Goal: Task Accomplishment & Management: Use online tool/utility

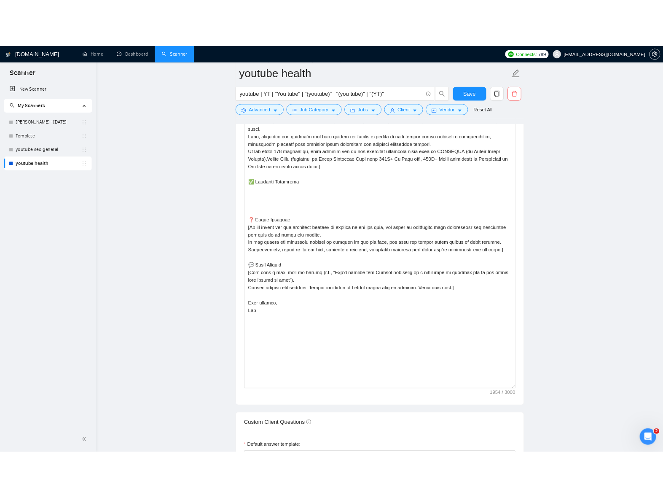
scroll to position [289, 0]
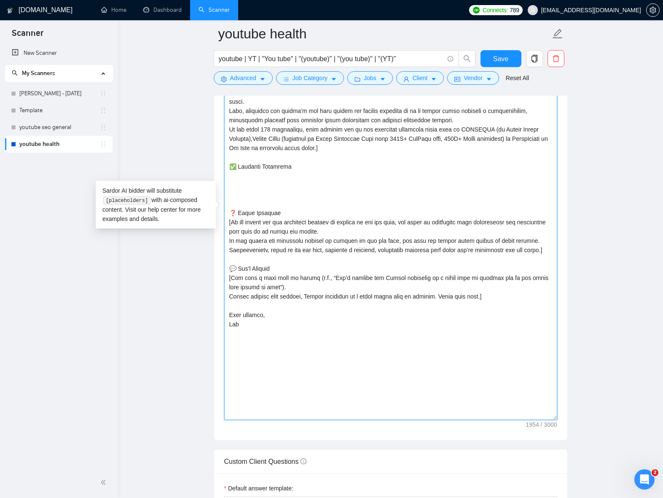
click at [299, 181] on textarea "Cover letter template:" at bounding box center [390, 211] width 333 height 418
paste textarea "1. OPTIFAST (Nestlé Health Science) Why it matters Fortune 100 company Biggest …"
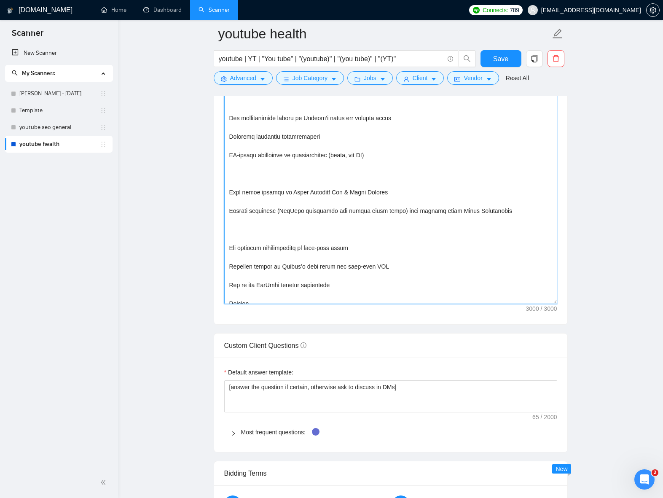
scroll to position [119, 0]
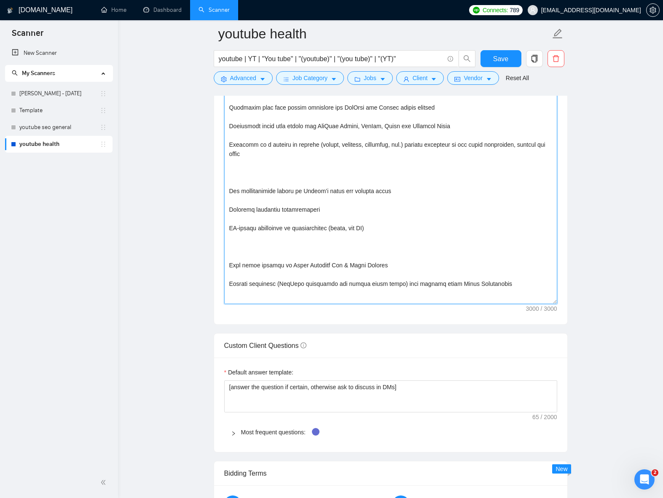
click at [394, 246] on textarea "Cover letter template:" at bounding box center [390, 95] width 333 height 418
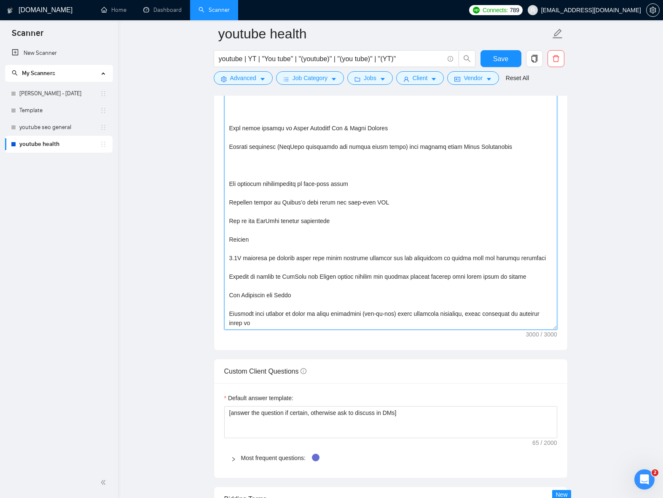
scroll to position [1182, 0]
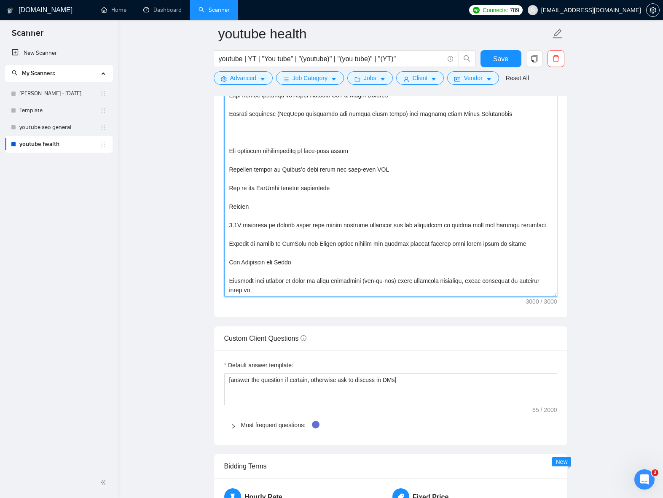
click at [412, 258] on textarea "Cover letter template:" at bounding box center [390, 88] width 333 height 418
click at [348, 285] on textarea "Cover letter template:" at bounding box center [390, 88] width 333 height 418
click at [294, 288] on textarea "Cover letter template:" at bounding box center [390, 88] width 333 height 418
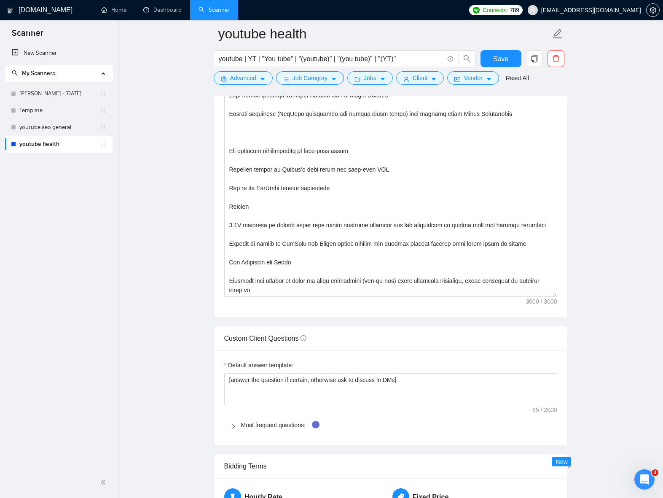
click at [165, 193] on main "youtube health youtube | YT | "You tube" | "(youtube)" | "(you tube)" | "(YT)" …" at bounding box center [391, 327] width 518 height 2952
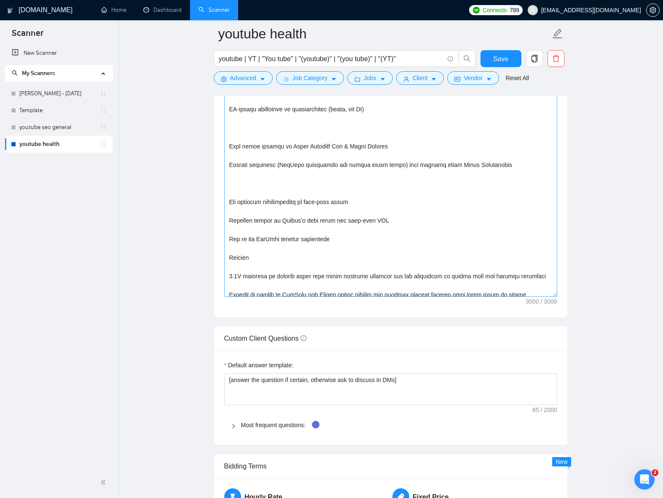
scroll to position [282, 0]
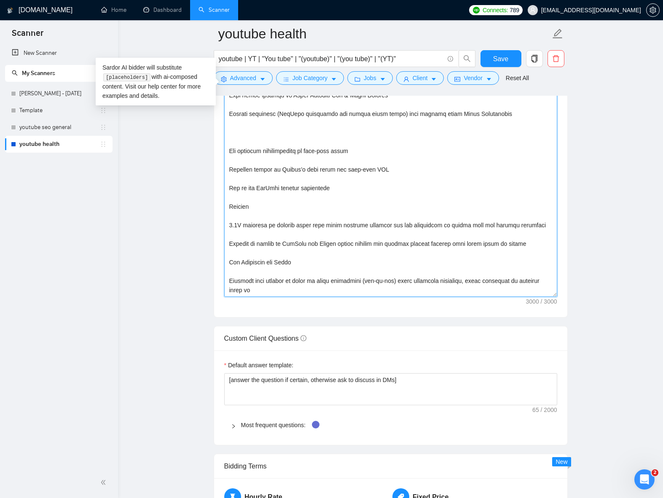
drag, startPoint x: 286, startPoint y: 291, endPoint x: 265, endPoint y: 274, distance: 26.1
click at [265, 274] on textarea "Cover letter template:" at bounding box center [390, 88] width 333 height 418
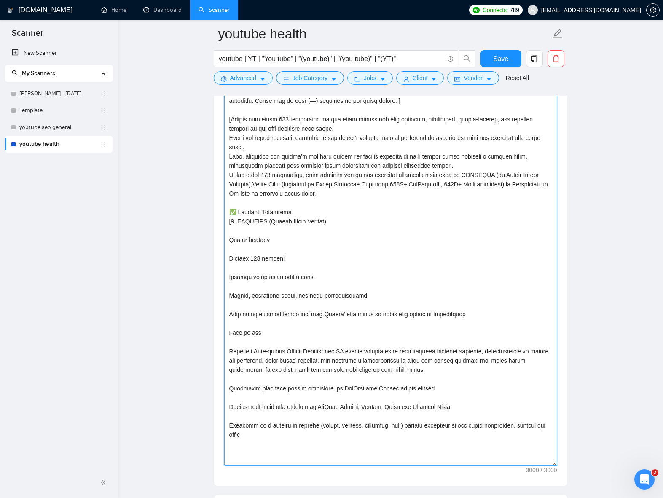
scroll to position [1004, 0]
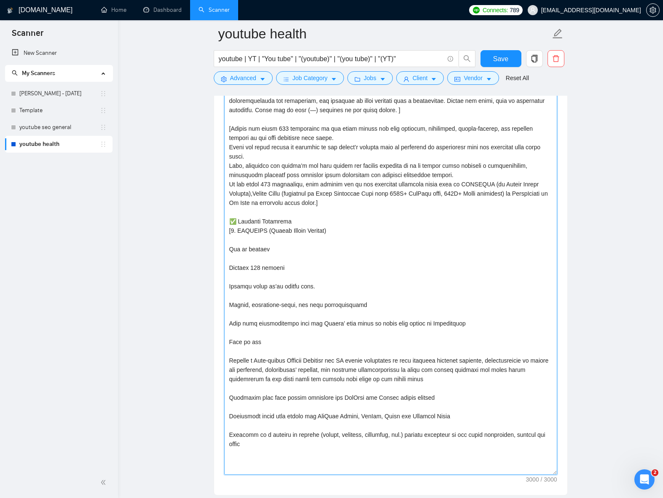
click at [233, 230] on textarea "Cover letter template:" at bounding box center [390, 266] width 333 height 418
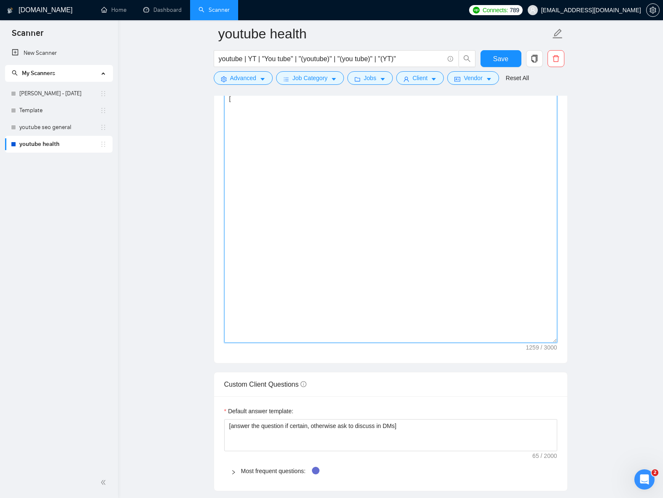
scroll to position [1043, 0]
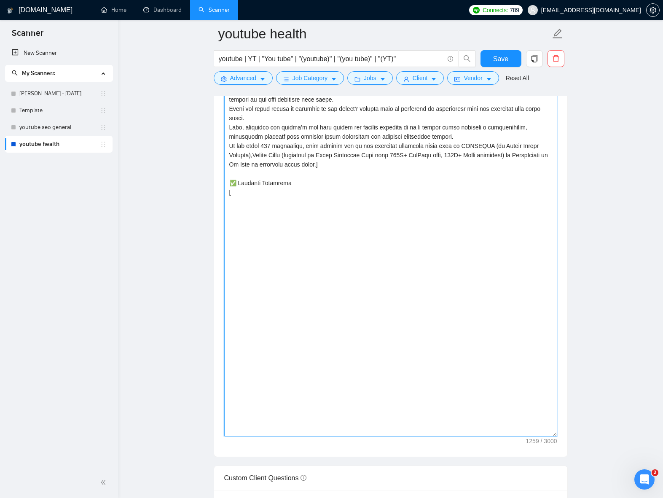
click at [388, 293] on textarea "Cover letter template:" at bounding box center [390, 228] width 333 height 418
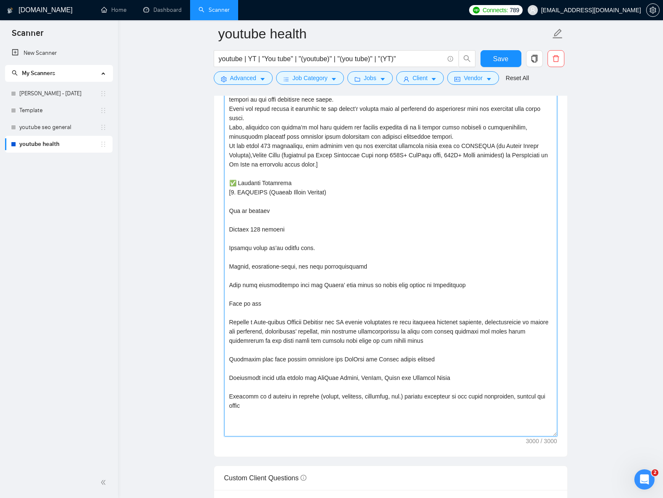
type textarea "[Write a personal greeting using the client's name or company name (if any is p…"
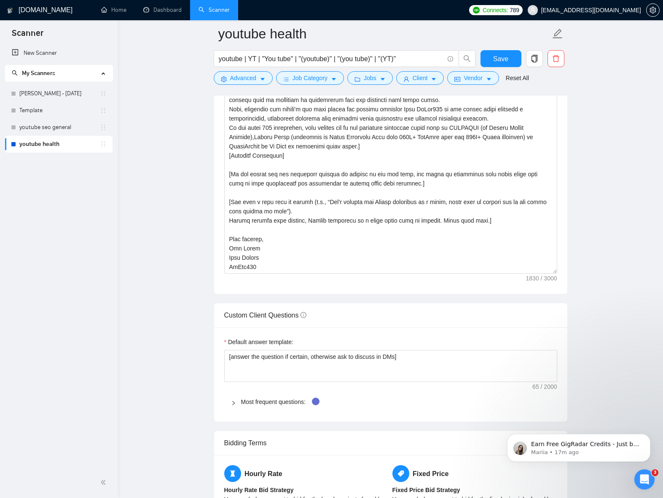
scroll to position [930, 0]
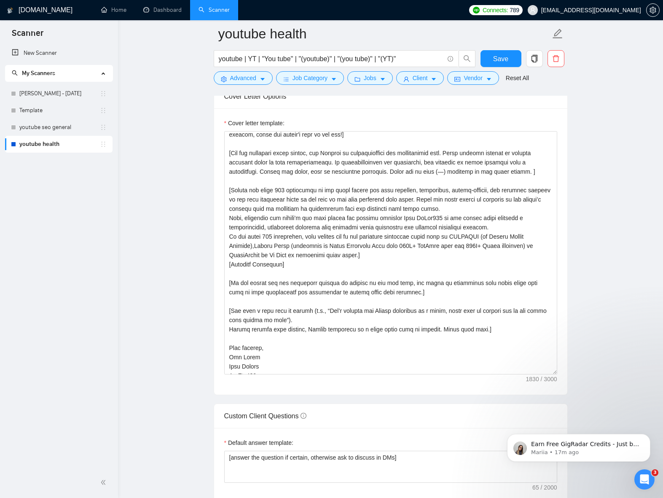
drag, startPoint x: 553, startPoint y: 320, endPoint x: 581, endPoint y: 387, distance: 72.6
click at [558, 382] on div "Cover letter template:" at bounding box center [390, 251] width 353 height 286
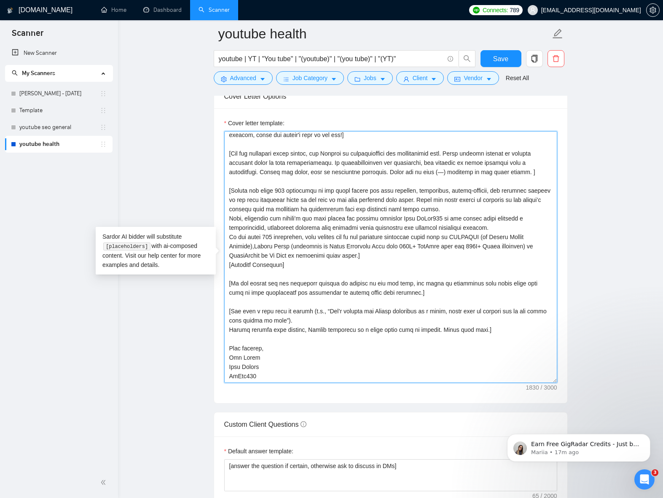
scroll to position [0, 0]
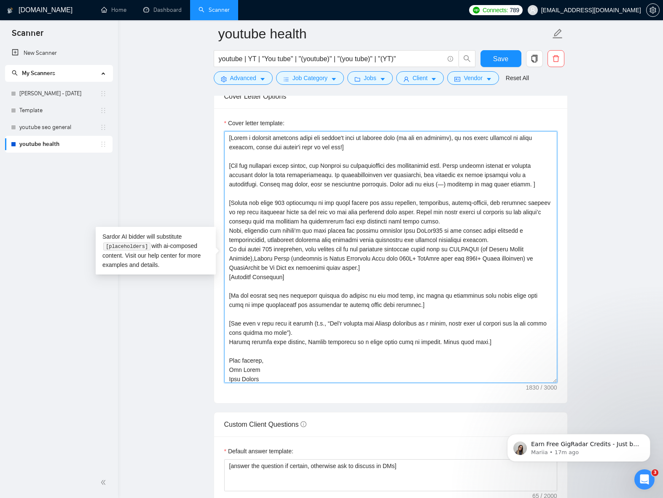
drag, startPoint x: 258, startPoint y: 377, endPoint x: 226, endPoint y: 127, distance: 251.7
click at [226, 127] on div "Cover letter template:" at bounding box center [390, 250] width 333 height 264
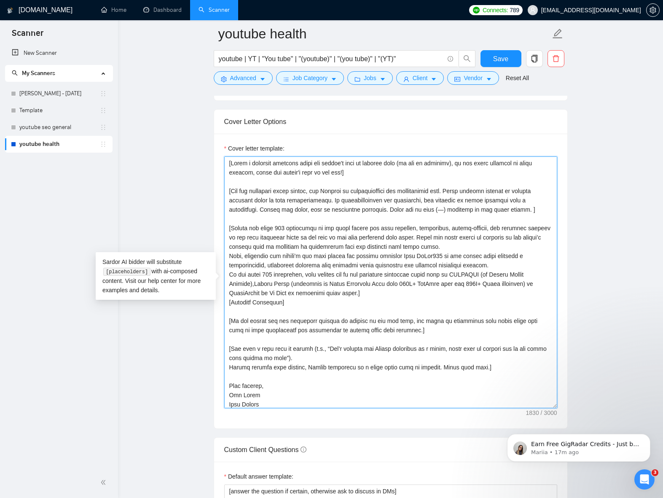
scroll to position [902, 0]
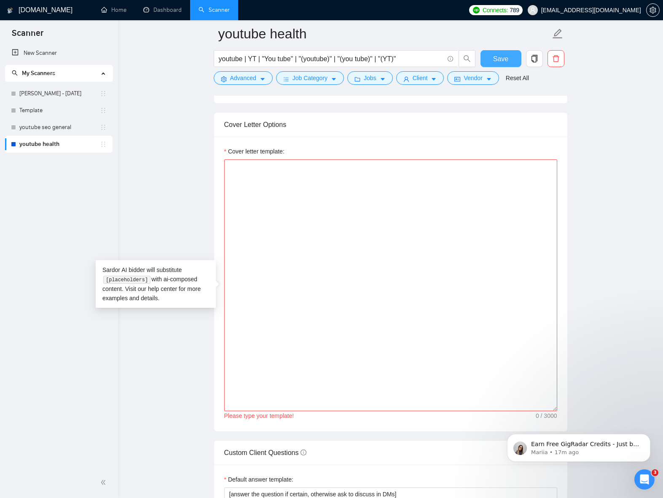
drag, startPoint x: 494, startPoint y: 59, endPoint x: 665, endPoint y: 211, distance: 228.2
click at [494, 59] on span "Save" at bounding box center [500, 59] width 15 height 11
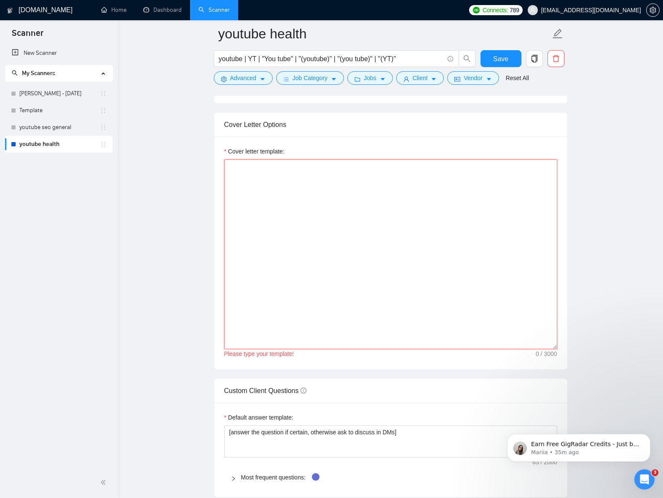
click at [256, 223] on textarea "Cover letter template:" at bounding box center [390, 254] width 333 height 190
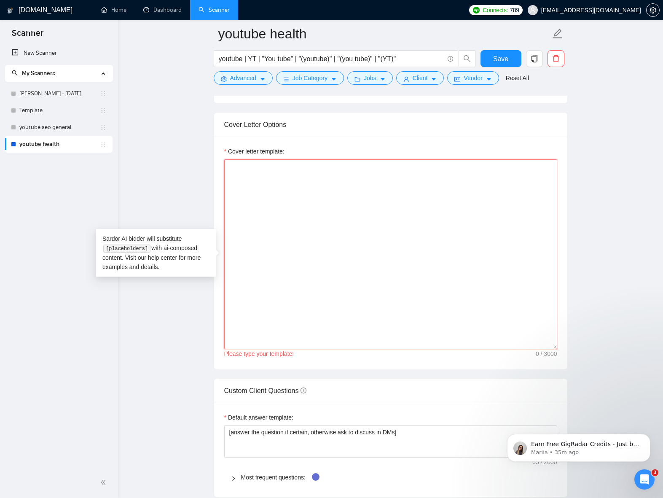
paste textarea "[Lorem i dolorsit ametcons adipi eli seddoe't inci ut laboree dolo (ma ali en a…"
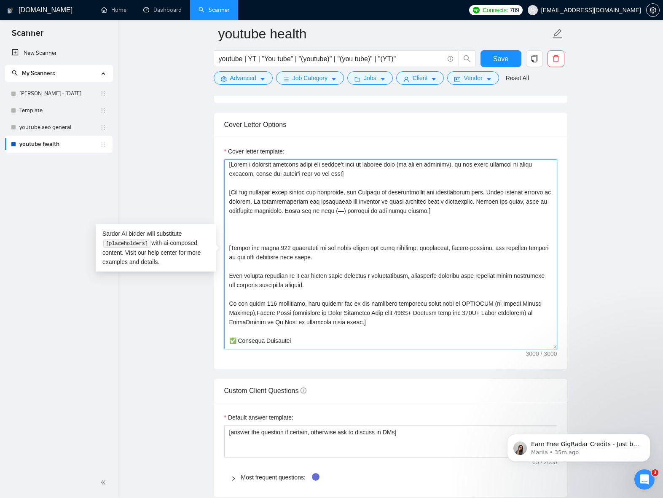
scroll to position [0, 0]
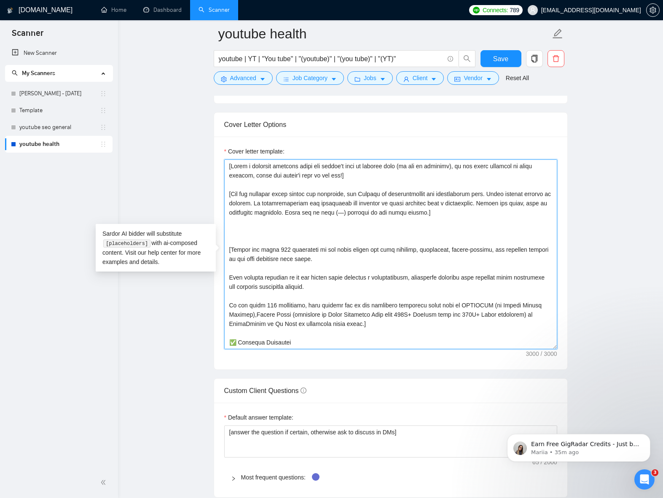
click at [377, 236] on textarea "Cover letter template:" at bounding box center [390, 254] width 333 height 190
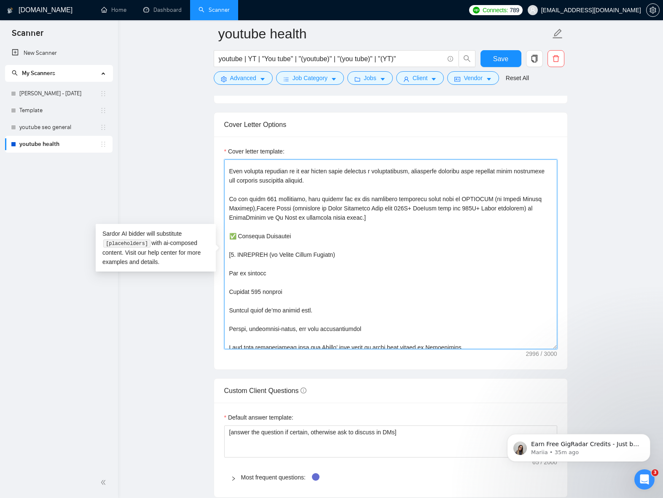
scroll to position [116, 0]
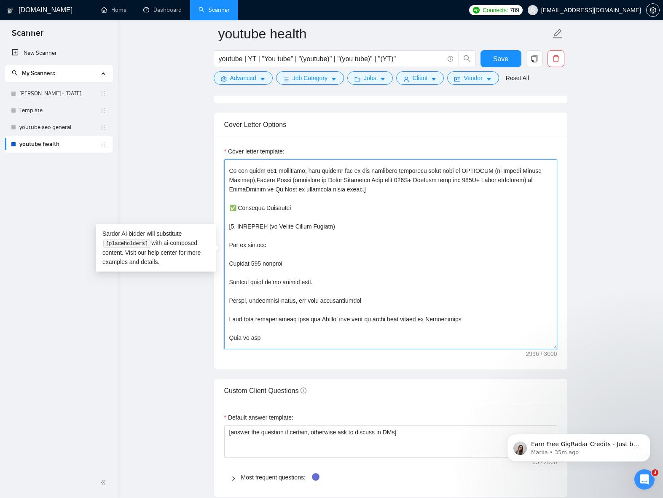
click at [240, 234] on textarea "Cover letter template:" at bounding box center [390, 254] width 333 height 190
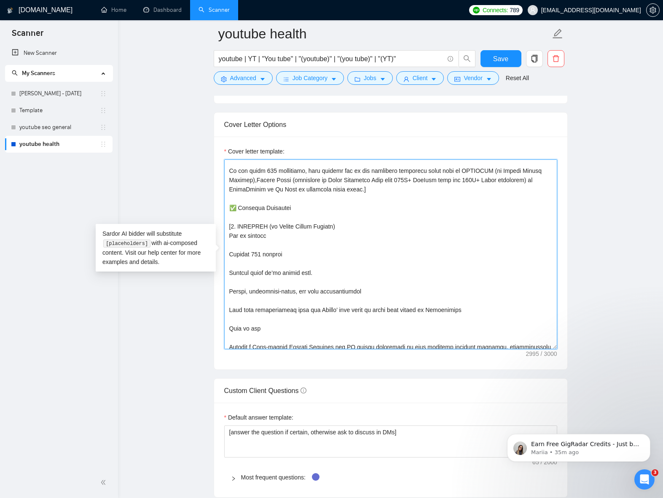
click at [262, 245] on textarea "Cover letter template:" at bounding box center [390, 254] width 333 height 190
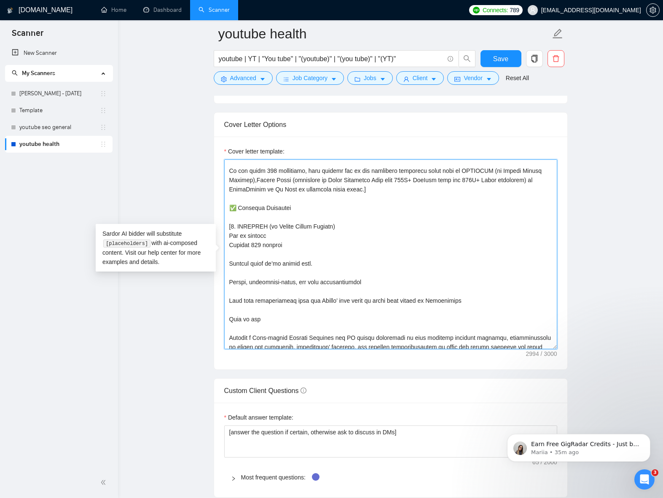
click at [266, 254] on textarea "Cover letter template:" at bounding box center [390, 254] width 333 height 190
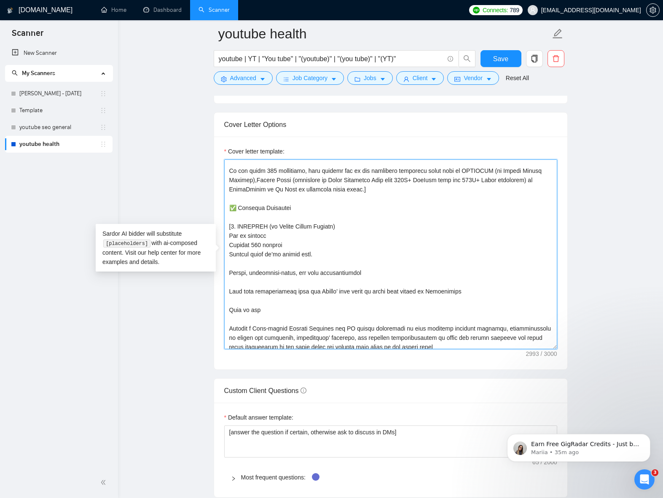
click at [272, 261] on textarea "Cover letter template:" at bounding box center [390, 254] width 333 height 190
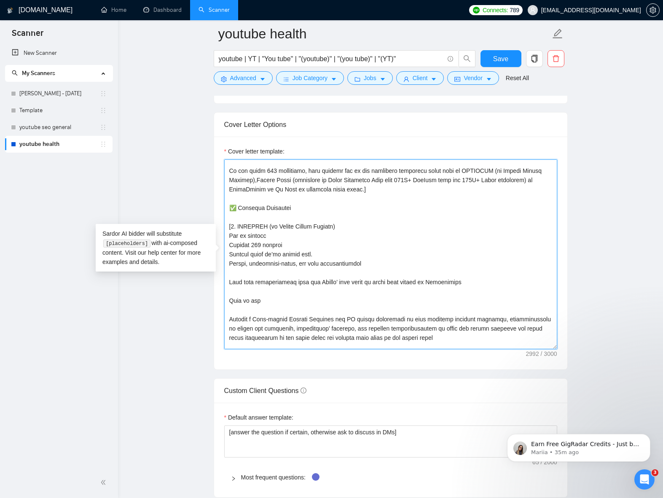
drag, startPoint x: 230, startPoint y: 244, endPoint x: 283, endPoint y: 278, distance: 62.8
click at [231, 244] on textarea "Cover letter template:" at bounding box center [390, 254] width 333 height 190
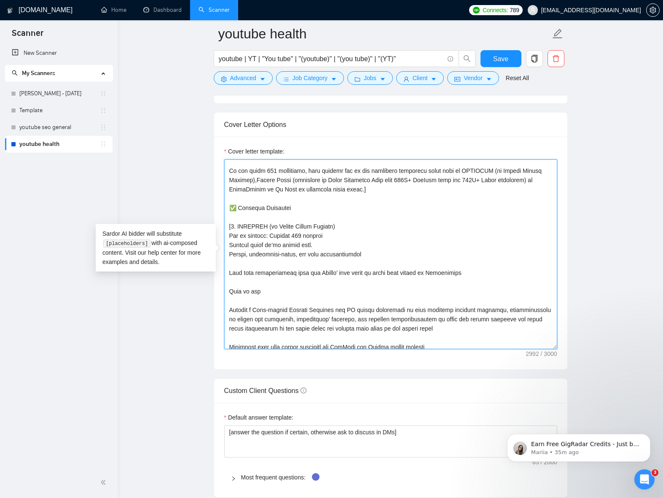
drag, startPoint x: 230, startPoint y: 247, endPoint x: 309, endPoint y: 318, distance: 105.7
click at [231, 247] on textarea "Cover letter template:" at bounding box center [390, 254] width 333 height 190
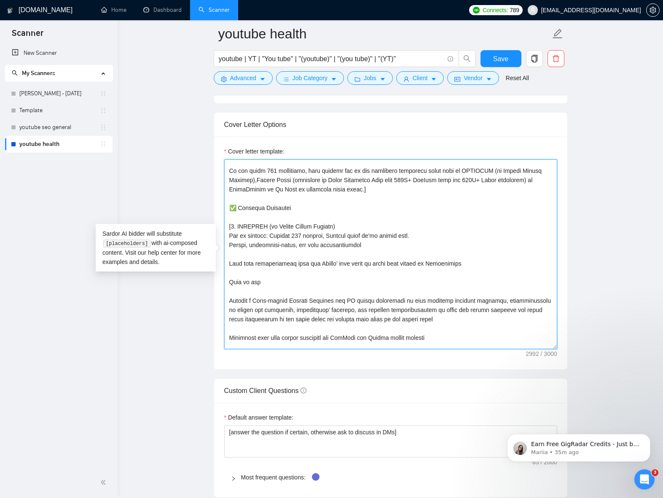
click at [231, 246] on textarea "Cover letter template:" at bounding box center [390, 254] width 333 height 190
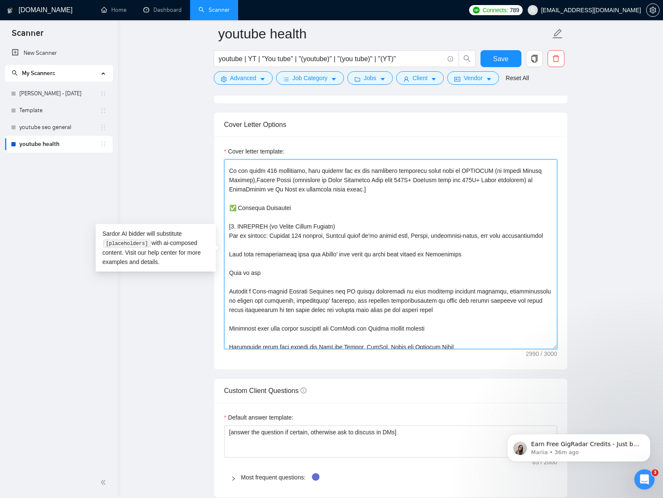
drag, startPoint x: 228, startPoint y: 264, endPoint x: 337, endPoint y: 296, distance: 113.6
click at [228, 264] on textarea "Cover letter template:" at bounding box center [390, 254] width 333 height 190
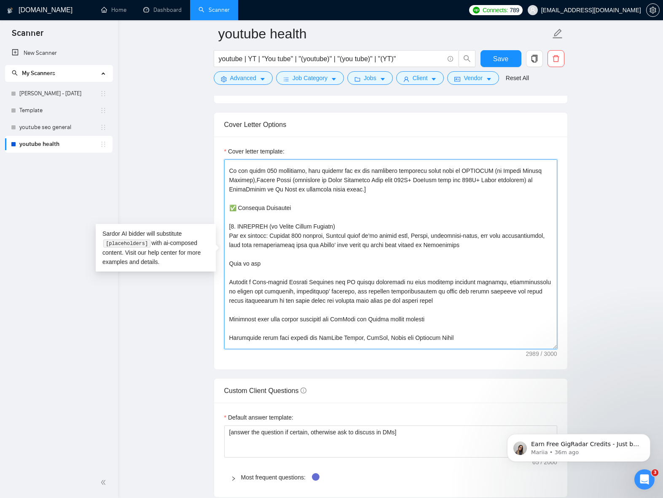
click at [287, 264] on textarea "Cover letter template:" at bounding box center [390, 254] width 333 height 190
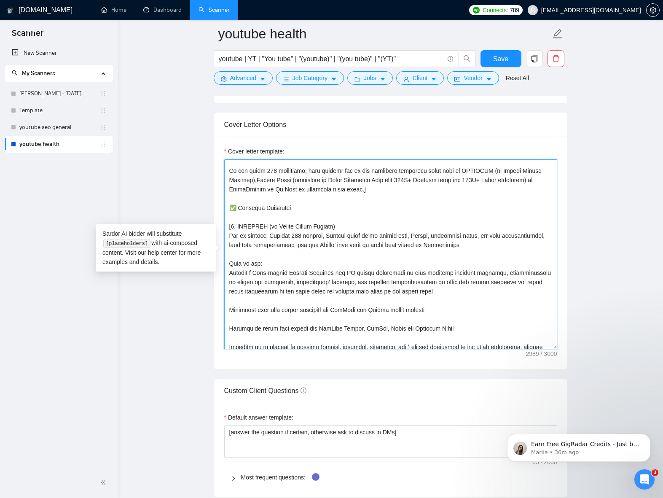
click at [288, 302] on textarea "Cover letter template:" at bounding box center [390, 254] width 333 height 190
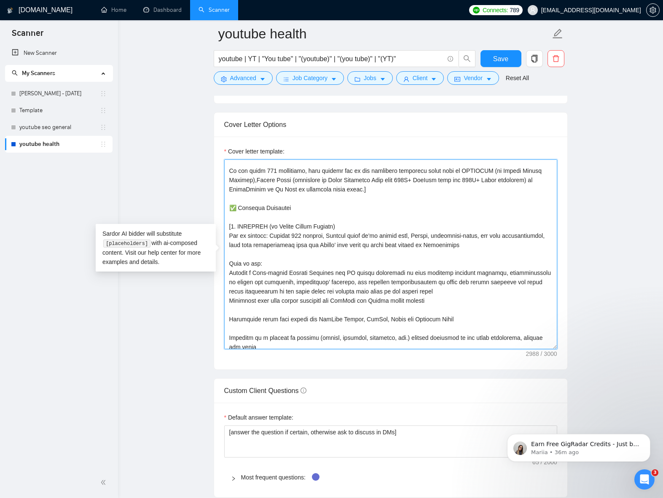
click at [288, 309] on textarea "Cover letter template:" at bounding box center [390, 254] width 333 height 190
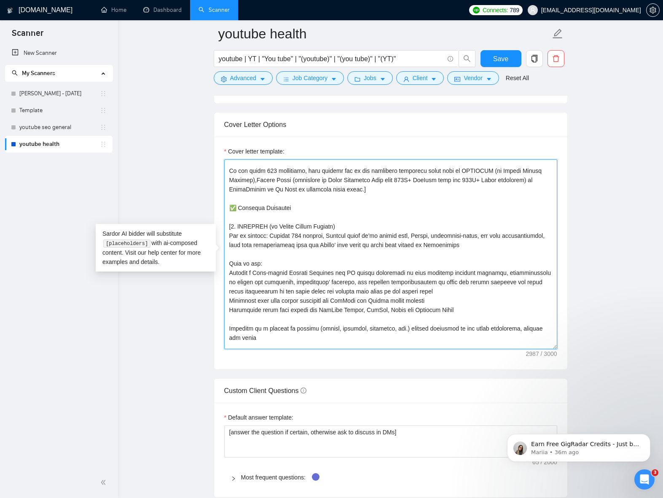
click at [289, 322] on textarea "Cover letter template:" at bounding box center [390, 254] width 333 height 190
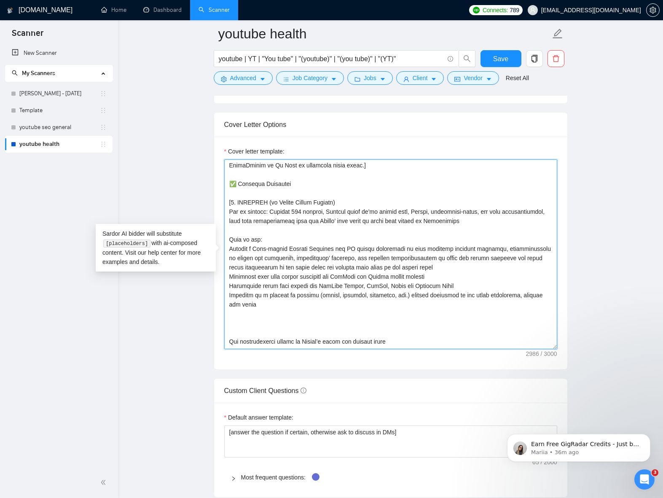
scroll to position [171, 0]
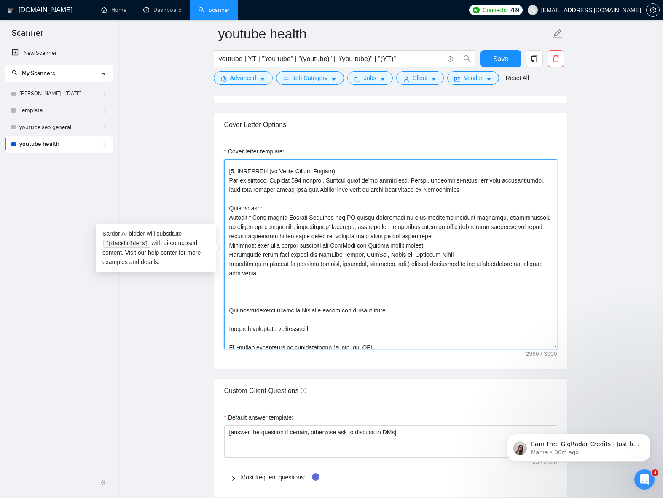
click at [291, 302] on textarea "Cover letter template:" at bounding box center [390, 254] width 333 height 190
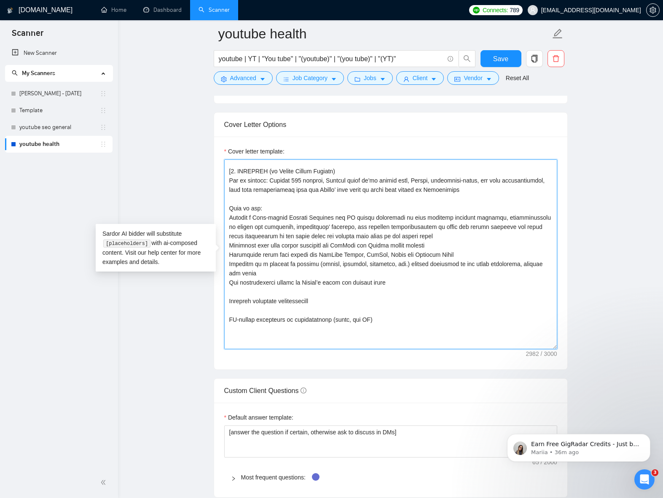
click at [284, 293] on textarea "Cover letter template:" at bounding box center [390, 254] width 333 height 190
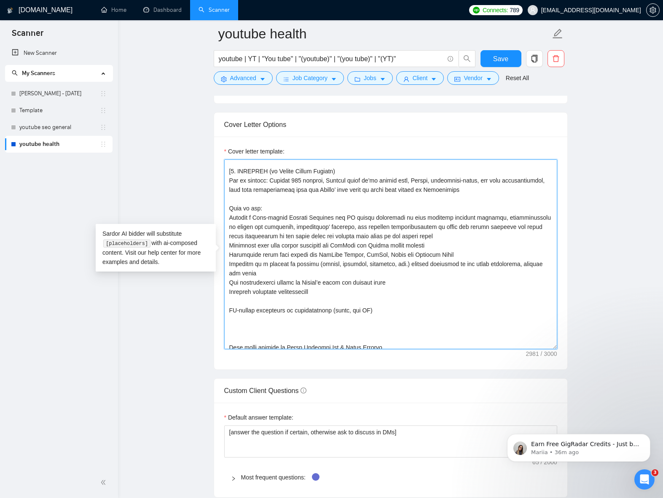
click at [287, 301] on textarea "Cover letter template:" at bounding box center [390, 254] width 333 height 190
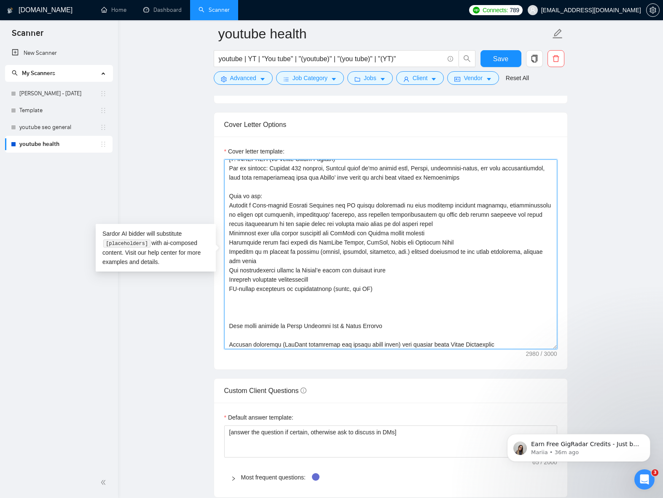
scroll to position [185, 0]
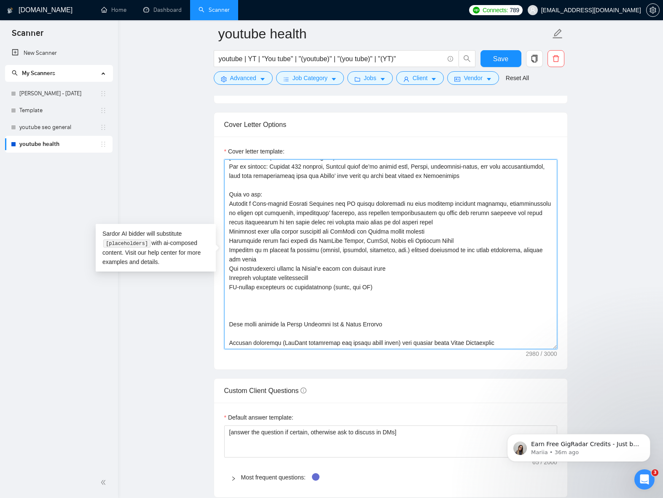
click at [307, 320] on textarea "Cover letter template:" at bounding box center [390, 254] width 333 height 190
drag, startPoint x: 229, startPoint y: 325, endPoint x: 293, endPoint y: 344, distance: 67.7
click at [229, 325] on textarea "Cover letter template:" at bounding box center [390, 254] width 333 height 190
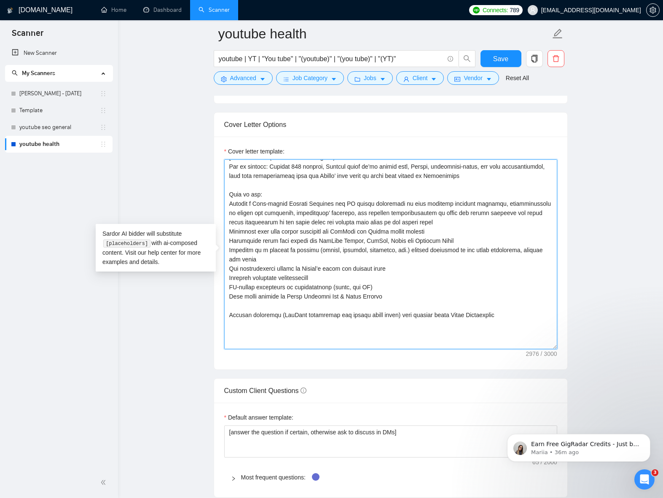
click at [229, 315] on textarea "Cover letter template:" at bounding box center [390, 254] width 333 height 190
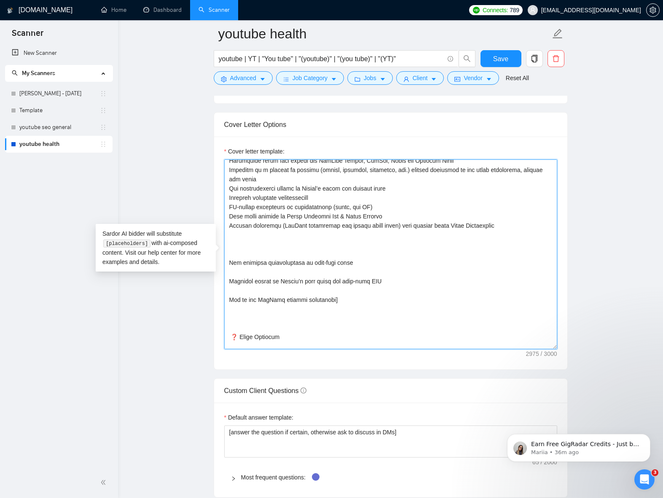
scroll to position [267, 0]
click at [230, 261] on textarea "Cover letter template:" at bounding box center [390, 254] width 333 height 190
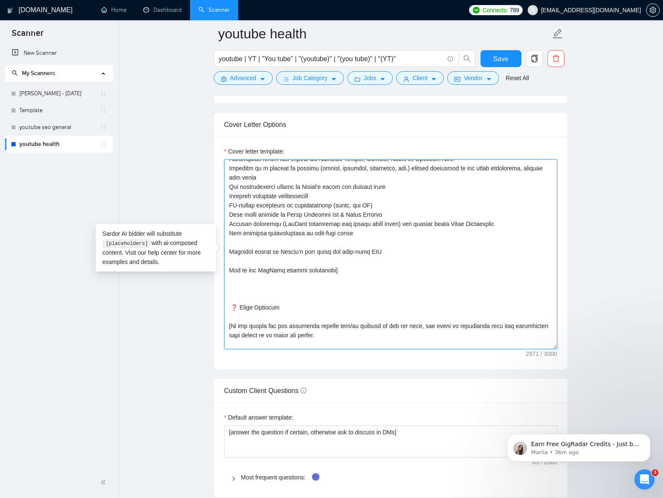
drag, startPoint x: 228, startPoint y: 254, endPoint x: 337, endPoint y: 298, distance: 118.1
click at [228, 254] on textarea "Cover letter template:" at bounding box center [390, 254] width 333 height 190
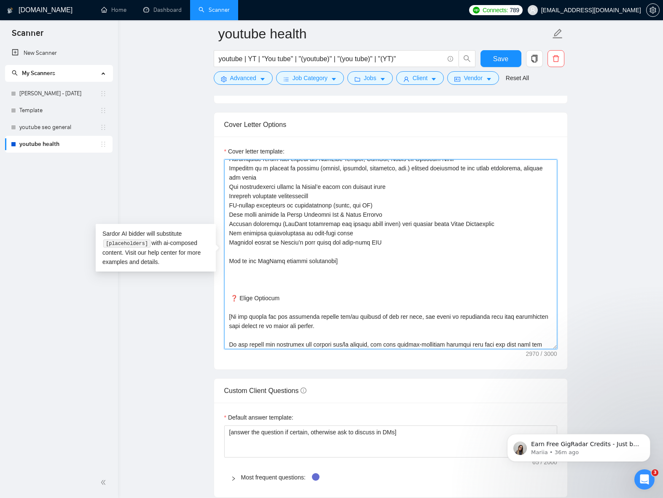
click at [230, 262] on textarea "Cover letter template:" at bounding box center [390, 254] width 333 height 190
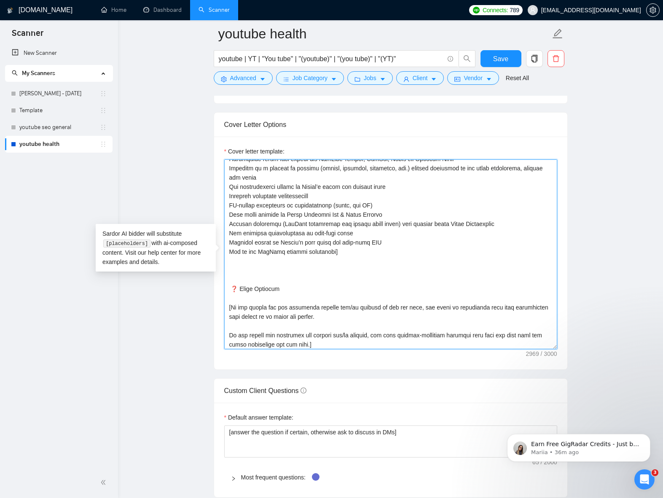
drag, startPoint x: 242, startPoint y: 278, endPoint x: 265, endPoint y: 281, distance: 23.9
click at [242, 277] on textarea "Cover letter template:" at bounding box center [390, 254] width 333 height 190
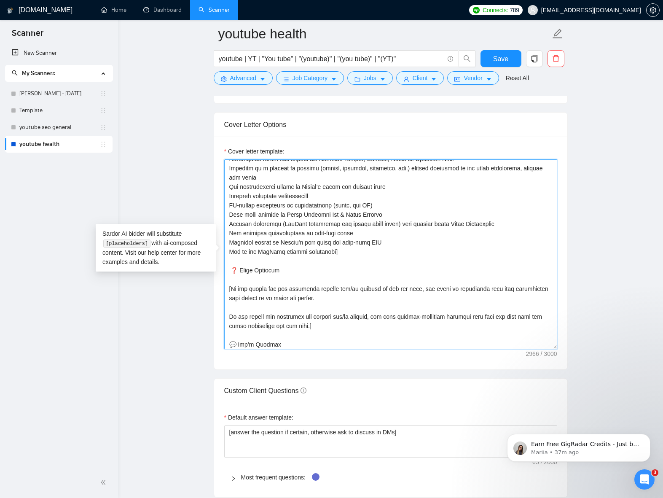
click at [288, 281] on textarea "Cover letter template:" at bounding box center [390, 254] width 333 height 190
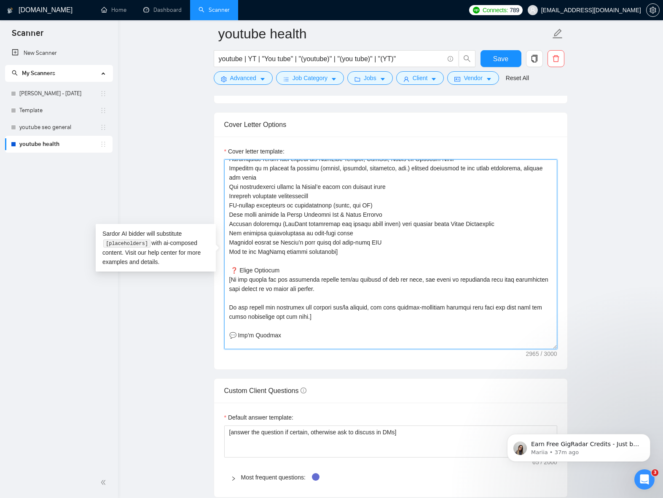
click at [298, 299] on textarea "Cover letter template:" at bounding box center [390, 254] width 333 height 190
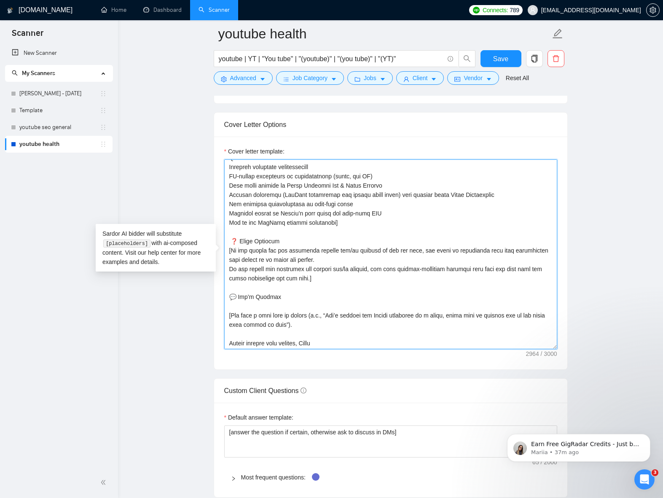
scroll to position [297, 0]
click at [306, 307] on textarea "Cover letter template:" at bounding box center [390, 254] width 333 height 190
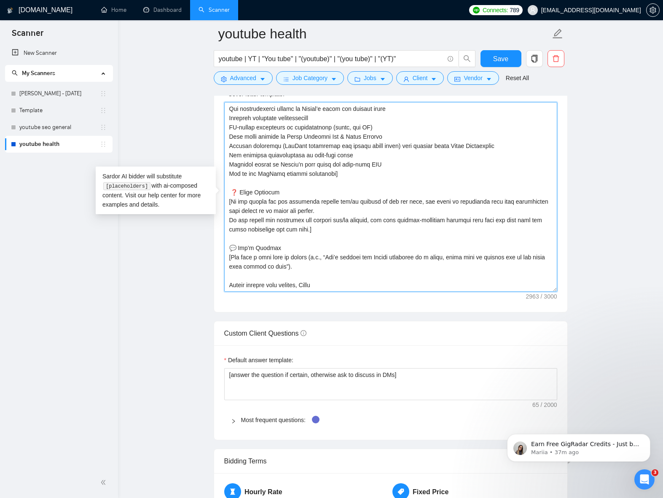
scroll to position [960, 0]
click at [326, 277] on textarea "Cover letter template:" at bounding box center [390, 196] width 333 height 190
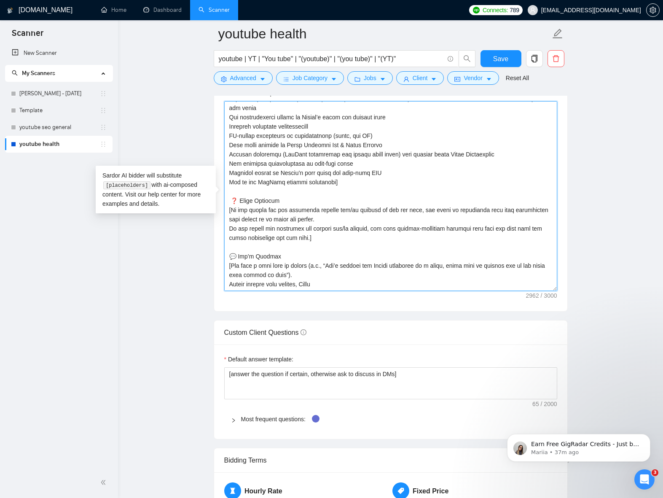
scroll to position [278, 0]
drag, startPoint x: 314, startPoint y: 266, endPoint x: 333, endPoint y: 266, distance: 19.0
click at [333, 266] on textarea "Cover letter template:" at bounding box center [390, 196] width 333 height 190
drag, startPoint x: 296, startPoint y: 275, endPoint x: 372, endPoint y: 339, distance: 99.9
click at [296, 275] on textarea "Cover letter template:" at bounding box center [390, 196] width 333 height 190
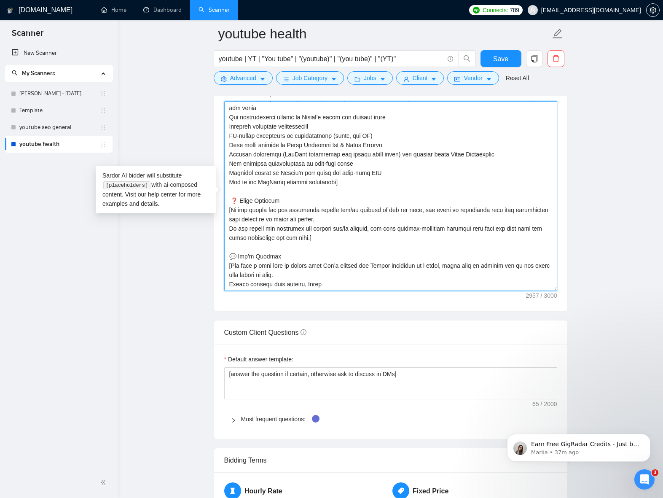
click at [229, 285] on textarea "Cover letter template:" at bounding box center [390, 196] width 333 height 190
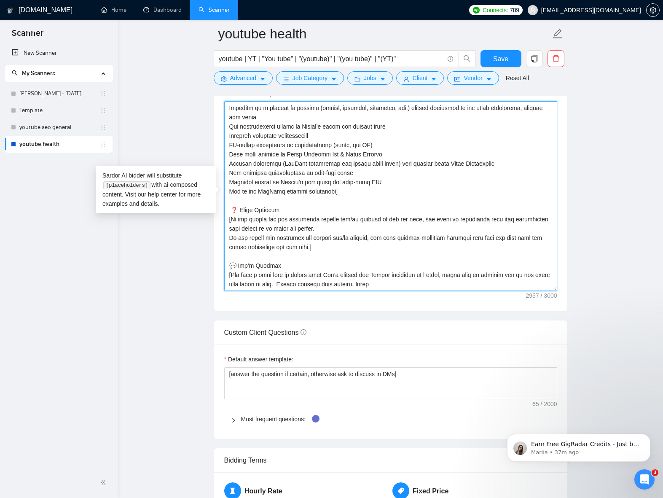
scroll to position [269, 0]
drag, startPoint x: 375, startPoint y: 285, endPoint x: 394, endPoint y: 283, distance: 19.0
click at [393, 283] on textarea "Cover letter template:" at bounding box center [390, 196] width 333 height 190
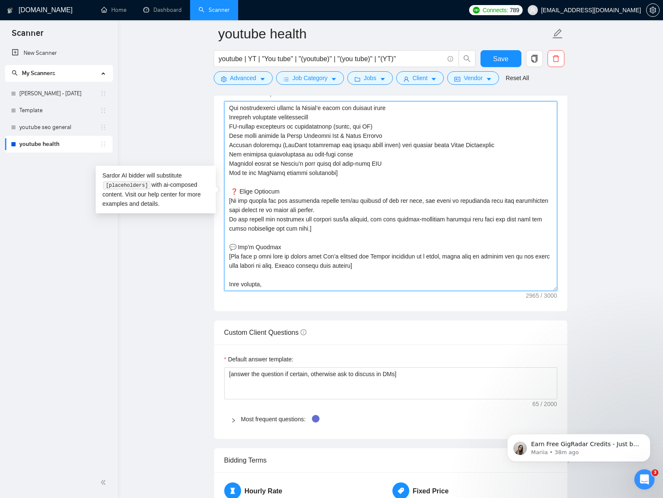
scroll to position [297, 0]
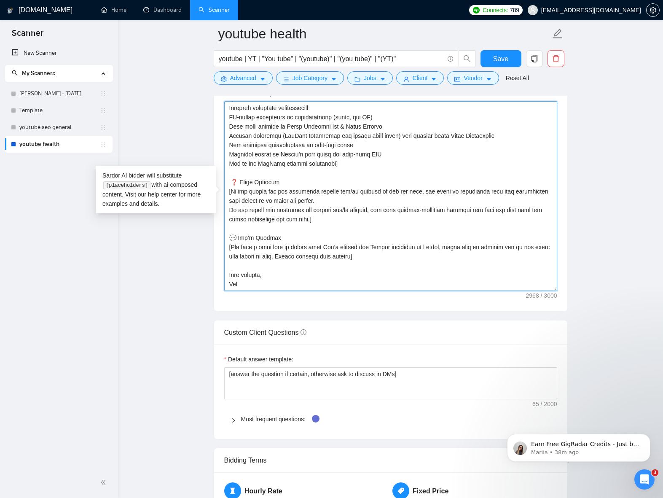
click at [429, 215] on textarea "Cover letter template:" at bounding box center [390, 196] width 333 height 190
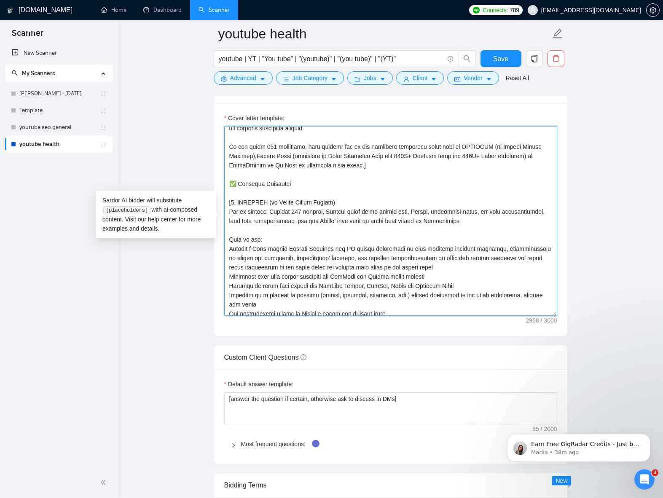
scroll to position [118, 0]
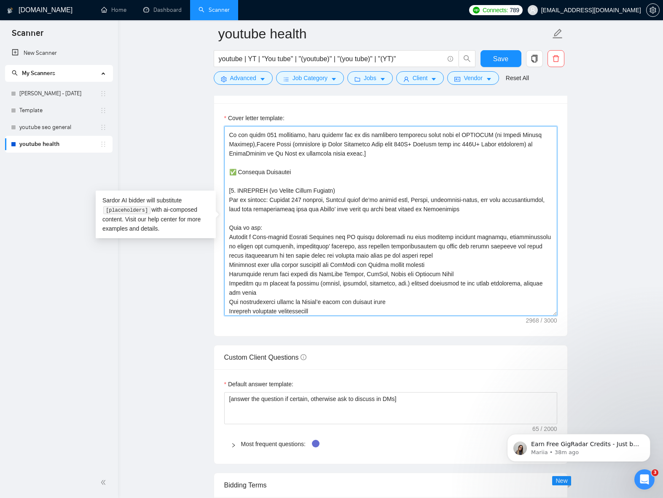
click at [232, 191] on textarea "Cover letter template:" at bounding box center [390, 221] width 333 height 190
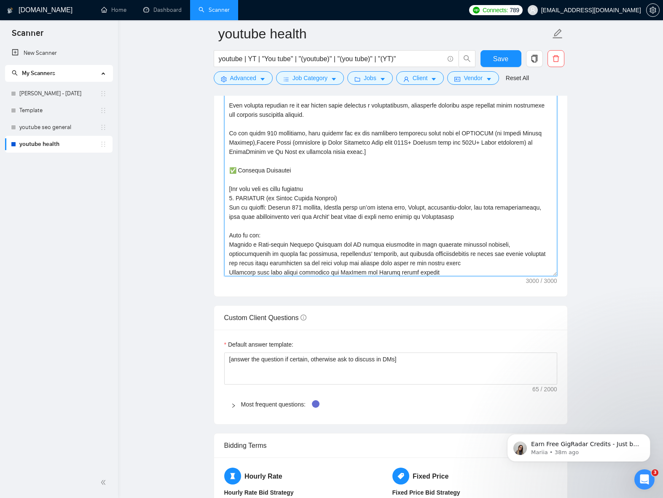
scroll to position [81, 0]
click at [324, 224] on textarea "Cover letter template:" at bounding box center [390, 181] width 333 height 190
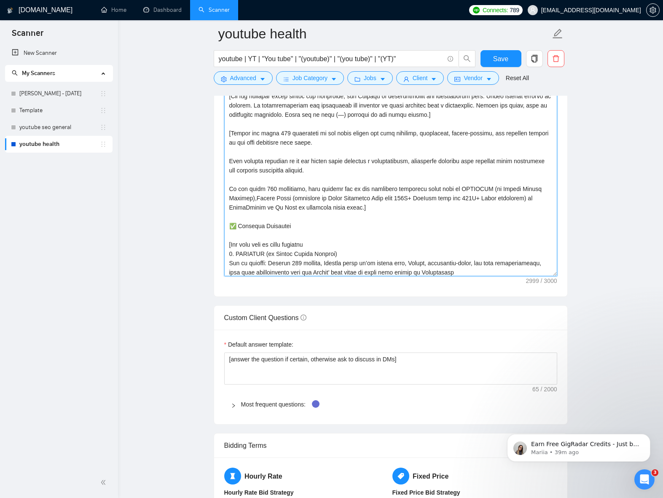
scroll to position [27, 0]
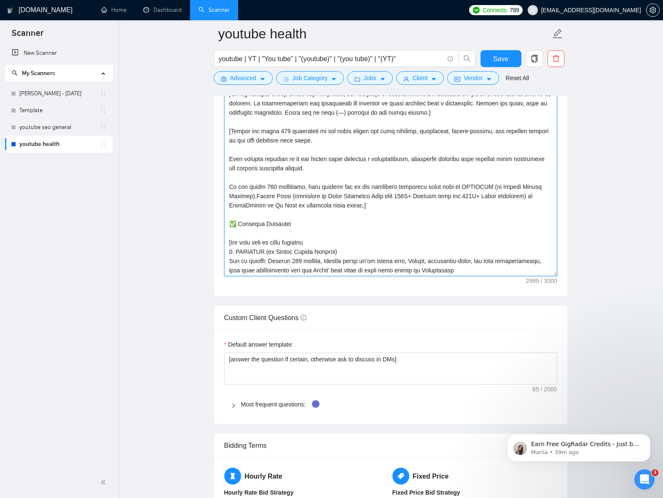
click at [312, 244] on textarea "Cover letter template:" at bounding box center [390, 181] width 333 height 190
type textarea "[Lorem i dolorsit ametcons adipi eli seddoe't inci ut laboree dolo (ma ali en a…"
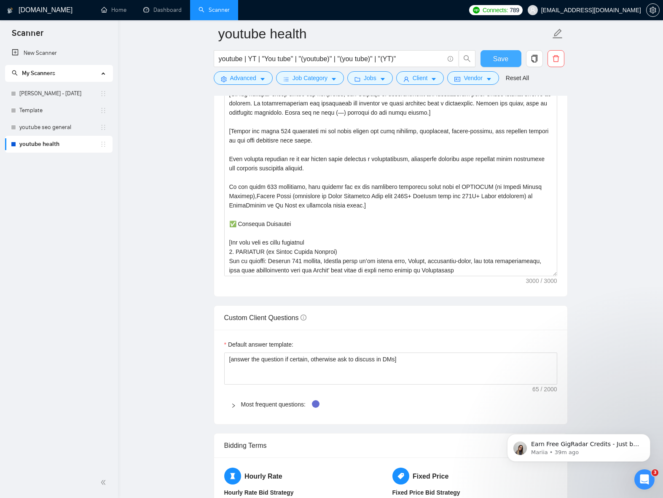
click at [508, 57] on button "Save" at bounding box center [501, 58] width 41 height 17
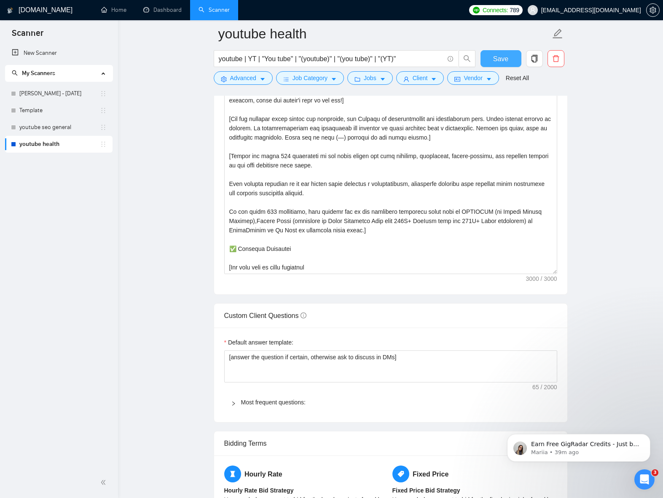
scroll to position [1128, 0]
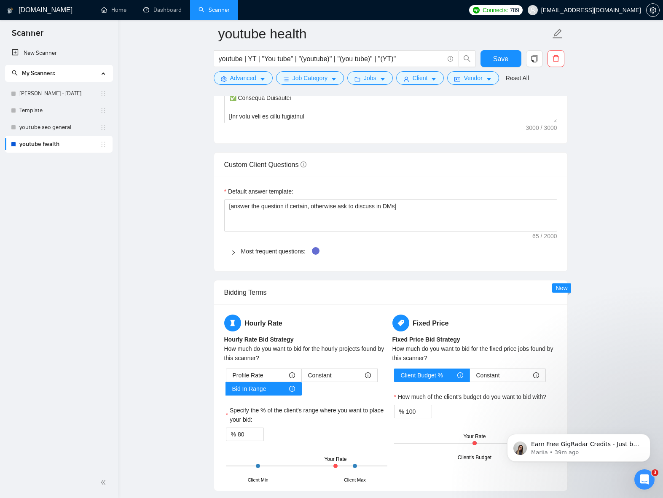
click at [232, 254] on icon "right" at bounding box center [233, 252] width 3 height 4
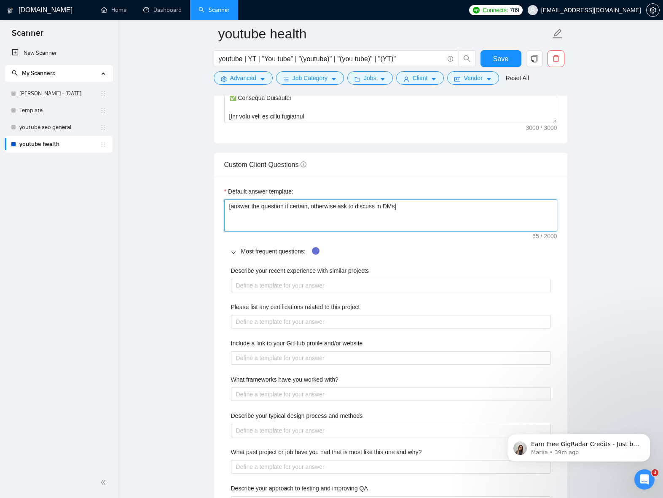
click at [299, 215] on textarea "[answer the question if certain, otherwise ask to discuss in DMs]" at bounding box center [390, 215] width 333 height 32
click at [416, 210] on textarea "[answer the question if certain, otherwise ask to discuss in DMs]" at bounding box center [390, 215] width 333 height 32
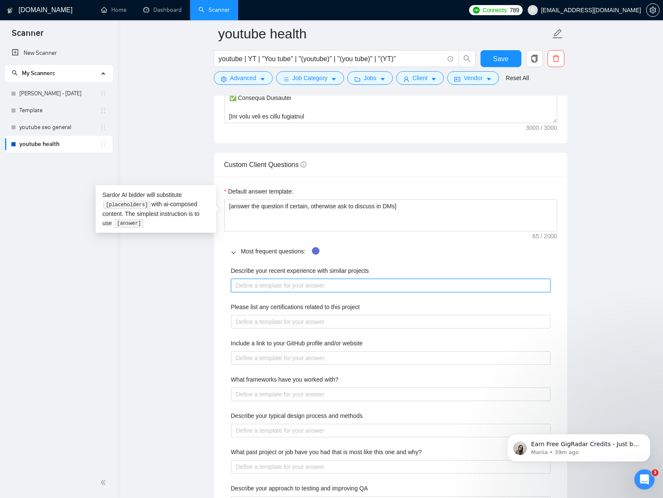
click at [337, 286] on projects "Describe your recent experience with similar projects" at bounding box center [391, 285] width 320 height 13
type projects "["
paste projects "Results 5.2X increase in organic views from hyper targeted audience who are int…"
type projects "[Results 5.2X increase in organic views from hyper targeted audience who are in…"
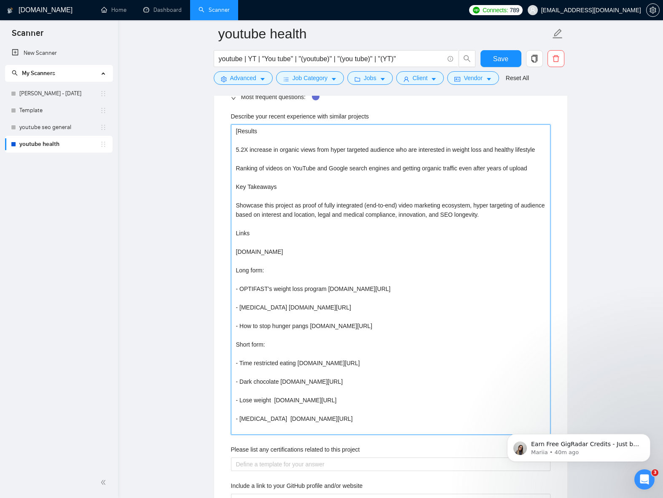
scroll to position [1281, 0]
click at [262, 133] on projects "[Results 5.2X increase in organic views from hyper targeted audience who are in…" at bounding box center [391, 281] width 320 height 310
type projects "[Results o 5.2X increase in organic views from hyper targeted audience who are …"
type projects "[Results of 5.2X increase in organic views from hyper targeted audience who are…"
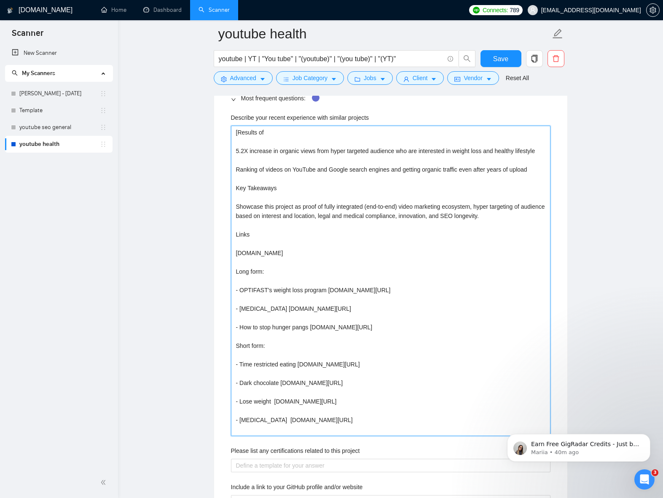
type projects "[Results of O 5.2X increase in organic views from hyper targeted audience who a…"
type projects "[Results of OP 5.2X increase in organic views from hyper targeted audience who …"
type projects "[Results of OPT 5.2X increase in organic views from hyper targeted audience who…"
type projects "[Results of OPTI 5.2X increase in organic views from hyper targeted audience wh…"
type projects "[Results of OPTIF 5.2X increase in organic views from hyper targeted audience w…"
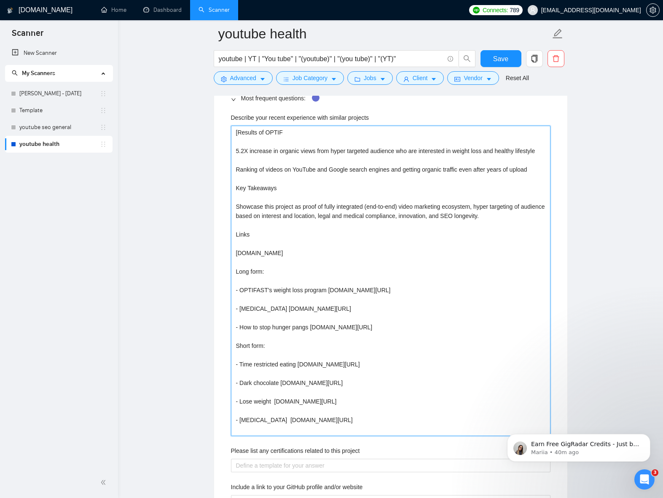
type projects "[Results of OPTIFA 5.2X increase in organic views from hyper targeted audience …"
type projects "[Results of OPTIFAS 5.2X increase in organic views from hyper targeted audience…"
type projects "[Results of OPTIFAST 5.2X increase in organic views from hyper targeted audienc…"
type projects "[Results of OPTIFAST p 5.2X increase in organic views from hyper targeted audie…"
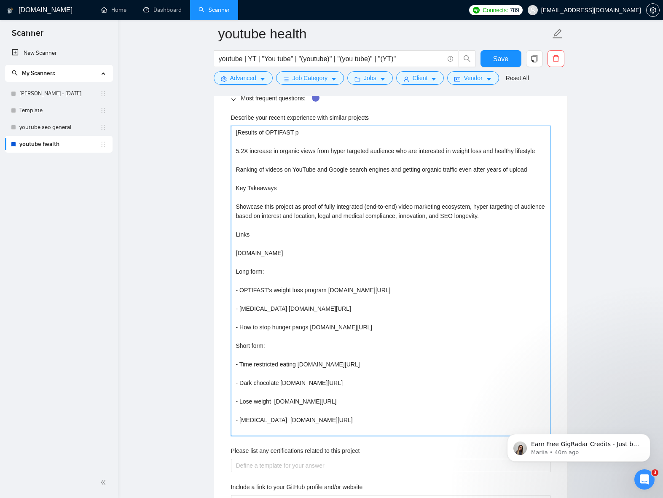
type projects "[Results of OPTIFAST pr 5.2X increase in organic views from hyper targeted audi…"
type projects "[Results of OPTIFAST pro 5.2X increase in organic views from hyper targeted aud…"
type projects "[Results of OPTIFAST proj 5.2X increase in organic views from hyper targeted au…"
type projects "[Results of OPTIFAST proje 5.2X increase in organic views from hyper targeted a…"
type projects "[Results of OPTIFAST projec 5.2X increase in organic views from hyper targeted …"
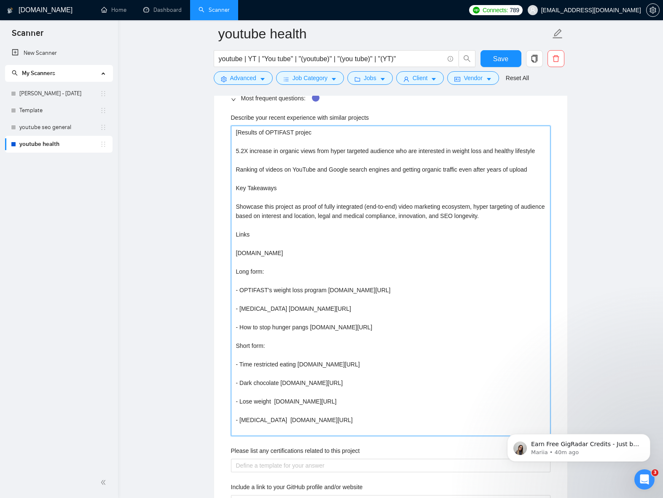
type projects "[Results of OPTIFAST project 5.2X increase in organic views from hyper targeted…"
click at [260, 171] on projects "[Results of OPTIFAST project 5.2X increase in organic views from hyper targeted…" at bounding box center [391, 281] width 320 height 310
type projects "[Results of OPTIFAST project 5.2X increase in organic views from hyper targeted…"
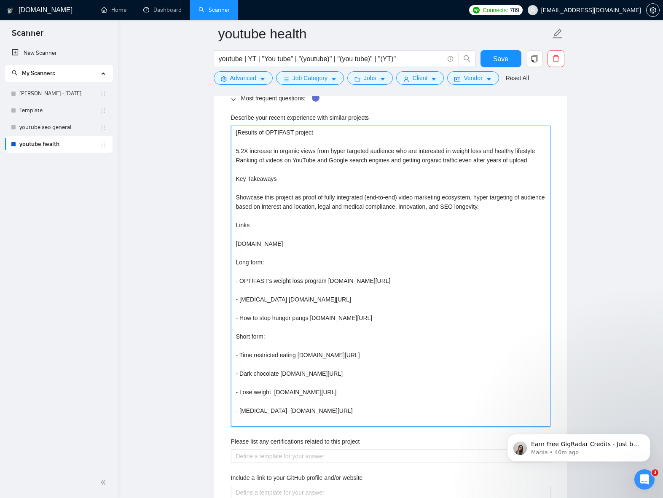
click at [267, 180] on projects "[Results of OPTIFAST project 5.2X increase in organic views from hyper targeted…" at bounding box center [391, 276] width 320 height 301
type projects "[Results of OPTIFAST project 5.2X increase in organic views from hyper targeted…"
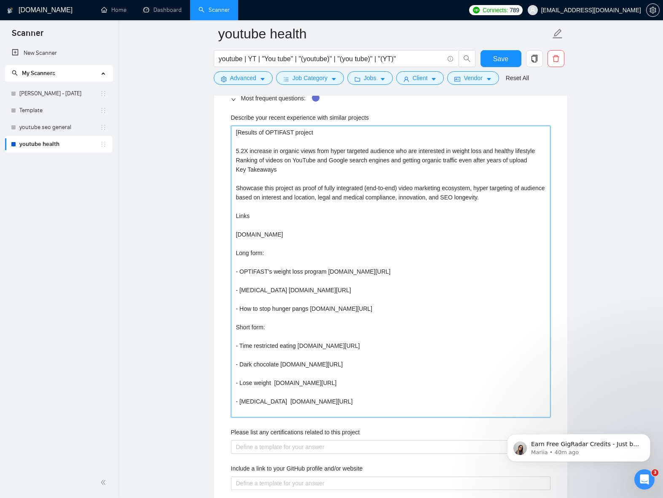
click at [292, 189] on projects "[Results of OPTIFAST project 5.2X increase in organic views from hyper targeted…" at bounding box center [391, 272] width 320 height 292
type projects "[Results of OPTIFAST project 5.2X increase in organic views from hyper targeted…"
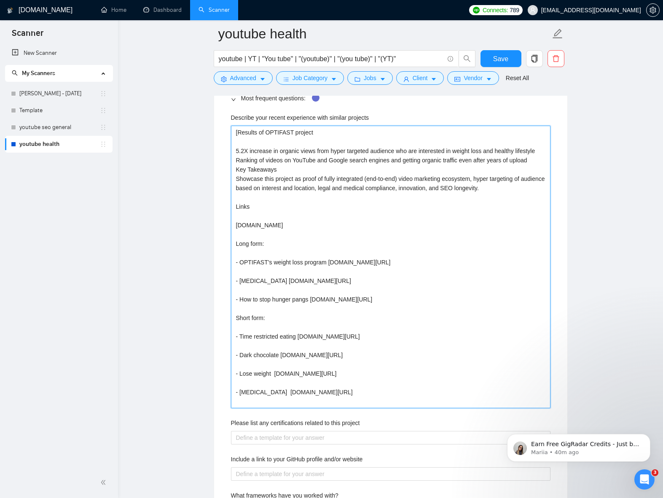
click at [315, 132] on projects "[Results of OPTIFAST project 5.2X increase in organic views from hyper targeted…" at bounding box center [391, 267] width 320 height 283
type projects "[Results of OPTIFAST project: 5.2X increase in organic views from hyper targete…"
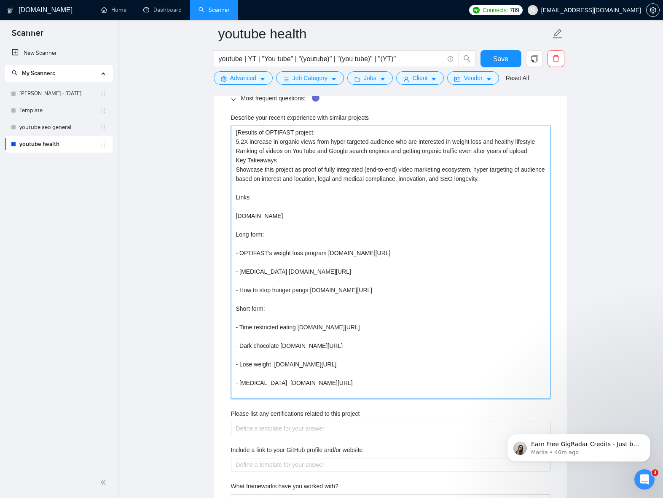
click at [276, 170] on projects "[Results of OPTIFAST project: 5.2X increase in organic views from hyper targete…" at bounding box center [391, 262] width 320 height 273
type projects "[Results of OPTIFAST project: 5.2X increase in organic views from hyper targete…"
click at [258, 207] on projects "[Results of OPTIFAST project: 5.2X increase in organic views from hyper targete…" at bounding box center [391, 262] width 320 height 273
type projects "[Results of OPTIFAST project: 5.2X increase in organic views from hyper targete…"
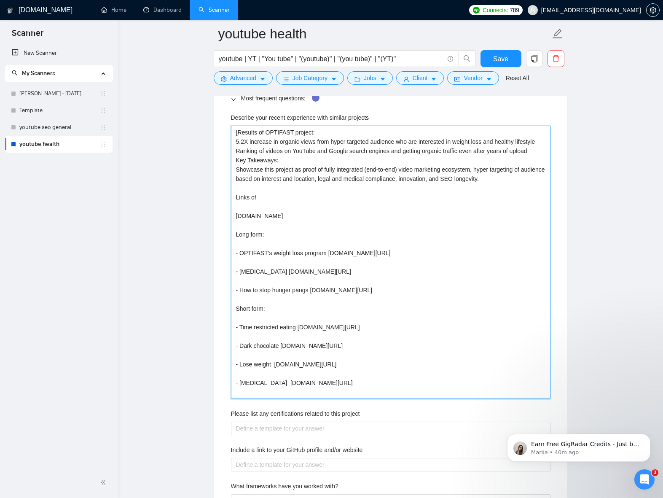
type projects "[Results of OPTIFAST project: 5.2X increase in organic views from hyper targete…"
drag, startPoint x: 267, startPoint y: 132, endPoint x: 318, endPoint y: 133, distance: 50.2
click at [318, 133] on projects "[Results of OPTIFAST project: 5.2X increase in organic views from hyper targete…" at bounding box center [391, 262] width 320 height 273
click at [259, 207] on projects "[Results of OPTIFAST project: 5.2X increase in organic views from hyper targete…" at bounding box center [391, 262] width 320 height 273
type projects "[Results of OPTIFAST project: 5.2X increase in organic views from hyper targete…"
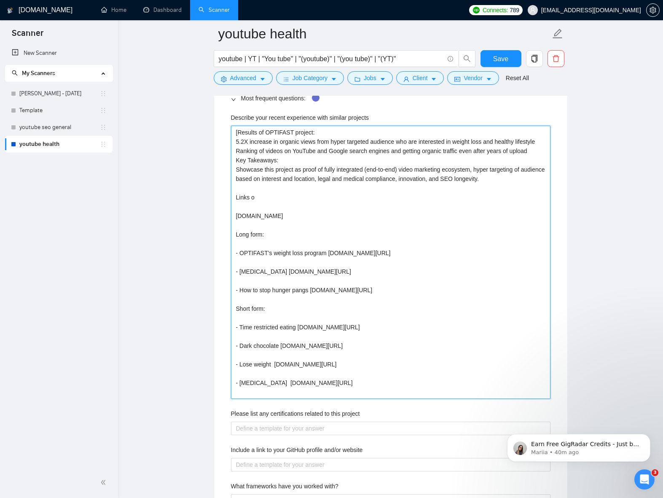
type projects "[Results of OPTIFAST project: 5.2X increase in organic views from hyper targete…"
paste projects "OPTIFAST project:"
type projects "[Results of OPTIFAST project: 5.2X increase in organic views from hyper targete…"
drag, startPoint x: 249, startPoint y: 207, endPoint x: 255, endPoint y: 209, distance: 5.9
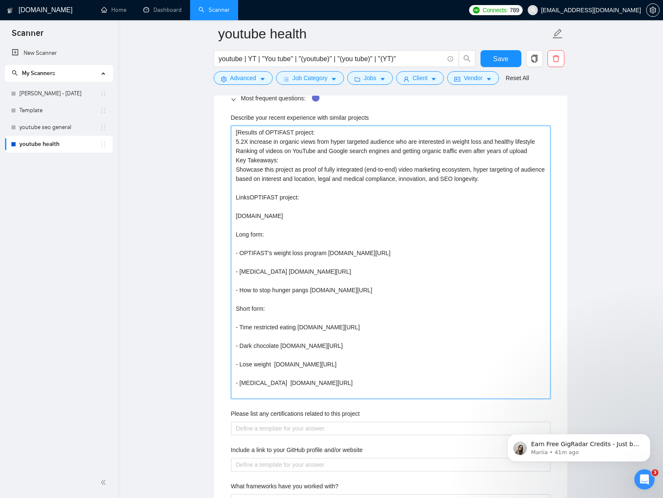
click at [252, 207] on projects "[Results of OPTIFAST project: 5.2X increase in organic views from hyper targete…" at bounding box center [391, 262] width 320 height 273
type projects "[Results of OPTIFAST project: 5.2X increase in organic views from hyper targete…"
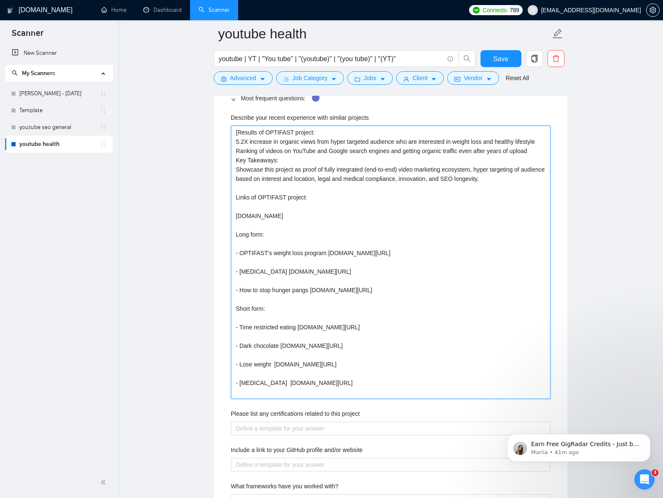
type projects "[Results of OPTIFAST project: 5.2X increase in organic views from hyper targete…"
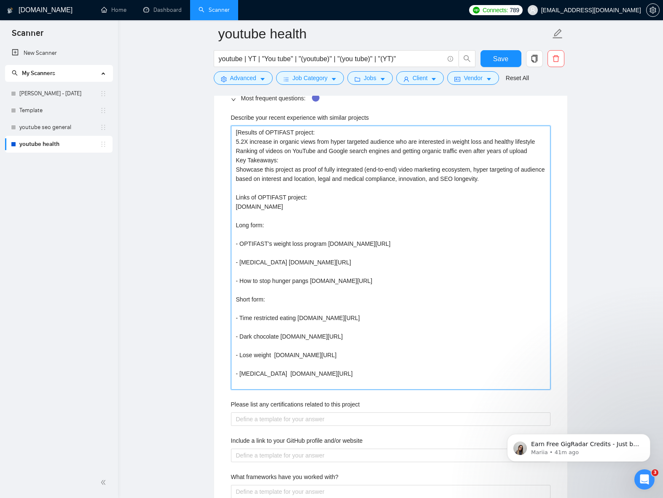
click at [275, 226] on projects "[Results of OPTIFAST project: 5.2X increase in organic views from hyper targete…" at bounding box center [391, 258] width 320 height 264
click at [277, 243] on projects "[Results of OPTIFAST project: 5.2X increase in organic views from hyper targete…" at bounding box center [391, 258] width 320 height 264
type projects "[Results of OPTIFAST project: 5.2X increase in organic views from hyper targete…"
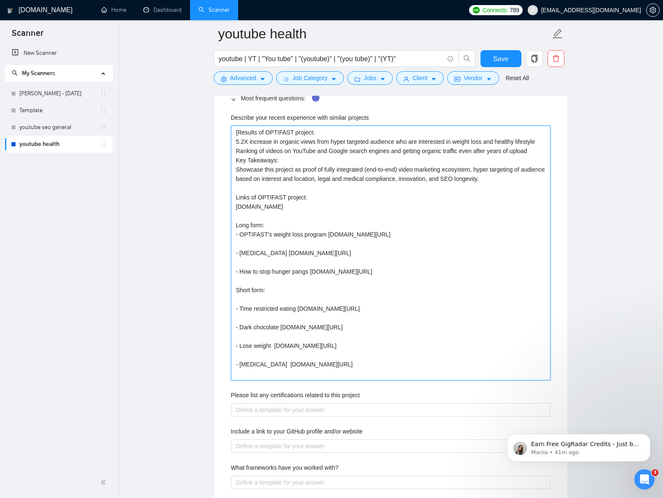
click at [274, 225] on projects "[Results of OPTIFAST project: 5.2X increase in organic views from hyper targete…" at bounding box center [391, 253] width 320 height 255
type projects "[Results of OPTIFAST project: 5.2X increase in organic views from hyper targete…"
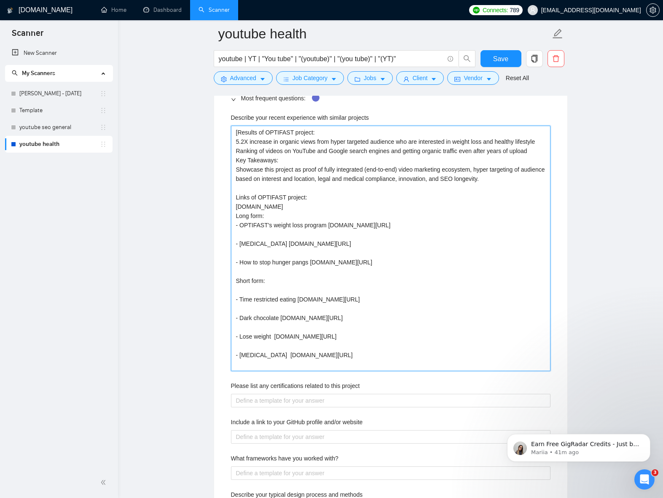
click at [280, 244] on projects "[Results of OPTIFAST project: 5.2X increase in organic views from hyper targete…" at bounding box center [391, 248] width 320 height 245
type projects "[Results of OPTIFAST project: 5.2X increase in organic views from hyper targete…"
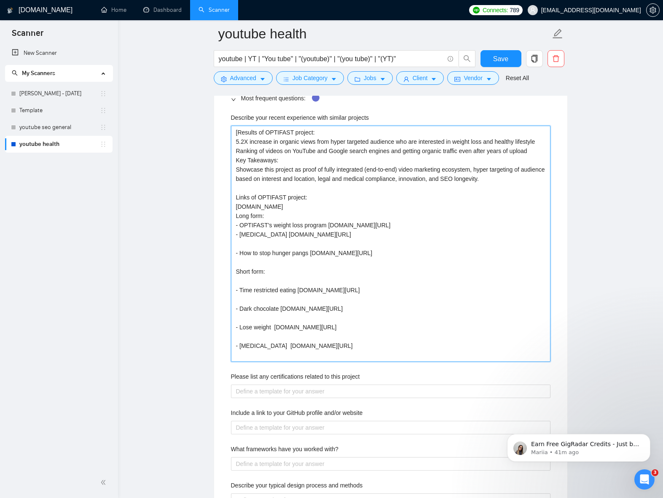
click at [283, 255] on projects "[Results of OPTIFAST project: 5.2X increase in organic views from hyper targete…" at bounding box center [391, 244] width 320 height 236
type projects "[Results of OPTIFAST project: 5.2X increase in organic views from hyper targete…"
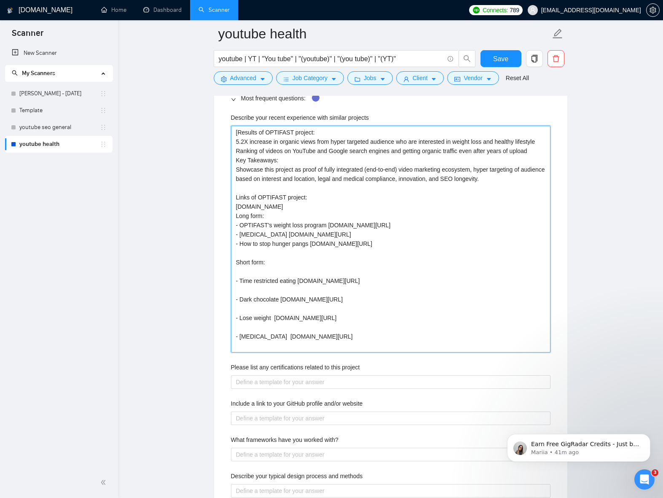
click at [284, 282] on projects "[Results of OPTIFAST project: 5.2X increase in organic views from hyper targete…" at bounding box center [391, 239] width 320 height 227
type projects "[Results of OPTIFAST project: 5.2X increase in organic views from hyper targete…"
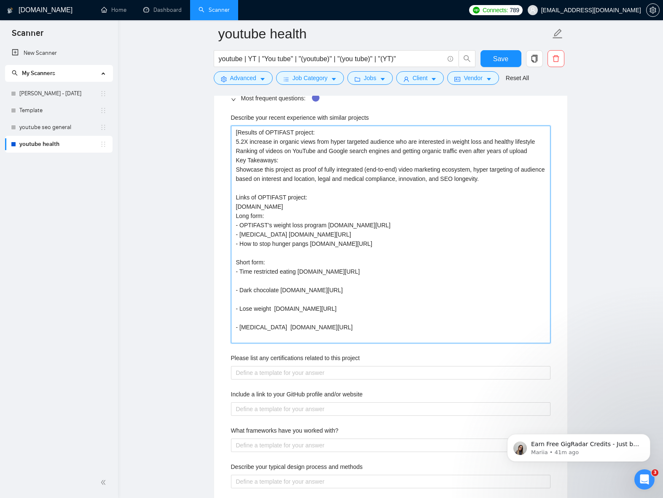
click at [286, 290] on projects "[Results of OPTIFAST project: 5.2X increase in organic views from hyper targete…" at bounding box center [391, 235] width 320 height 218
type projects "[Results of OPTIFAST project: 5.2X increase in organic views from hyper targete…"
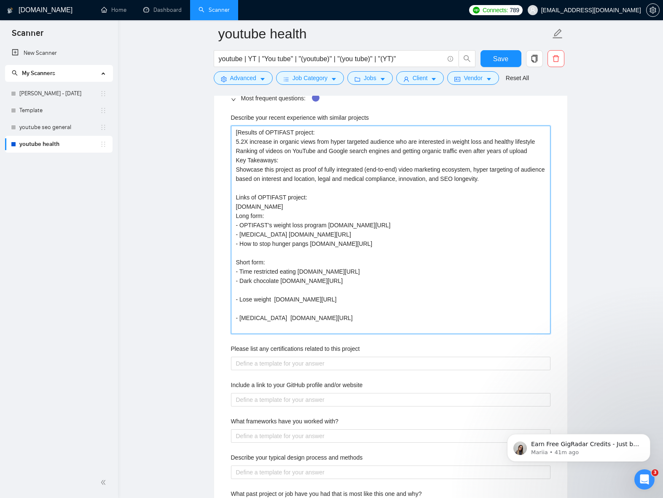
click at [289, 300] on projects "[Results of OPTIFAST project: 5.2X increase in organic views from hyper targete…" at bounding box center [391, 230] width 320 height 208
type projects "[Results of OPTIFAST project: 5.2X increase in organic views from hyper targete…"
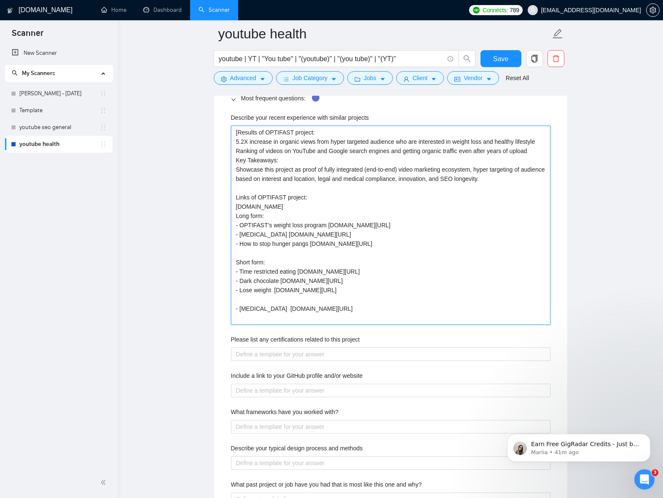
click at [291, 309] on projects "[Results of OPTIFAST project: 5.2X increase in organic views from hyper targete…" at bounding box center [391, 225] width 320 height 199
type projects "[Results of OPTIFAST project: 5.2X increase in organic views from hyper targete…"
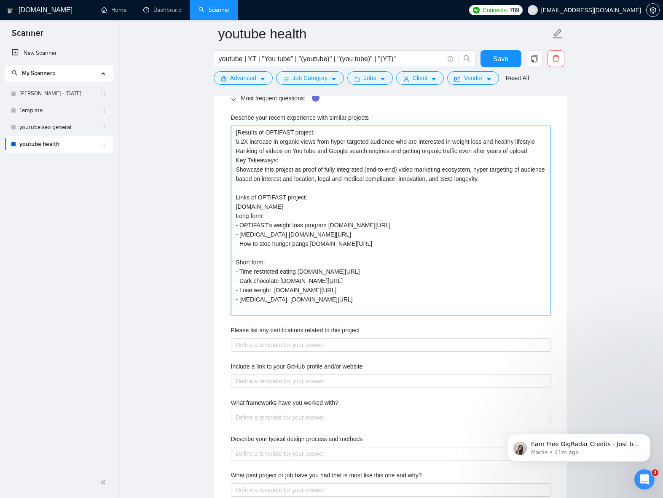
click at [279, 259] on projects "[Results of OPTIFAST project: 5.2X increase in organic views from hyper targete…" at bounding box center [391, 221] width 320 height 190
type projects "[Results of OPTIFAST project: 5.2X increase in organic views from hyper targete…"
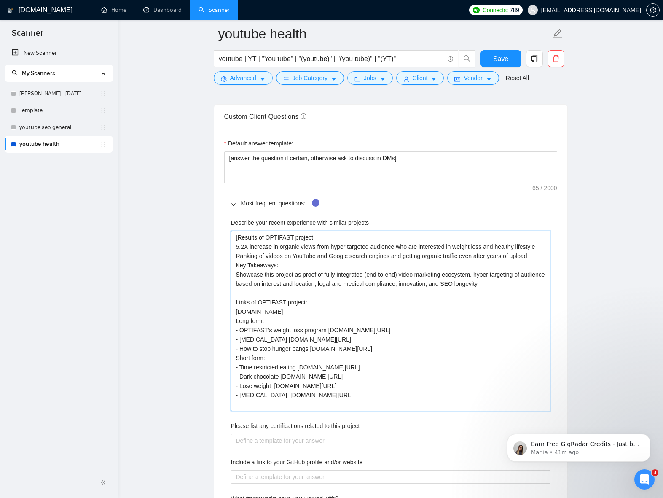
scroll to position [1186, 0]
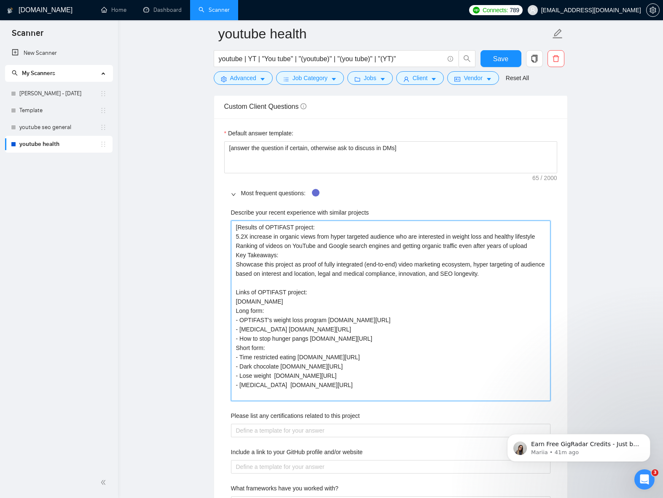
type projects "[Results of OPTIFAST project: 5.2X increase in organic views from hyper targete…"
drag, startPoint x: 331, startPoint y: 329, endPoint x: 393, endPoint y: 330, distance: 62.0
click at [393, 330] on projects "[Results of OPTIFAST project: 5.2X increase in organic views from hyper targete…" at bounding box center [391, 311] width 320 height 180
drag, startPoint x: 315, startPoint y: 348, endPoint x: 378, endPoint y: 349, distance: 62.4
click at [378, 349] on projects "[Results of OPTIFAST project: 5.2X increase in organic views from hyper targete…" at bounding box center [391, 311] width 320 height 180
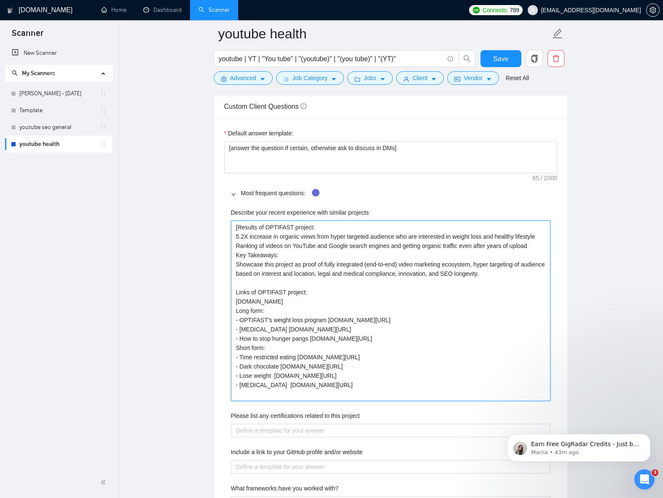
click at [334, 307] on projects "[Results of OPTIFAST project: 5.2X increase in organic views from hyper targete…" at bounding box center [391, 311] width 320 height 180
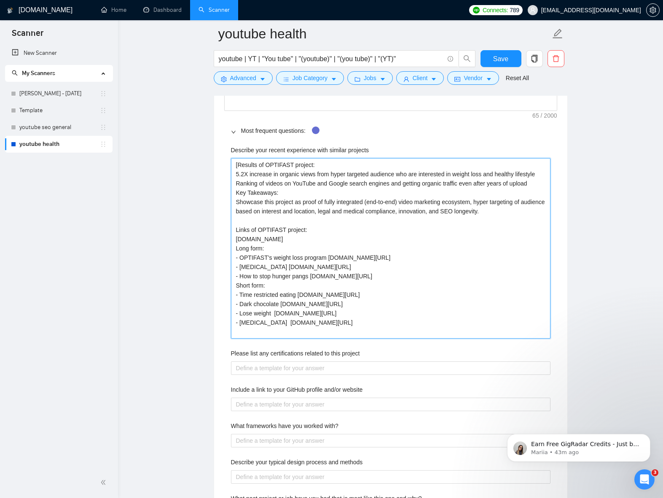
scroll to position [1250, 0]
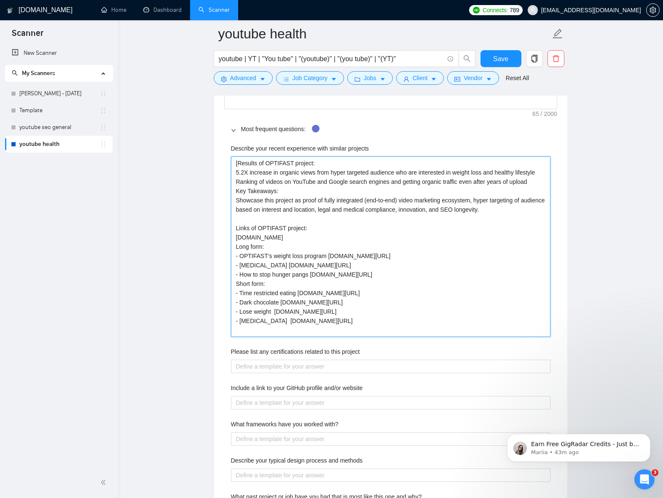
click at [427, 329] on projects "[Results of OPTIFAST project: 5.2X increase in organic views from hyper targete…" at bounding box center [391, 246] width 320 height 180
type projects "[Results of OPTIFAST project: 5.2X increase in organic views from hyper targete…"
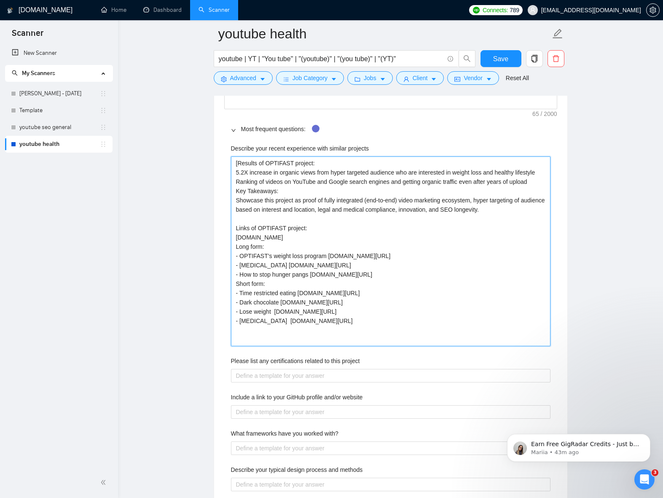
type projects "[Results of OPTIFAST project: 5.2X increase in organic views from hyper targete…"
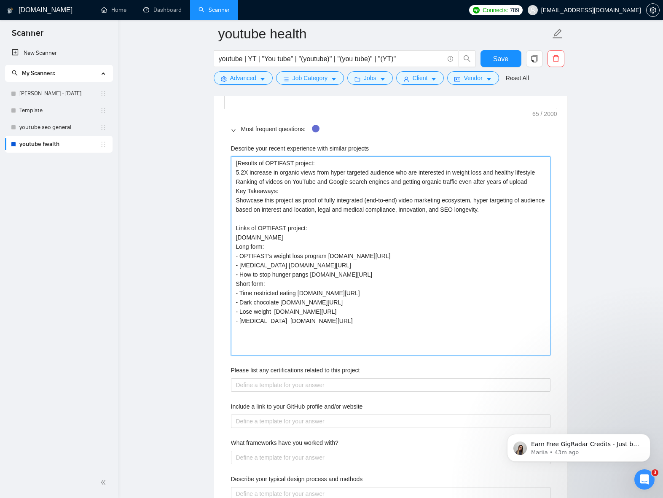
paste projects "8. Lorem Ipsumdolo Sita (Consec Adipi & Elitse Doeiusmo) Tem in utlabor Etdolo …"
type projects "[Loremip do SITAMETC adipisc: 8.4E seddoeiu te incidid utlab etdo magna aliquae…"
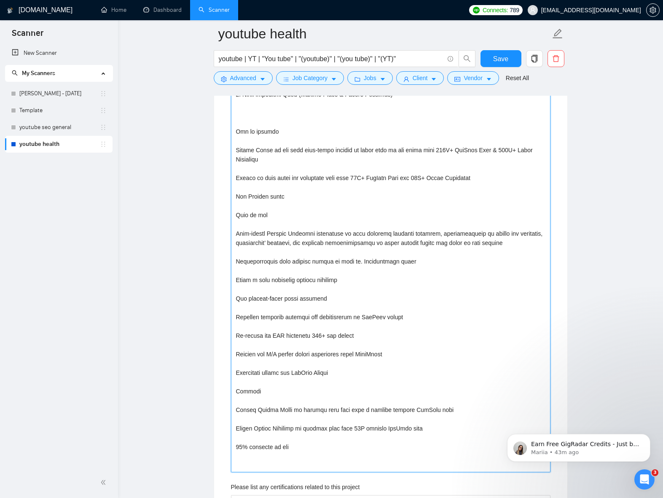
scroll to position [1496, 0]
drag, startPoint x: 293, startPoint y: 464, endPoint x: 239, endPoint y: 416, distance: 72.6
click at [235, 411] on projects "Describe your recent experience with similar projects" at bounding box center [391, 191] width 320 height 561
click at [342, 406] on projects "Describe your recent experience with similar projects" at bounding box center [391, 191] width 320 height 561
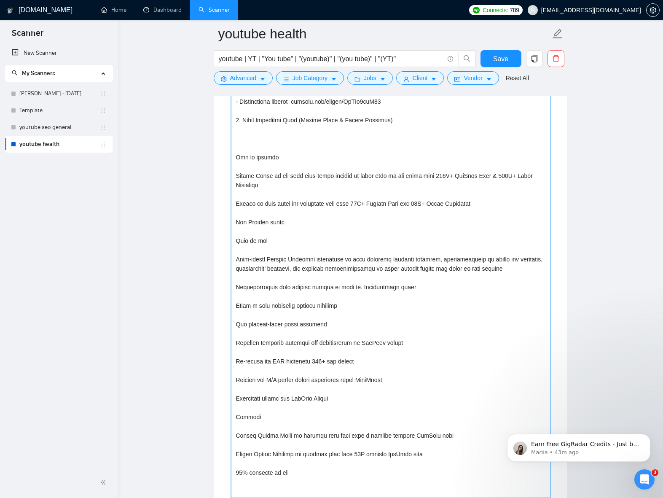
scroll to position [1411, 0]
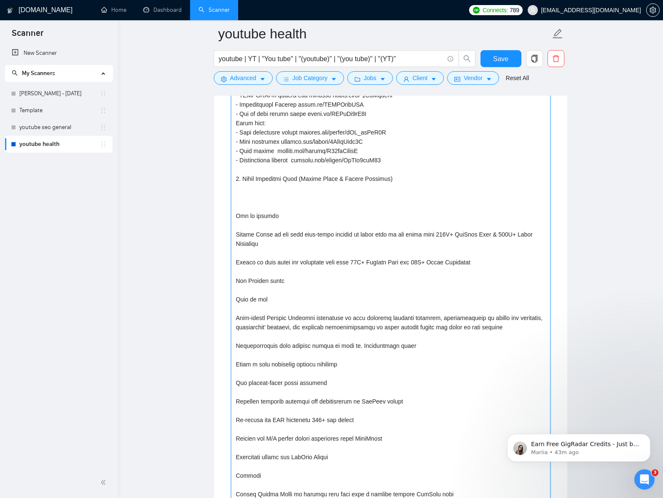
click at [283, 210] on projects "Describe your recent experience with similar projects" at bounding box center [391, 276] width 320 height 561
type projects "[Loremip do SITAMETC adipisc: 7.5E seddoeiu te incidid utlab etdo magna aliquae…"
type projects "[Loremip do SITAMETC adipisc: 7.0E seddoeiu te incidid utlab etdo magna aliquae…"
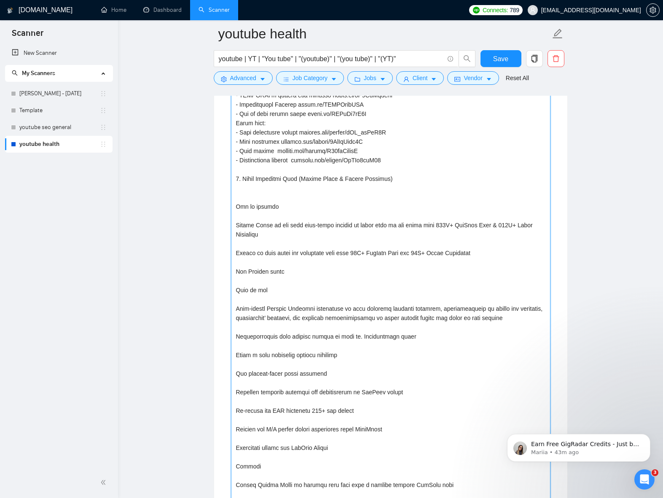
type projects "[Loremip do SITAMETC adipisc: 6.8E seddoeiu te incidid utlab etdo magna aliquae…"
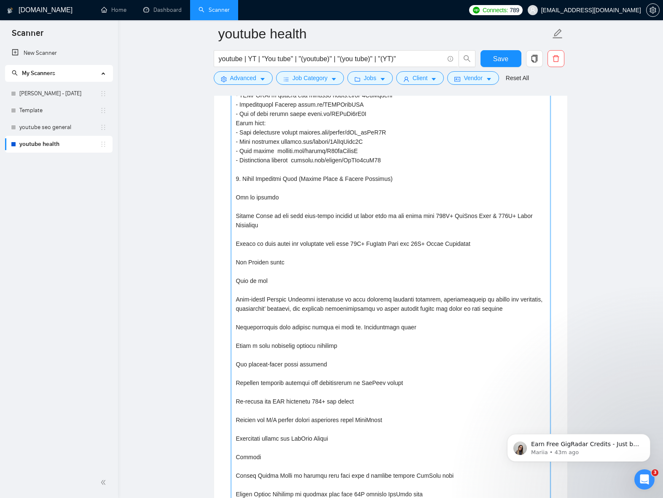
click at [297, 215] on projects "Describe your recent experience with similar projects" at bounding box center [391, 267] width 320 height 542
drag, startPoint x: 275, startPoint y: 205, endPoint x: 317, endPoint y: 225, distance: 46.2
click at [276, 206] on projects "Describe your recent experience with similar projects" at bounding box center [391, 267] width 320 height 542
type projects "[Loremip do SITAMETC adipisc: 8.1E seddoeiu te incidid utlab etdo magna aliquae…"
drag, startPoint x: 236, startPoint y: 224, endPoint x: 242, endPoint y: 231, distance: 8.7
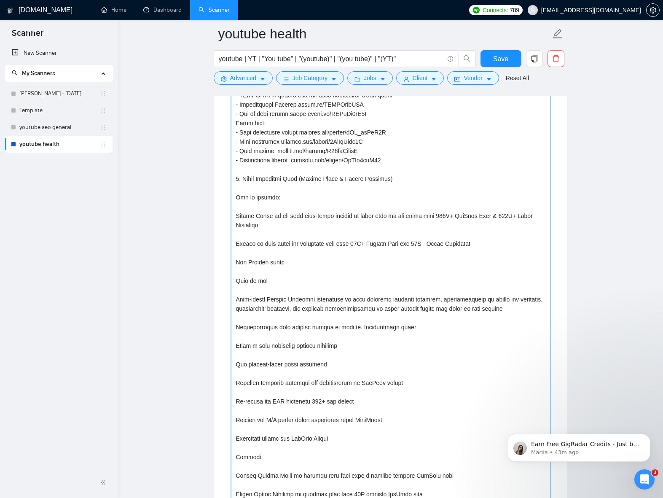
click at [236, 224] on projects "Describe your recent experience with similar projects" at bounding box center [391, 267] width 320 height 542
type projects "[Loremip do SITAMETC adipisc: 0.6E seddoeiu te incidid utlab etdo magna aliquae…"
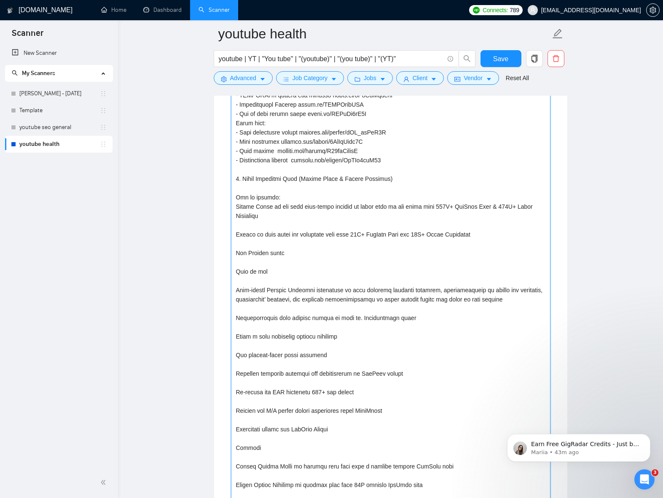
drag, startPoint x: 236, startPoint y: 245, endPoint x: 241, endPoint y: 248, distance: 5.7
click at [237, 245] on projects "Describe your recent experience with similar projects" at bounding box center [391, 262] width 320 height 533
type projects "[Loremip do SITAMETC adipisc: 0.6E seddoeiu te incidid utlab etdo magna aliquae…"
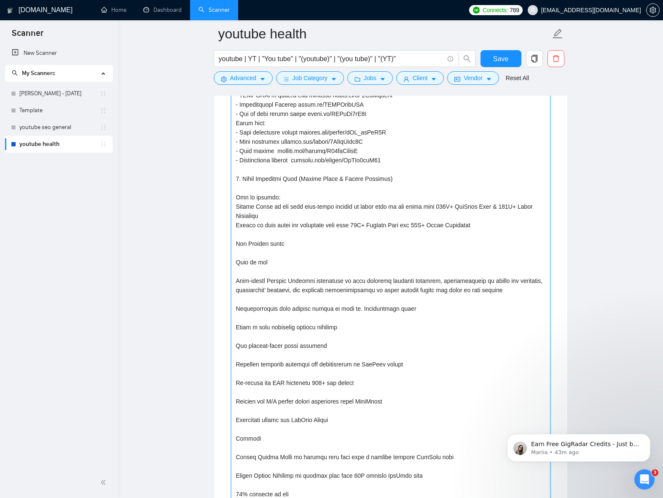
click at [234, 256] on projects "Describe your recent experience with similar projects" at bounding box center [391, 258] width 320 height 524
type projects "[Loremip do SITAMETC adipisc: 0.6E seddoeiu te incidid utlab etdo magna aliquae…"
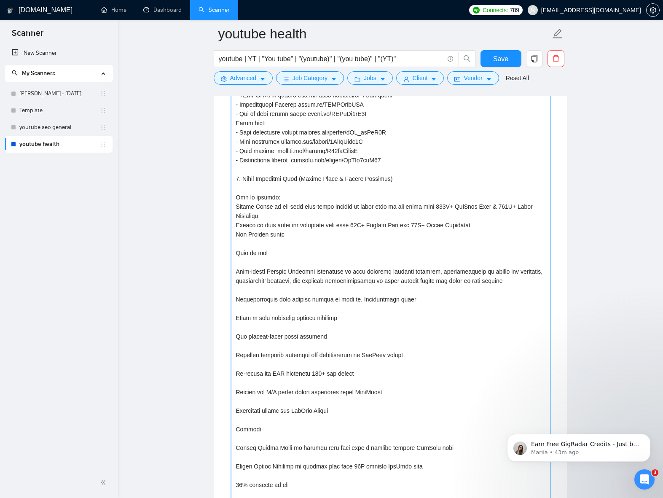
click at [237, 280] on projects "Describe your recent experience with similar projects" at bounding box center [391, 253] width 320 height 514
type projects "[Loremip do SITAMETC adipisc: 0.6E seddoeiu te incidid utlab etdo magna aliquae…"
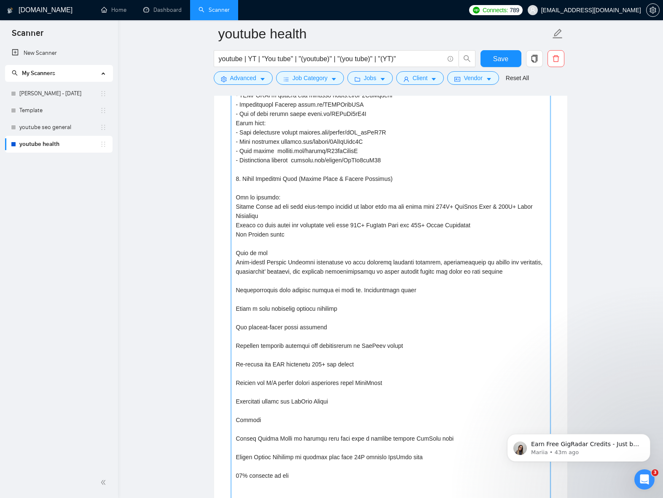
click at [236, 263] on projects "Describe your recent experience with similar projects" at bounding box center [391, 248] width 320 height 505
type projects "[Loremip do SITAMETC adipisc: 0.6E seddoeiu te incidid utlab etdo magna aliquae…"
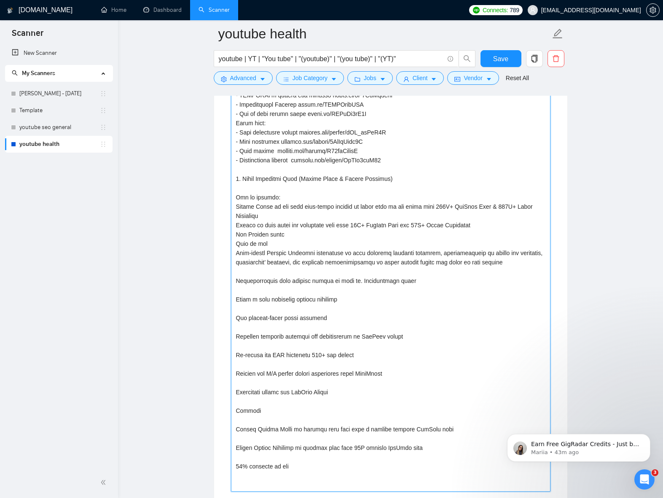
click at [271, 254] on projects "Describe your recent experience with similar projects" at bounding box center [391, 244] width 320 height 496
type projects "[Loremip do SITAMETC adipisc: 0.6E seddoeiu te incidid utlab etdo magna aliquae…"
click at [287, 292] on projects "Describe your recent experience with similar projects" at bounding box center [391, 244] width 320 height 496
type projects "[Loremip do SITAMETC adipisc: 0.6E seddoeiu te incidid utlab etdo magna aliquae…"
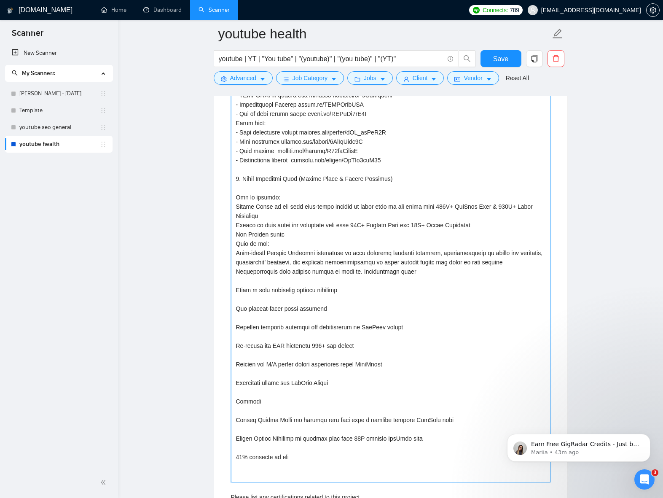
click at [285, 301] on projects "Describe your recent experience with similar projects" at bounding box center [391, 239] width 320 height 487
type projects "[Loremip do SITAMETC adipisc: 0.6E seddoeiu te incidid utlab etdo magna aliquae…"
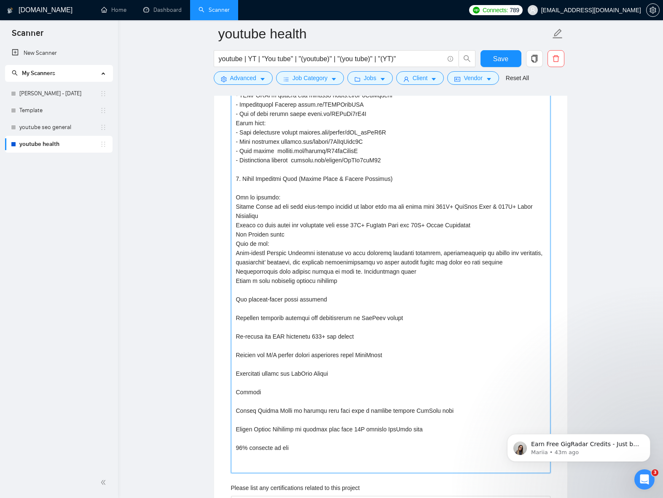
click at [284, 309] on projects "Describe your recent experience with similar projects" at bounding box center [391, 234] width 320 height 477
type projects "[Loremip do SITAMETC adipisc: 0.6E seddoeiu te incidid utlab etdo magna aliquae…"
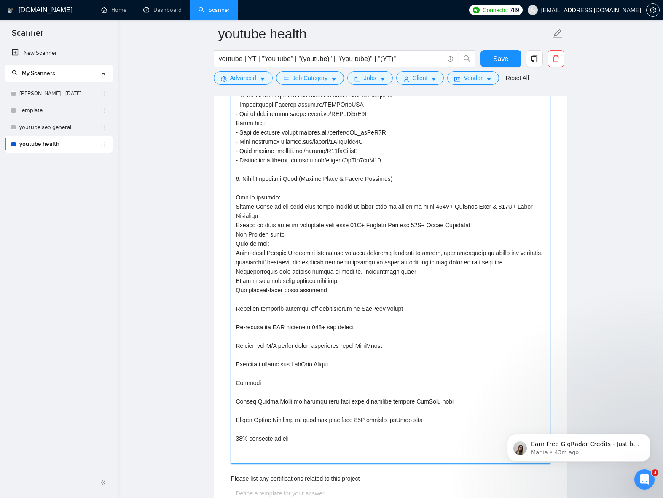
click at [284, 320] on projects "Describe your recent experience with similar projects" at bounding box center [391, 230] width 320 height 468
type projects "[Loremip do SITAMETC adipisc: 0.6E seddoeiu te incidid utlab etdo magna aliquae…"
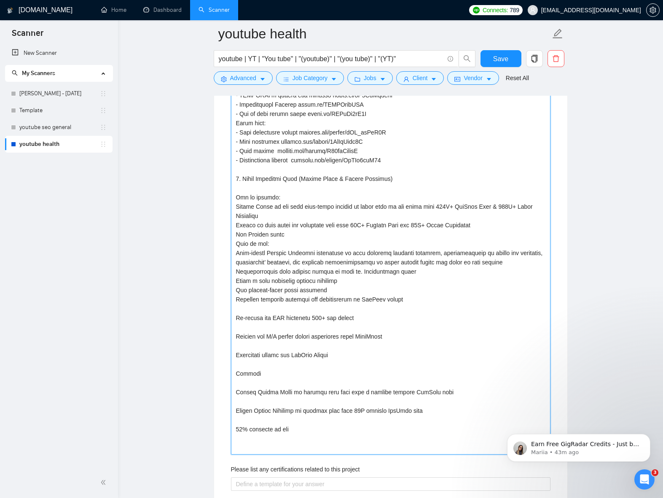
click at [283, 328] on projects "Describe your recent experience with similar projects" at bounding box center [391, 225] width 320 height 459
type projects "[Loremip do SITAMETC adipisc: 0.6E seddoeiu te incidid utlab etdo magna aliquae…"
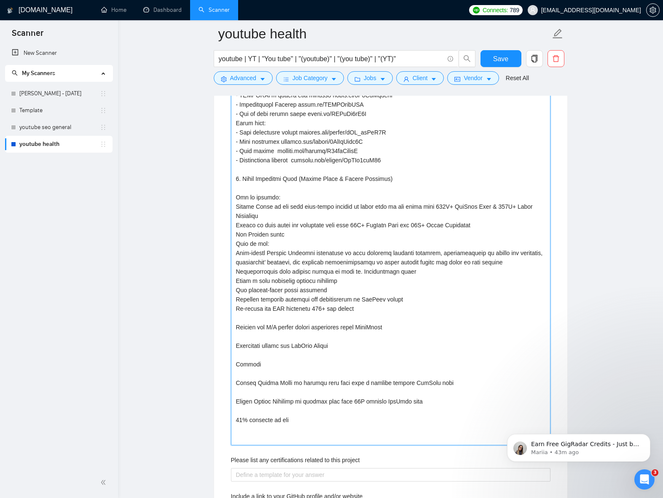
click at [283, 336] on projects "Describe your recent experience with similar projects" at bounding box center [391, 220] width 320 height 449
type projects "[Loremip do SITAMETC adipisc: 0.6E seddoeiu te incidid utlab etdo magna aliquae…"
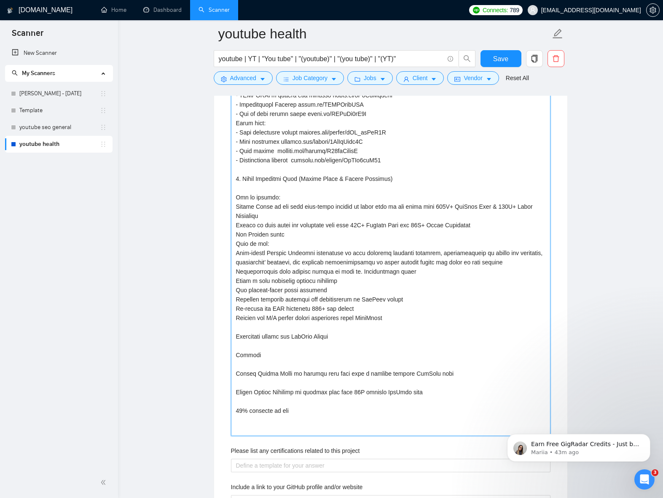
click at [282, 347] on projects "Describe your recent experience with similar projects" at bounding box center [391, 216] width 320 height 440
type projects "[Loremip do SITAMETC adipisc: 0.6E seddoeiu te incidid utlab etdo magna aliquae…"
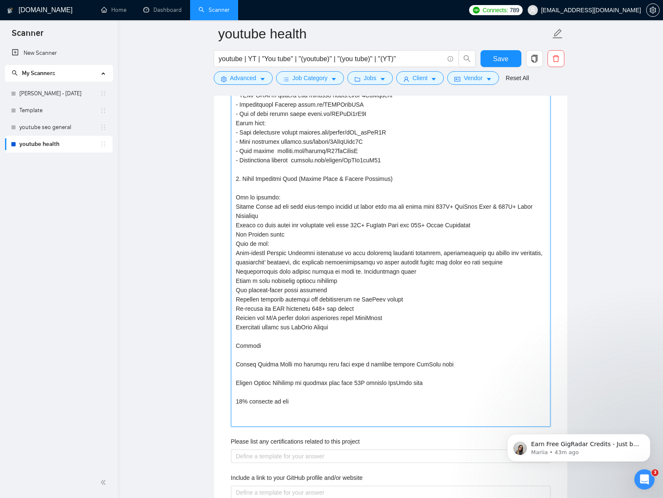
click at [281, 358] on projects "Describe your recent experience with similar projects" at bounding box center [391, 211] width 320 height 431
type projects "[Loremip do SITAMETC adipisc: 0.6E seddoeiu te incidid utlab etdo magna aliquae…"
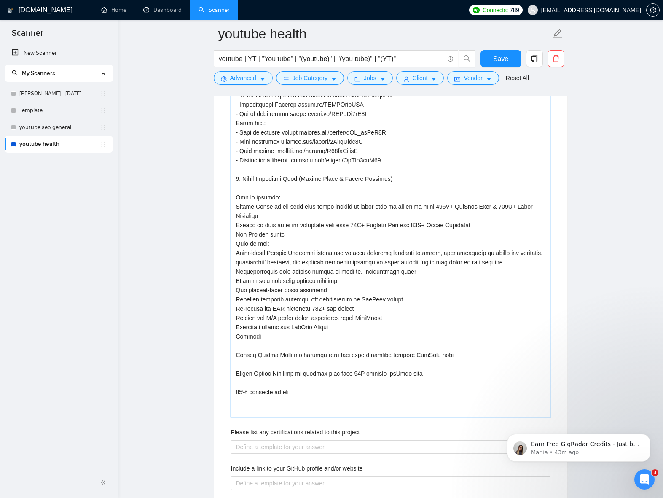
click at [273, 363] on projects "Describe your recent experience with similar projects" at bounding box center [391, 207] width 320 height 422
type projects "[Loremip do SITAMETC adipisc: 0.6E seddoeiu te incidid utlab etdo magna aliquae…"
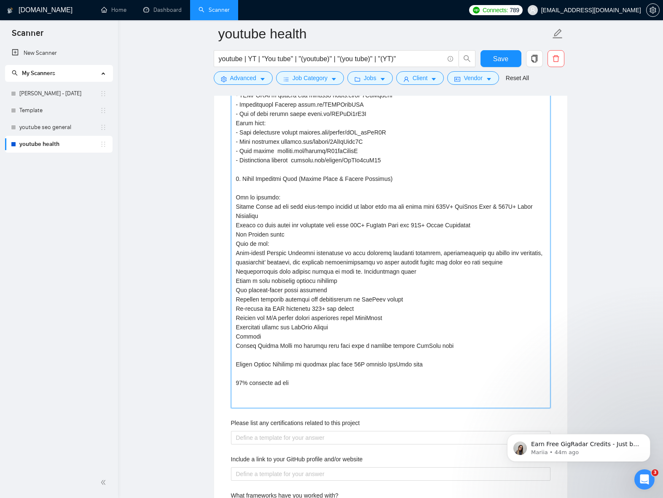
type projects "[Loremip do SITAMETC adipisc: 0.6E seddoeiu te incidid utlab etdo magna aliquae…"
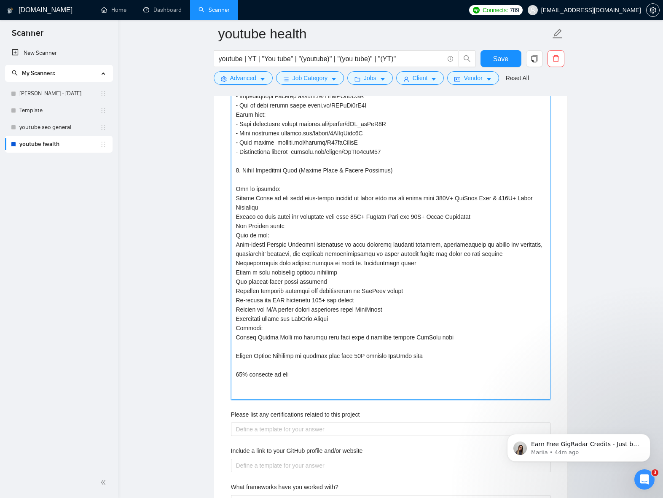
scroll to position [1424, 0]
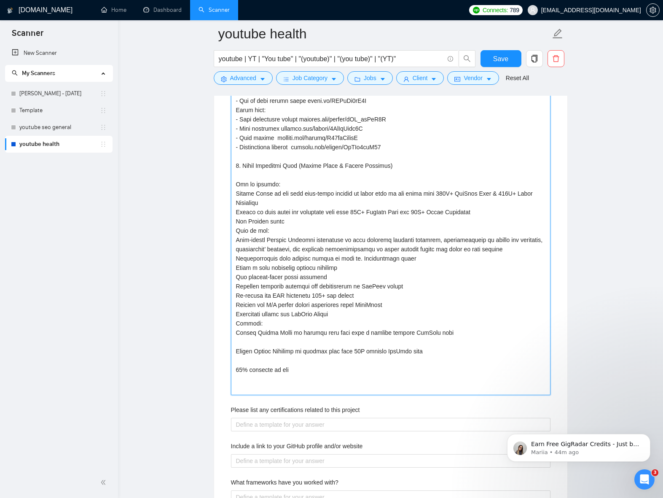
click at [279, 361] on projects "Describe your recent experience with similar projects" at bounding box center [391, 189] width 320 height 412
type projects "[Loremip do SITAMETC adipisc: 0.6E seddoeiu te incidid utlab etdo magna aliquae…"
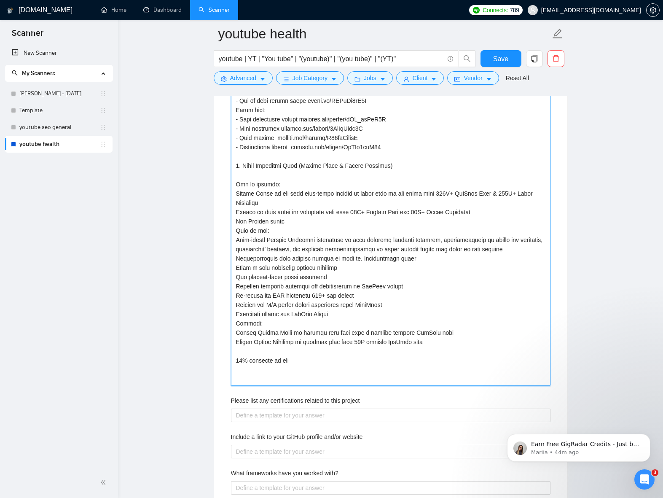
click at [278, 369] on projects "Describe your recent experience with similar projects" at bounding box center [391, 184] width 320 height 403
type projects "[Loremip do SITAMETC adipisc: 0.6E seddoeiu te incidid utlab etdo magna aliquae…"
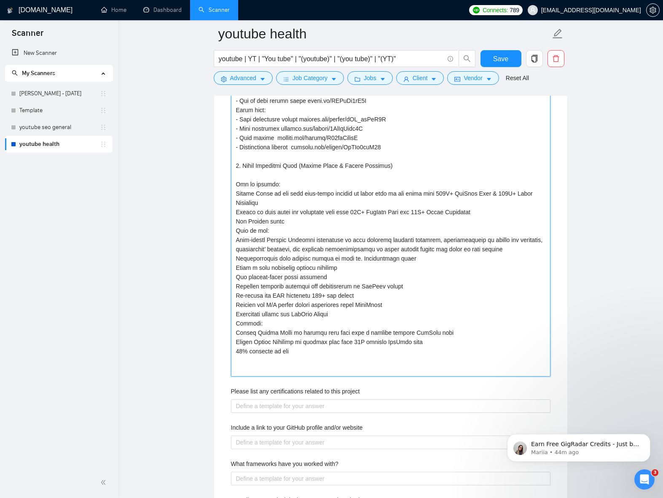
type projects "[Loremip do SITAMETC adipisc: 0.6E seddoeiu te incidid utlab etdo magna aliquae…"
click at [313, 372] on projects "Describe your recent experience with similar projects" at bounding box center [391, 180] width 320 height 394
paste projects "anic views and up"
type projects "[Loremip do SITAMETC adipisc: 0.6E seddoeiu te incidid utlab etdo magna aliquae…"
drag, startPoint x: 342, startPoint y: 371, endPoint x: 232, endPoint y: 344, distance: 113.2
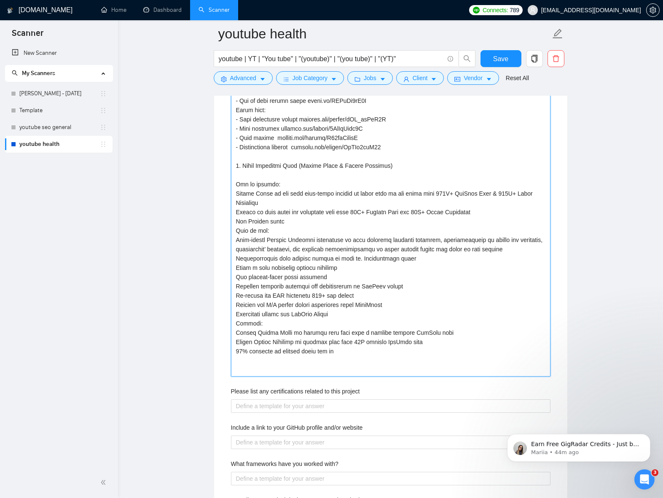
click at [232, 344] on projects "Describe your recent experience with similar projects" at bounding box center [391, 180] width 320 height 394
type projects "[Loremip do SITAMETC adipisc: 0.6E seddoeiu te incidid utlab etdo magna aliquae…"
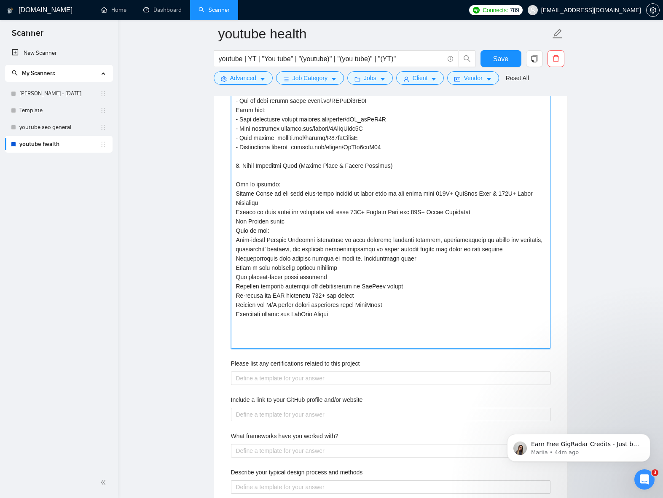
type projects "[Loremip do SITAMETC adipisc: 0.6E seddoeiu te incidid utlab etdo magna aliquae…"
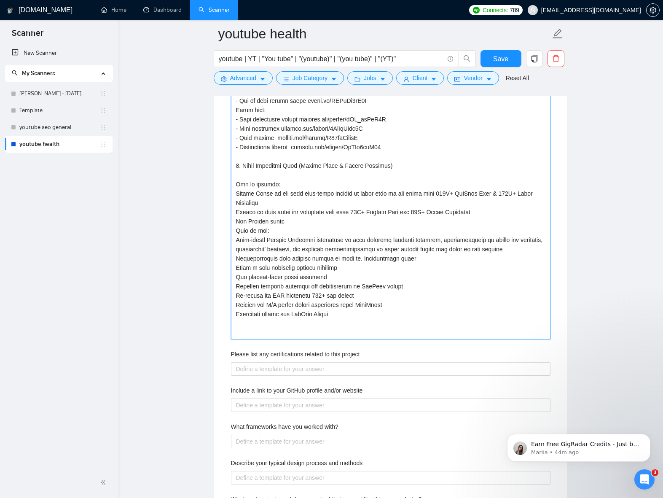
type projects "[Loremip do SITAMETC adipisc: 0.6E seddoeiu te incidid utlab etdo magna aliquae…"
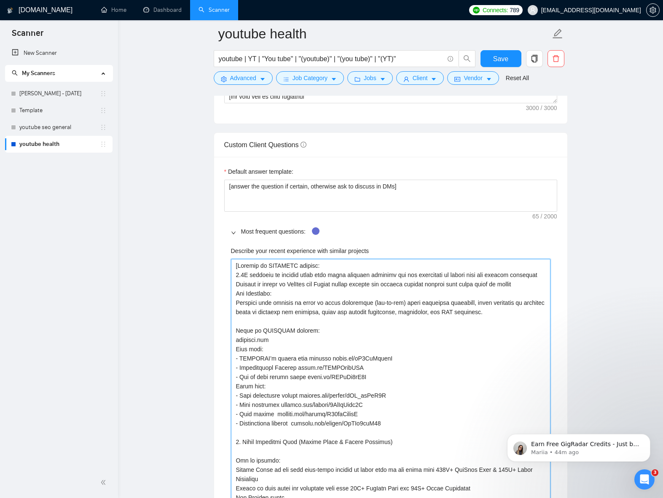
scroll to position [1143, 0]
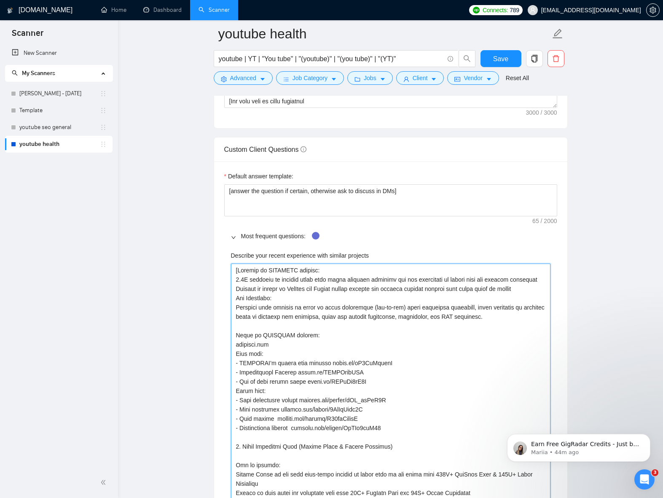
click at [239, 272] on projects "Describe your recent experience with similar projects" at bounding box center [391, 442] width 320 height 357
type projects "[ Loremip do SITAMETC adipisc: 3.9E seddoeiu te incidid utlab etdo magna aliqua…"
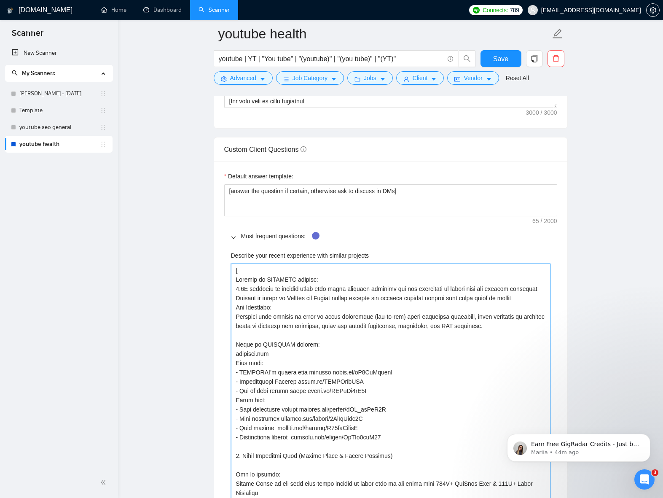
type projects "[L Ipsumdo si AMETCONS adipisc: 1.5E seddoeiu te incidid utlab etdo magna aliqu…"
type projects "[Lo Ipsumdo si AMETCONS adipisc: 7.5E seddoeiu te incidid utlab etdo magna aliq…"
type projects "[Lor Ipsumdo si AMETCONS adipisc: 6.8E seddoeiu te incidid utlab etdo magna ali…"
type projects "[Lor Ipsumdo si AMETCONS adipisc: 3.4E seddoeiu te incidid utlab etdo magna ali…"
type projects "[Lor i Dolorsi am CONSECTE adipisc: 2.7E seddoeiu te incidid utlab etdo magna a…"
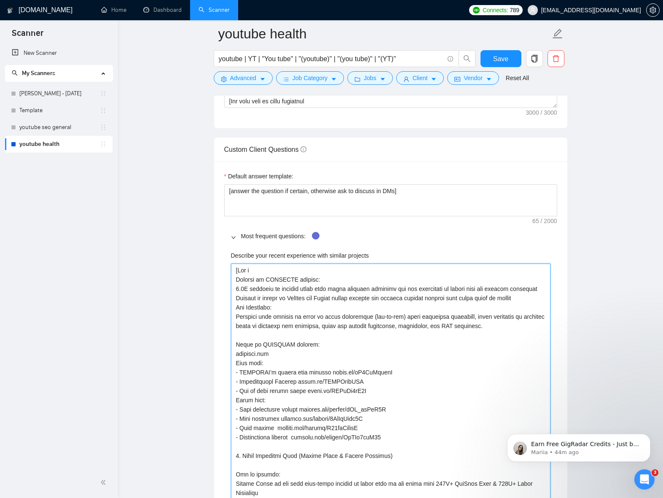
type projects "[Lor ip Dolorsi am CONSECTE adipisc: 8.4E seddoeiu te incidid utlab etdo magna …"
type projects "[Lor ips Dolorsi am CONSECTE adipisc: 0.8E seddoeiu te incidid utlab etdo magna…"
type projects "[Lor ips Dolorsi am CONSECTE adipisc: 2.0E seddoeiu te incidid utlab etdo magna…"
type projects "[Lor ips d Sitamet co ADIPISCI elitsed: 7.4D eiusmodt in utlabor etdol magn ali…"
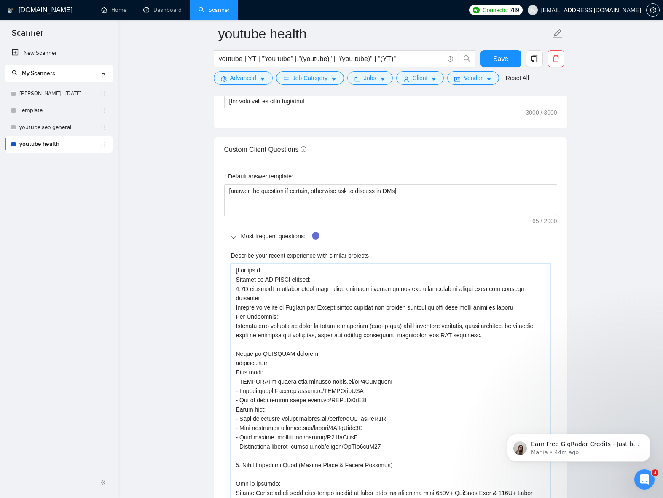
type projects "[Lor ips Dolorsi am CONSECTE adipisc: 2.0E seddoeiu te incidid utlab etdo magna…"
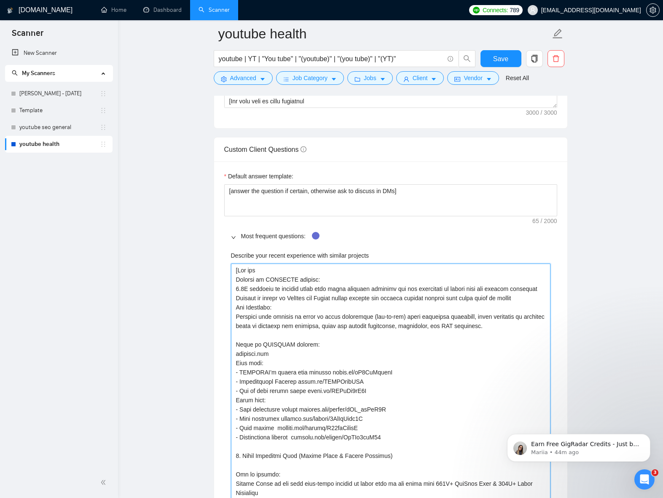
type projects "[Lor ips d Sitamet co ADIPISCI elitsed: 9.7D eiusmodt in utlabor etdol magn ali…"
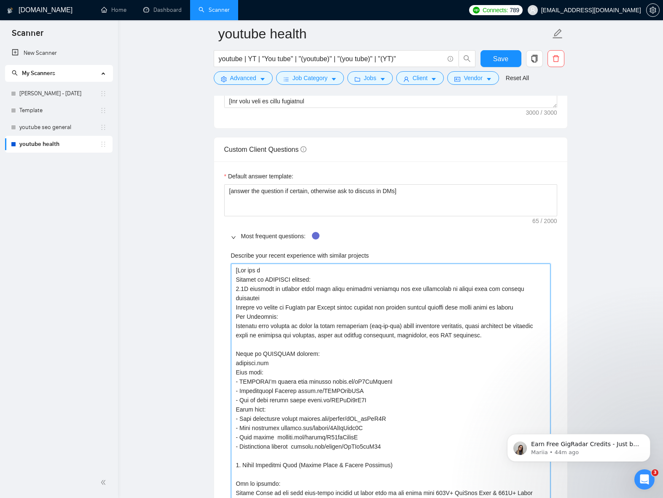
type projects "[Lor ips do Sitamet co ADIPISCI elitsed: 1.0D eiusmodt in utlabor etdol magn al…"
type projects "[Lor ips dol Sitamet co ADIPISCI elitsed: 8.9D eiusmodt in utlabor etdol magn a…"
type projects "[Lor ips dolo Sitamet co ADIPISCI elitsed: 6.0D eiusmodt in utlabor etdol magn …"
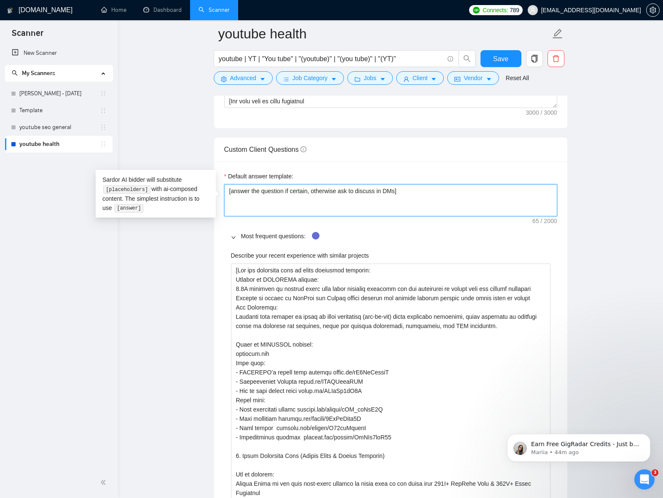
drag, startPoint x: 410, startPoint y: 190, endPoint x: 222, endPoint y: 194, distance: 188.1
paste textarea "Results Helped [PERSON_NAME] to achieve more than half a million organic YouTub…"
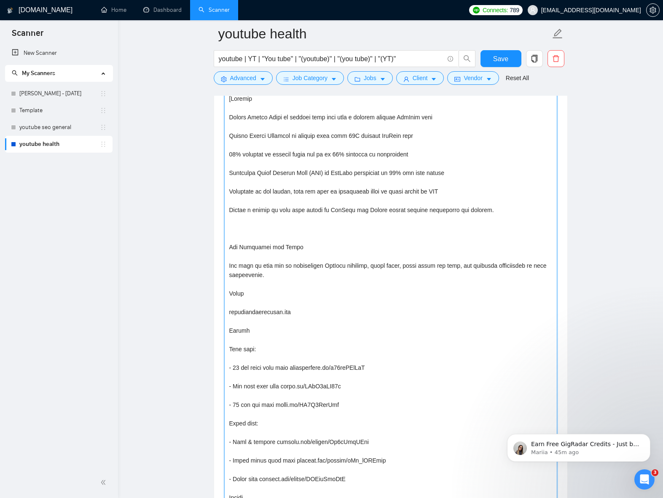
scroll to position [1180, 0]
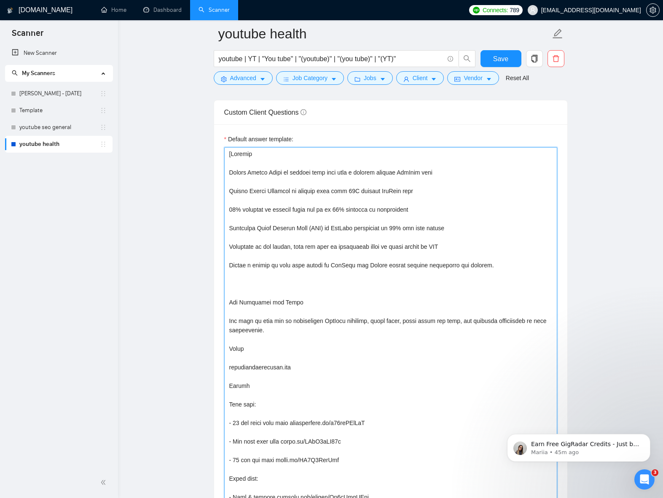
drag, startPoint x: 254, startPoint y: 156, endPoint x: 280, endPoint y: 168, distance: 28.7
click at [254, 156] on textarea "Default answer template:" at bounding box center [390, 399] width 333 height 505
click at [276, 164] on textarea "Default answer template:" at bounding box center [390, 399] width 333 height 505
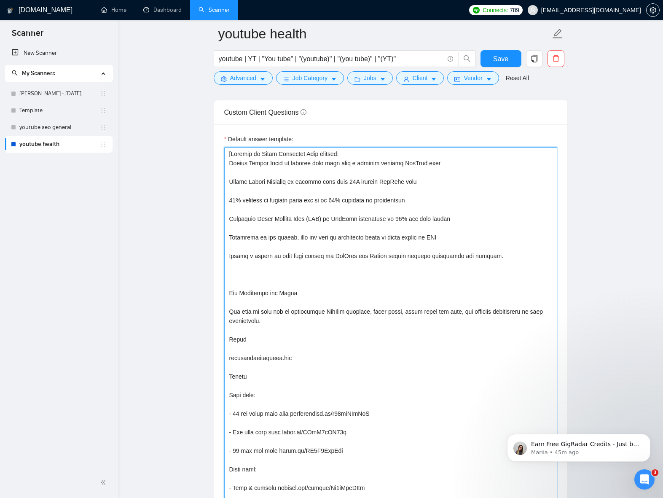
click at [278, 173] on textarea "Default answer template:" at bounding box center [390, 395] width 333 height 496
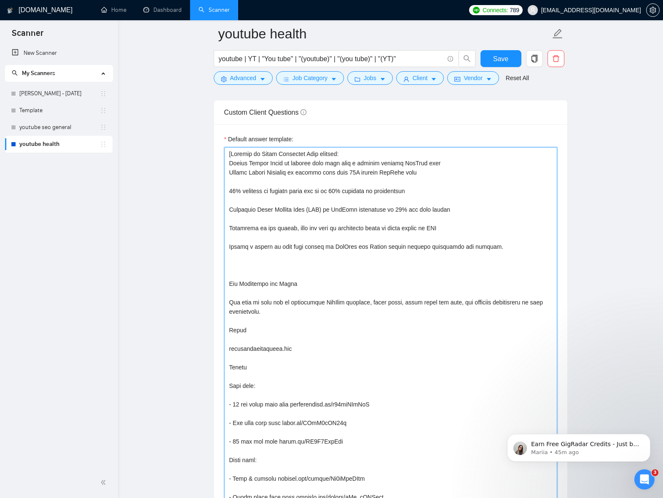
click at [280, 181] on textarea "Default answer template:" at bounding box center [390, 390] width 333 height 487
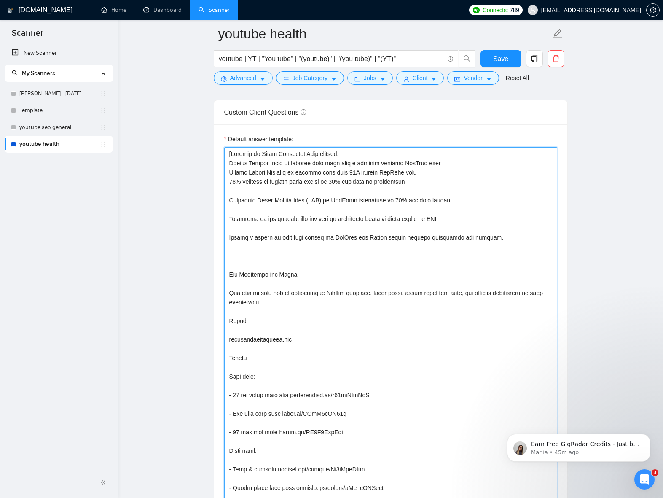
click at [283, 192] on textarea "Default answer template:" at bounding box center [390, 385] width 333 height 477
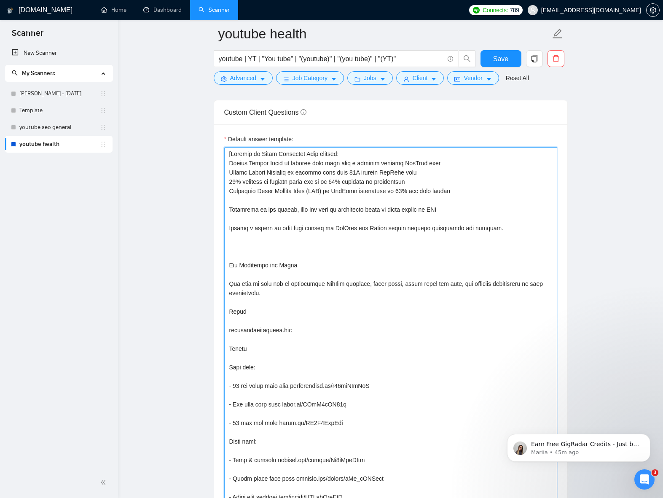
click at [285, 202] on textarea "Default answer template:" at bounding box center [390, 381] width 333 height 468
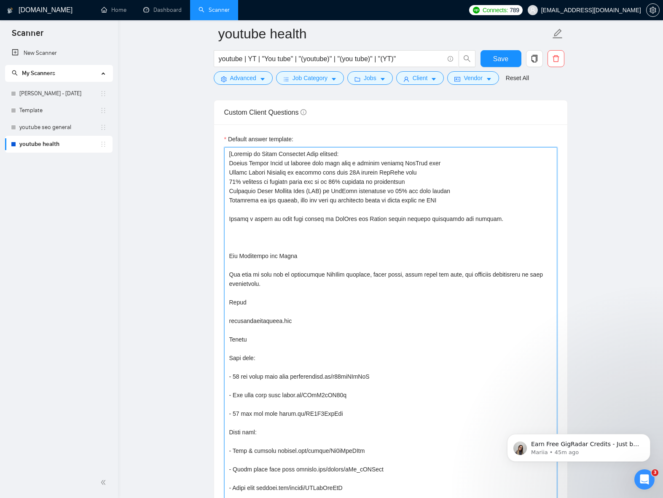
click at [288, 210] on textarea "Default answer template:" at bounding box center [390, 376] width 333 height 459
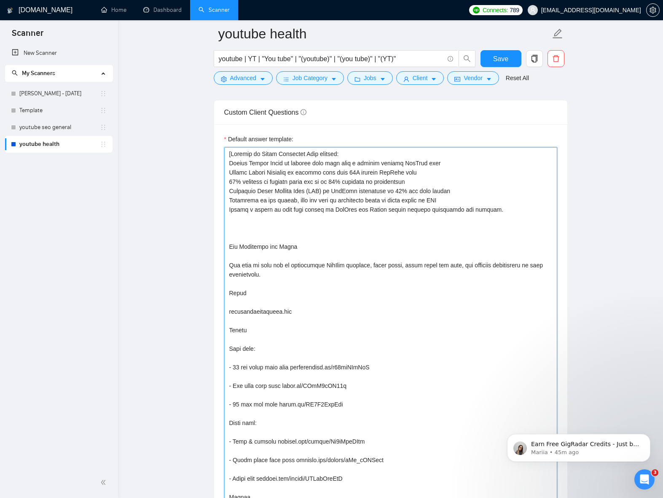
click at [229, 246] on textarea "Default answer template:" at bounding box center [390, 371] width 333 height 449
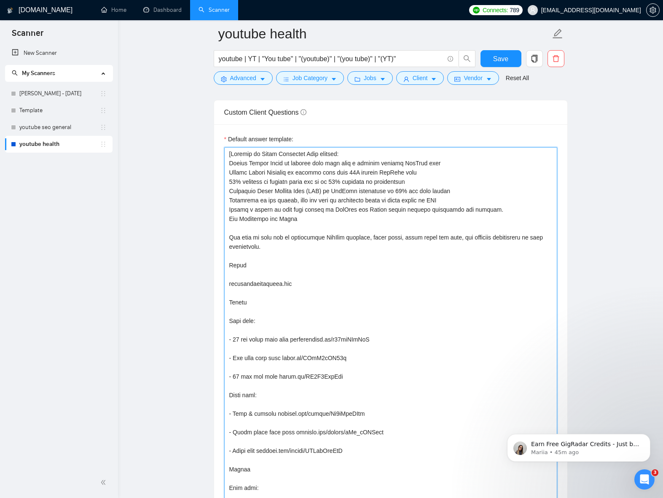
click at [296, 220] on textarea "Default answer template:" at bounding box center [390, 358] width 333 height 422
click at [301, 229] on textarea "Default answer template:" at bounding box center [390, 358] width 333 height 422
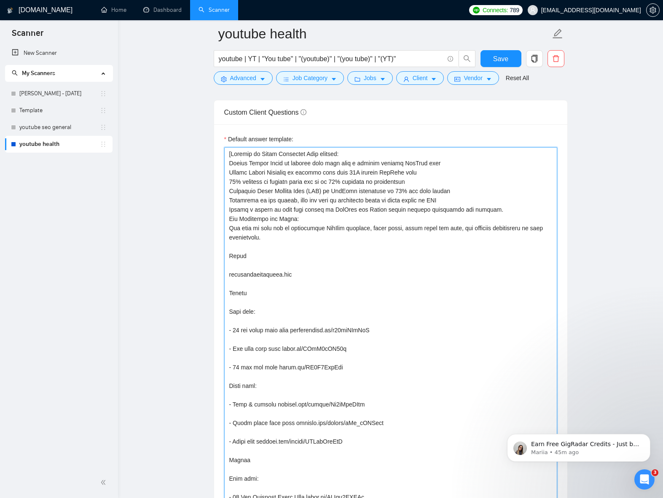
click at [290, 250] on textarea "Default answer template:" at bounding box center [390, 353] width 333 height 412
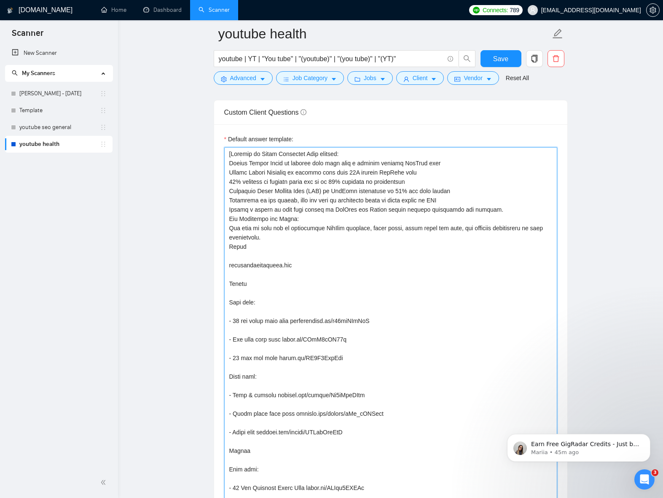
click at [283, 258] on textarea "Default answer template:" at bounding box center [390, 348] width 333 height 403
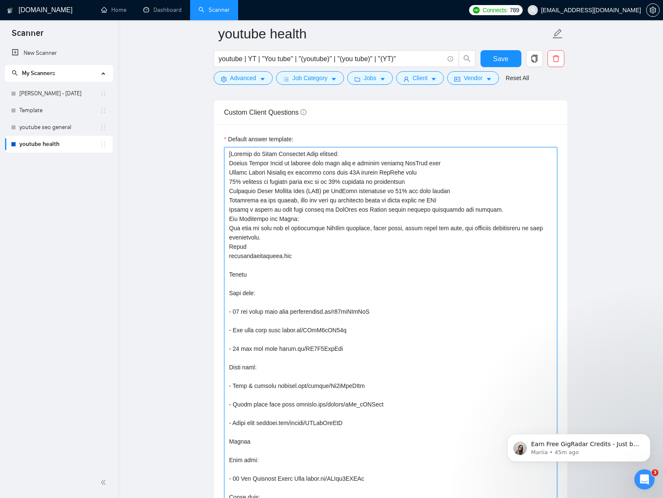
click at [256, 267] on textarea "Default answer template:" at bounding box center [390, 344] width 333 height 394
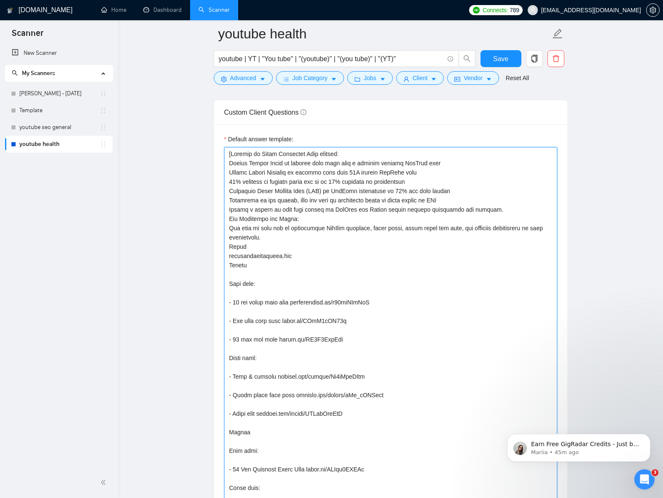
click at [254, 276] on textarea "Default answer template:" at bounding box center [390, 339] width 333 height 385
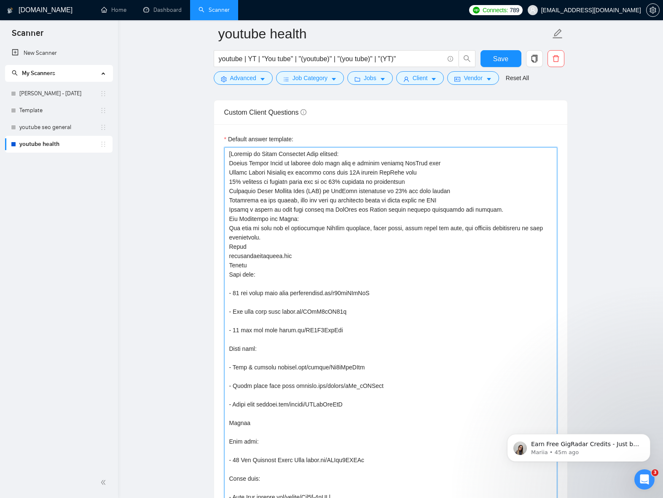
click at [257, 285] on textarea "Default answer template:" at bounding box center [390, 334] width 333 height 375
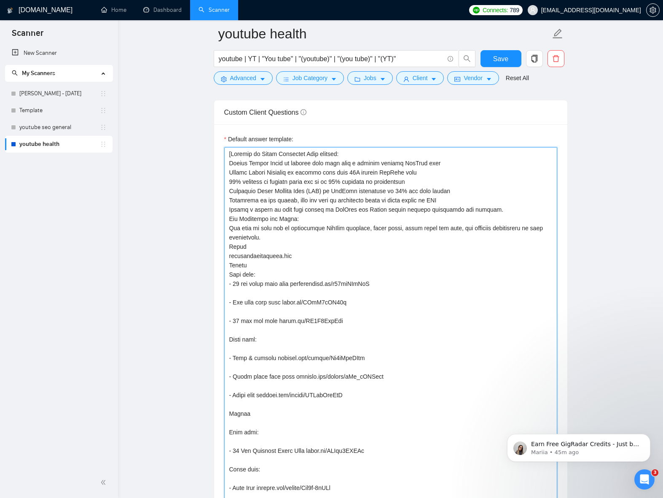
click at [261, 292] on textarea "Default answer template:" at bounding box center [390, 330] width 333 height 366
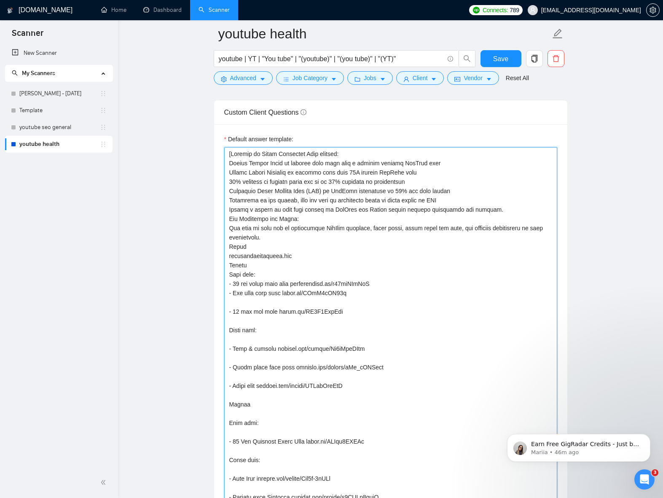
drag, startPoint x: 321, startPoint y: 284, endPoint x: 347, endPoint y: 298, distance: 29.8
click at [322, 284] on textarea "Default answer template:" at bounding box center [390, 325] width 333 height 357
drag, startPoint x: 391, startPoint y: 283, endPoint x: 322, endPoint y: 283, distance: 69.2
click at [322, 283] on textarea "Default answer template:" at bounding box center [390, 325] width 333 height 357
drag, startPoint x: 373, startPoint y: 349, endPoint x: 277, endPoint y: 350, distance: 95.3
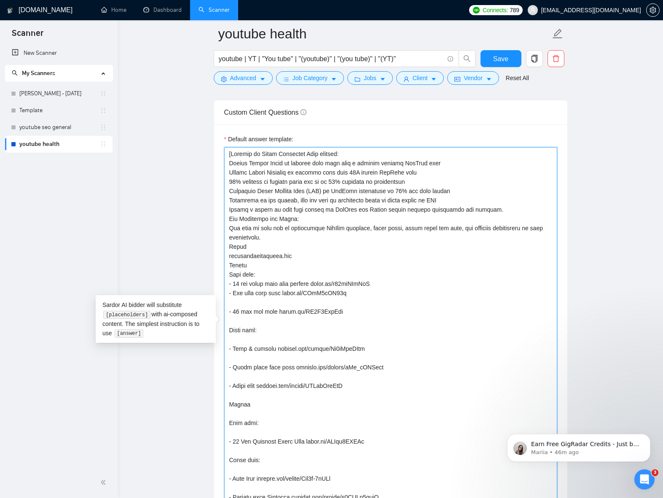
click at [277, 350] on textarea "Default answer template:" at bounding box center [390, 325] width 333 height 357
click at [326, 337] on textarea "Default answer template:" at bounding box center [390, 325] width 333 height 357
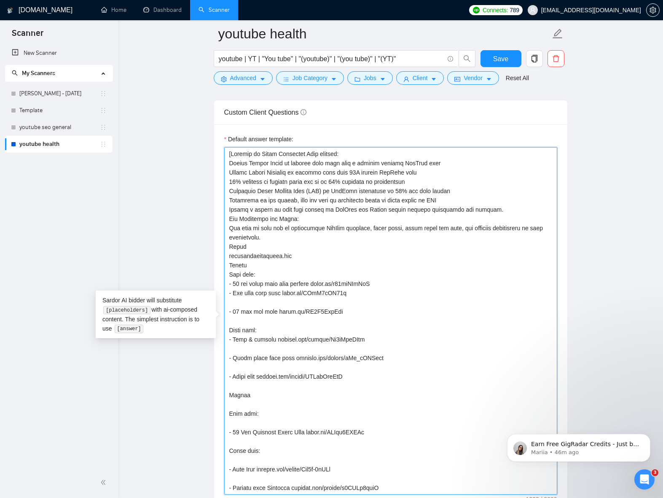
click at [305, 349] on textarea "Default answer template:" at bounding box center [390, 320] width 333 height 347
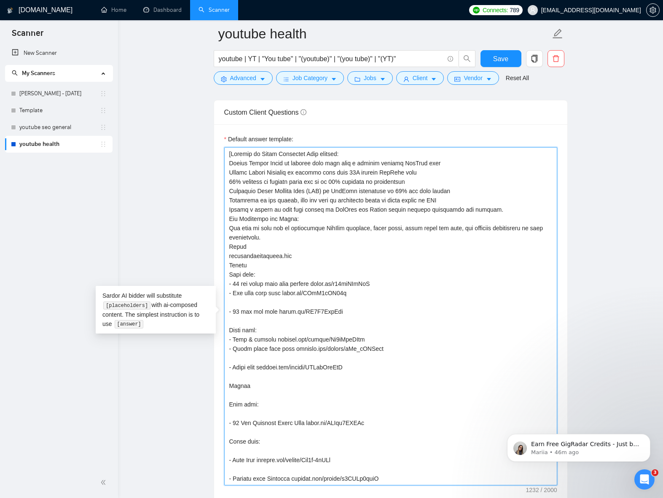
click at [305, 359] on textarea "Default answer template:" at bounding box center [390, 316] width 333 height 338
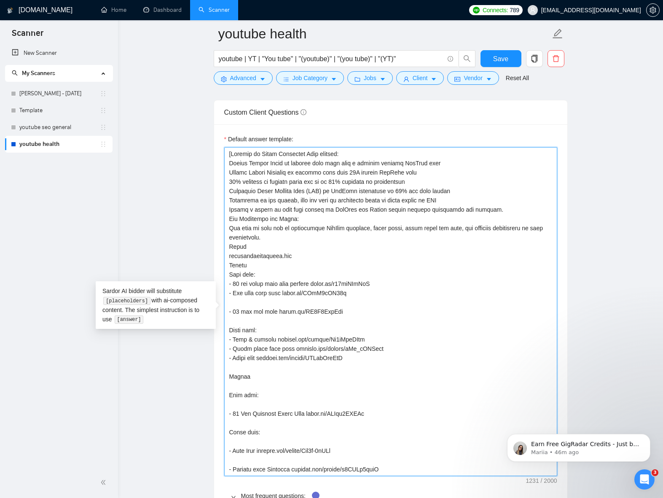
click at [302, 371] on textarea "Default answer template:" at bounding box center [390, 311] width 333 height 329
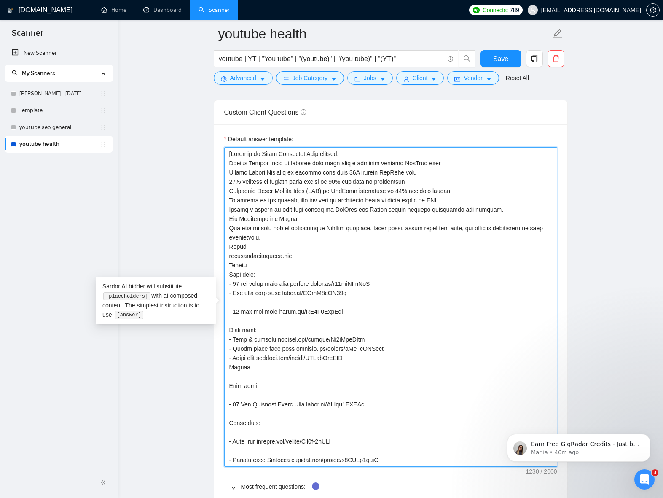
click at [296, 379] on textarea "Default answer template:" at bounding box center [390, 307] width 333 height 320
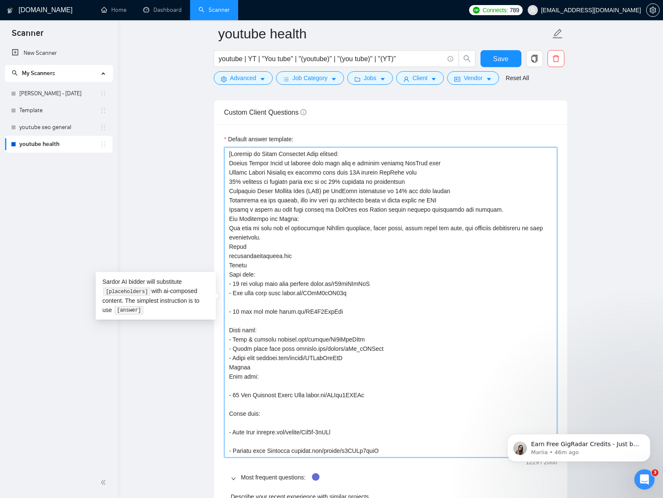
click at [294, 388] on textarea "Default answer template:" at bounding box center [390, 302] width 333 height 310
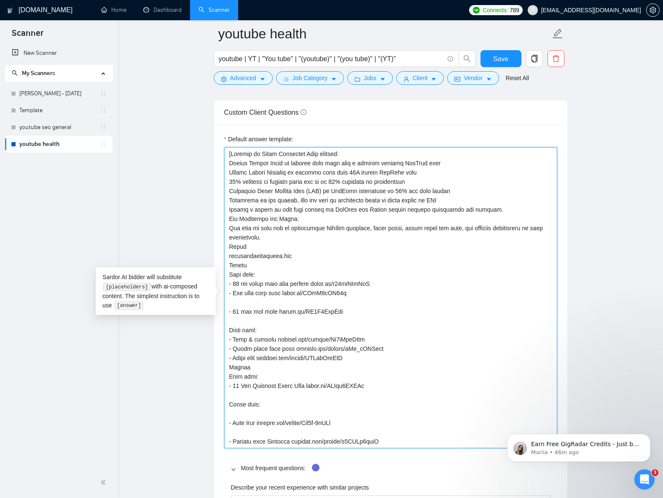
click at [291, 398] on textarea "Default answer template:" at bounding box center [390, 297] width 333 height 301
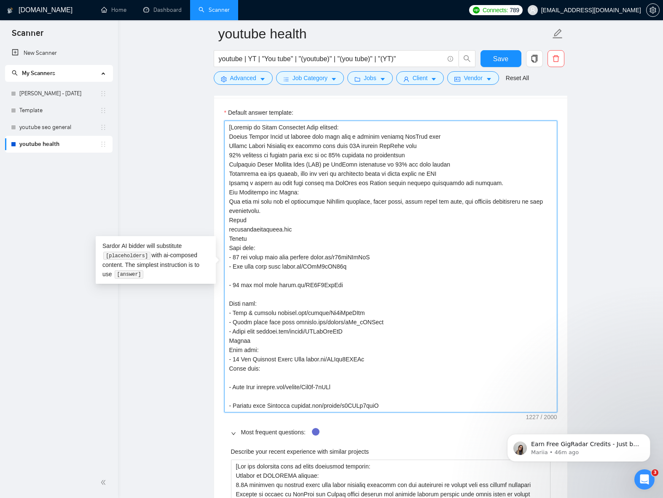
scroll to position [1224, 0]
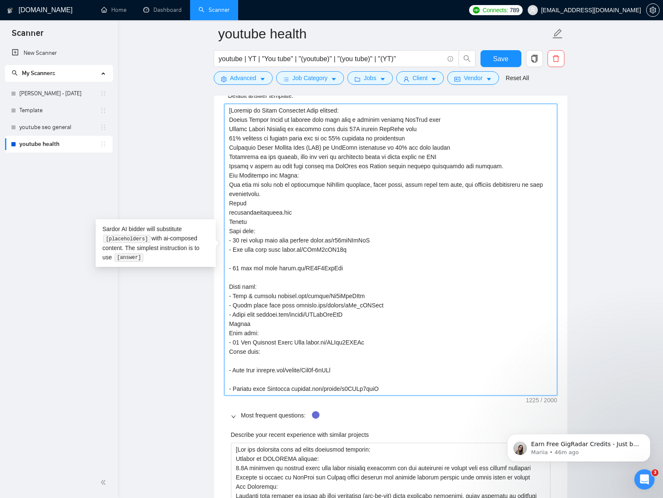
click at [309, 366] on textarea "Default answer template:" at bounding box center [390, 250] width 333 height 292
click at [336, 361] on textarea "Default answer template:" at bounding box center [390, 250] width 333 height 292
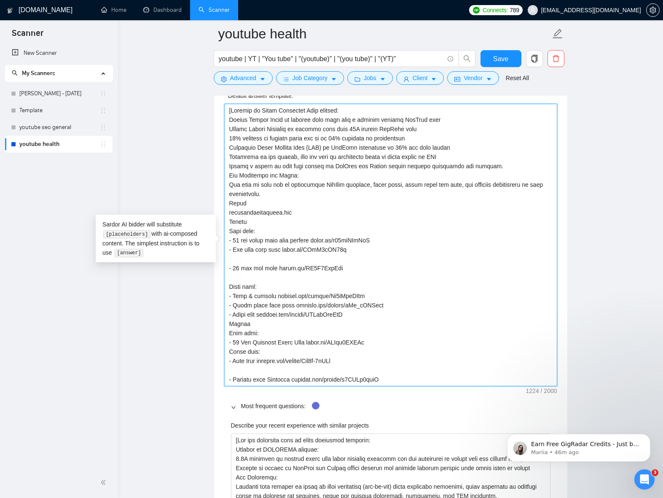
click at [313, 372] on textarea "Default answer template:" at bounding box center [390, 245] width 333 height 283
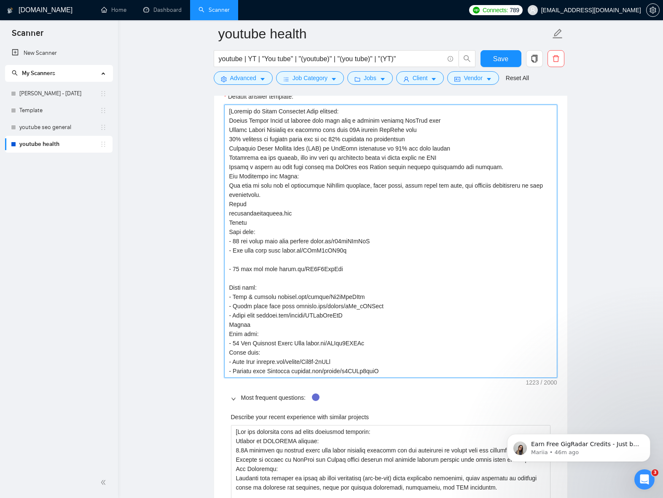
scroll to position [1232, 0]
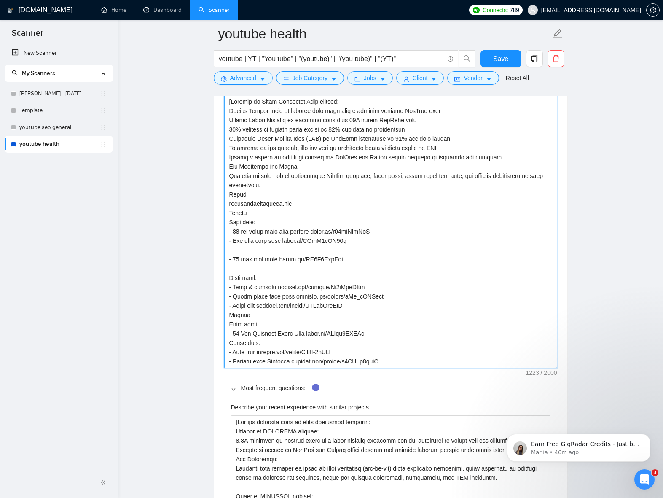
click at [313, 269] on textarea "Default answer template:" at bounding box center [390, 231] width 333 height 273
click at [309, 251] on textarea "Default answer template:" at bounding box center [390, 231] width 333 height 273
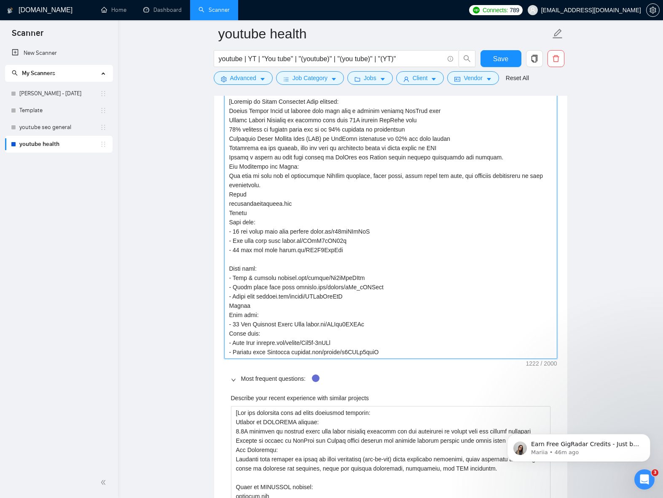
click at [354, 258] on textarea "Default answer template:" at bounding box center [390, 227] width 333 height 264
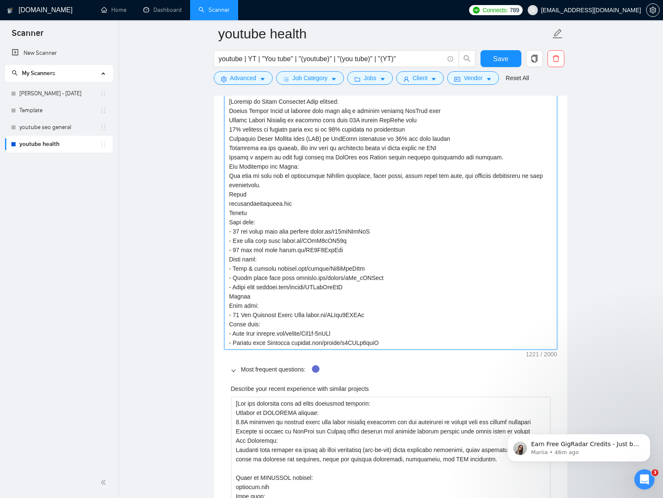
click at [388, 344] on textarea "Default answer template:" at bounding box center [390, 222] width 333 height 255
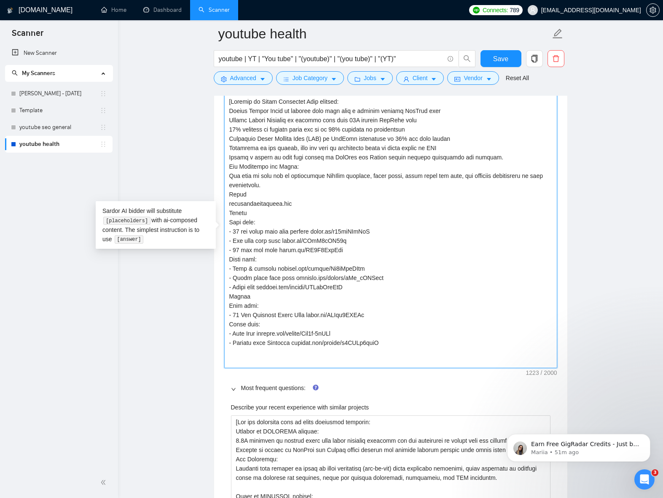
paste textarea "Why it matters Health + rehab + mobile app. Full branding + content + paid medi…"
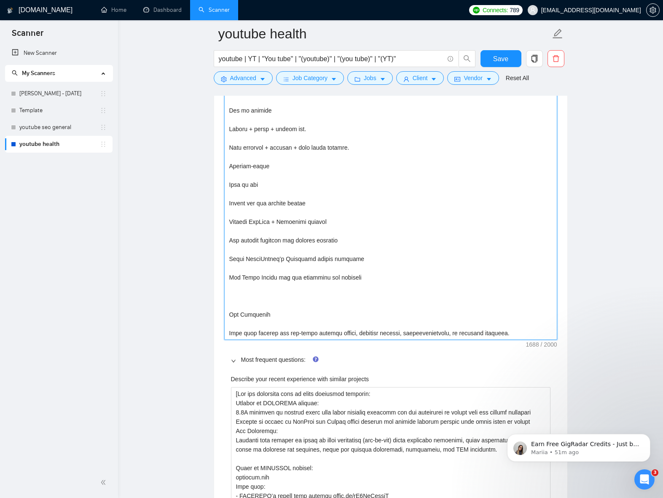
scroll to position [1362, 0]
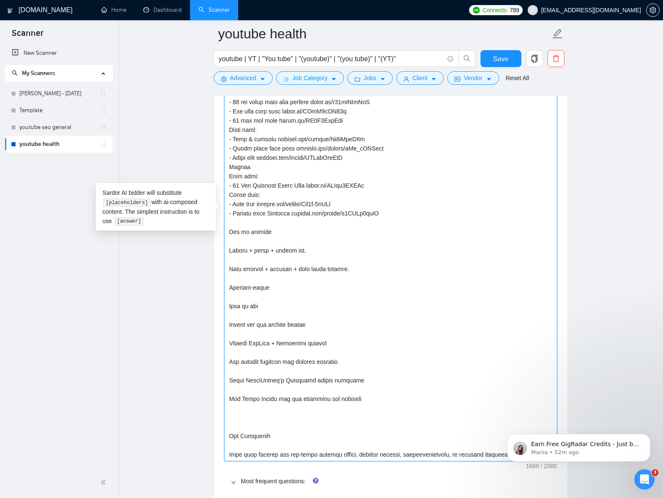
click at [277, 223] on textarea "Default answer template:" at bounding box center [390, 213] width 333 height 496
paste textarea "3. TRICKSTRONG ([PERSON_NAME][DATE])"
click at [393, 213] on textarea "Default answer template:" at bounding box center [390, 213] width 333 height 496
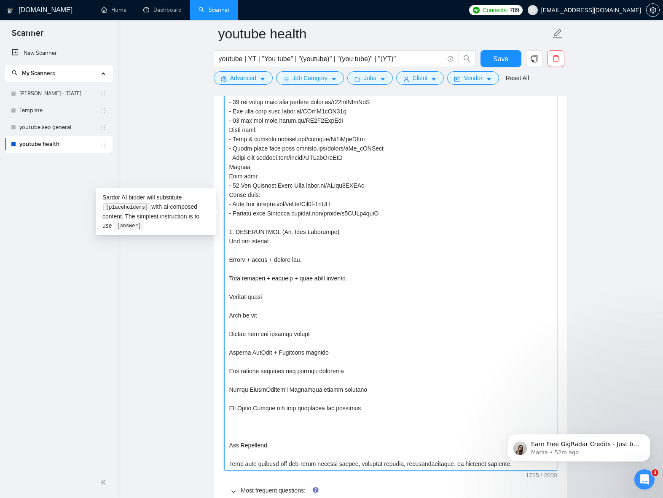
click at [303, 249] on textarea "Default answer template:" at bounding box center [390, 217] width 333 height 505
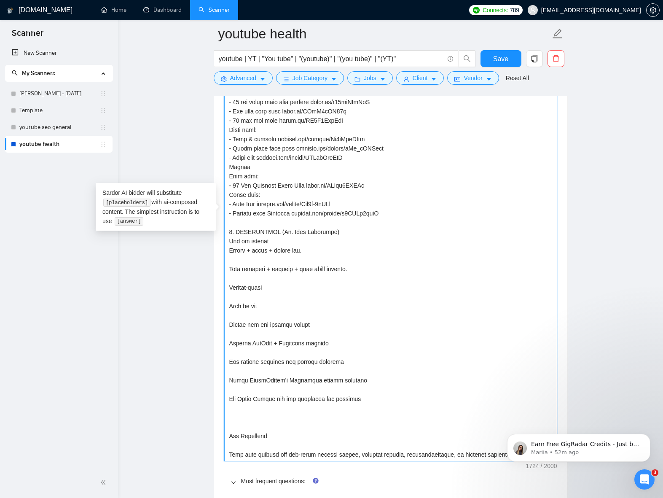
click at [301, 259] on textarea "Default answer template:" at bounding box center [390, 213] width 333 height 496
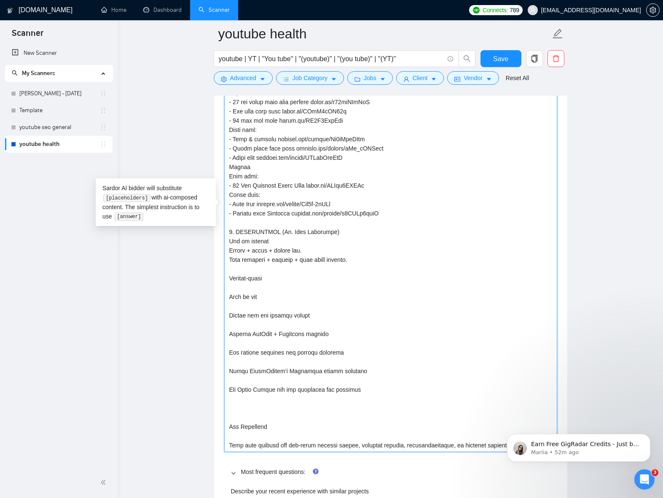
click at [296, 269] on textarea "Default answer template:" at bounding box center [390, 208] width 333 height 487
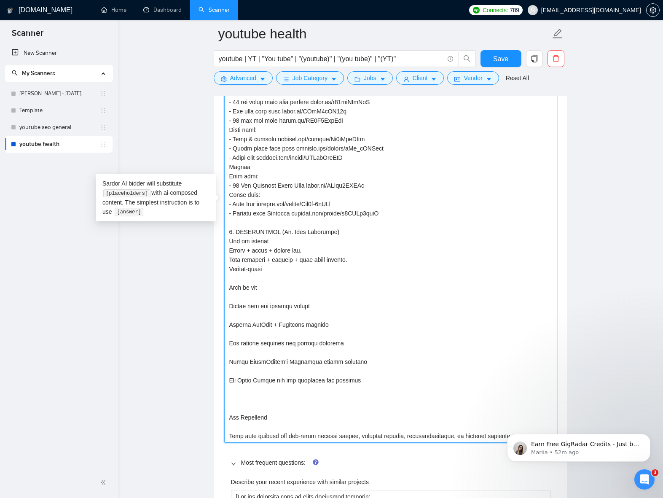
click at [288, 280] on textarea "Default answer template:" at bounding box center [390, 203] width 333 height 477
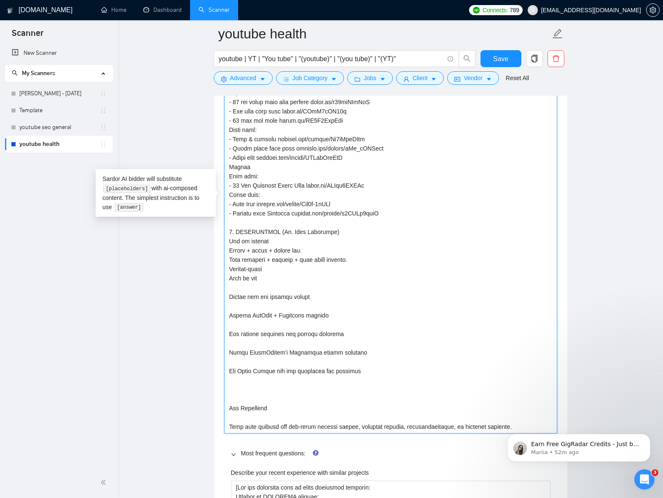
drag, startPoint x: 267, startPoint y: 242, endPoint x: 272, endPoint y: 246, distance: 6.3
click at [268, 243] on textarea "Default answer template:" at bounding box center [390, 199] width 333 height 468
click at [266, 280] on textarea "Default answer template:" at bounding box center [390, 199] width 333 height 468
click at [277, 286] on textarea "Default answer template:" at bounding box center [390, 199] width 333 height 468
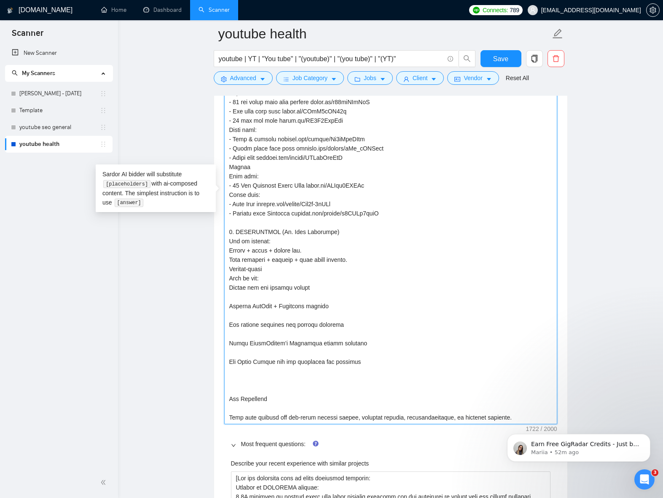
click at [277, 299] on textarea "Default answer template:" at bounding box center [390, 194] width 333 height 459
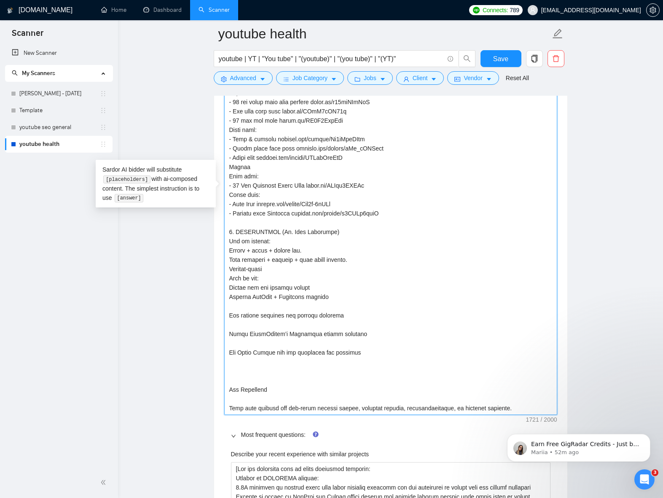
click at [309, 307] on textarea "Default answer template:" at bounding box center [390, 189] width 333 height 449
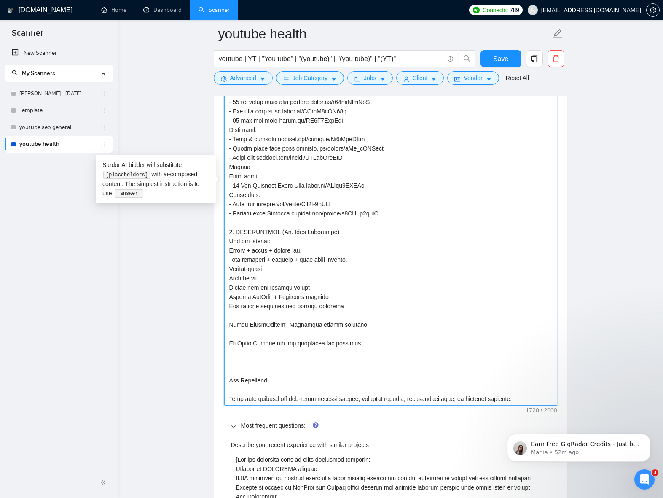
click at [309, 318] on textarea "Default answer template:" at bounding box center [390, 185] width 333 height 440
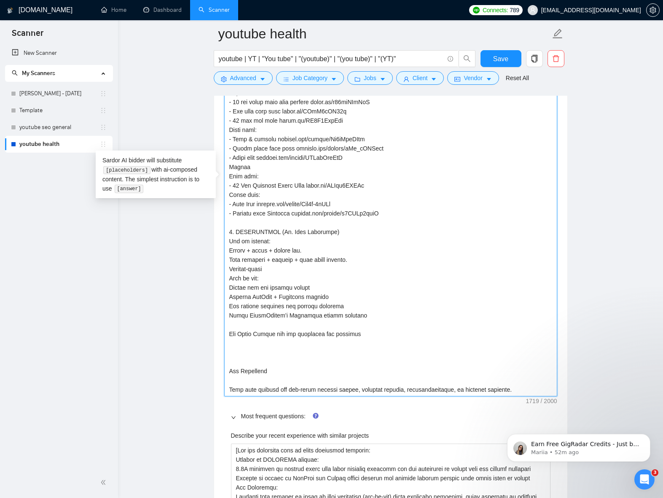
click at [309, 326] on textarea "Default answer template:" at bounding box center [390, 180] width 333 height 431
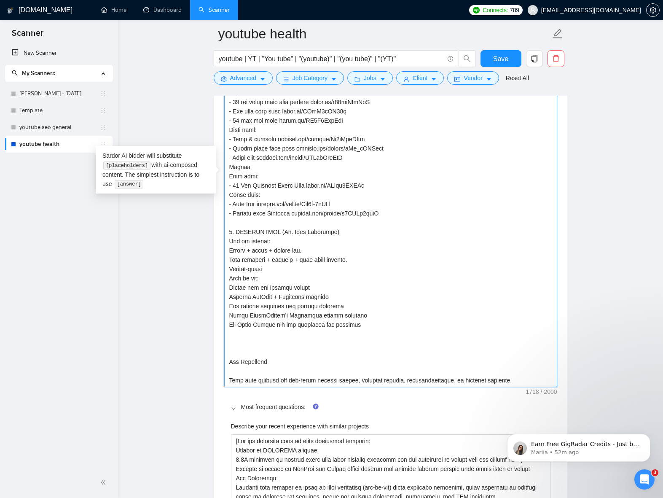
click at [229, 362] on textarea "Default answer template:" at bounding box center [390, 176] width 333 height 422
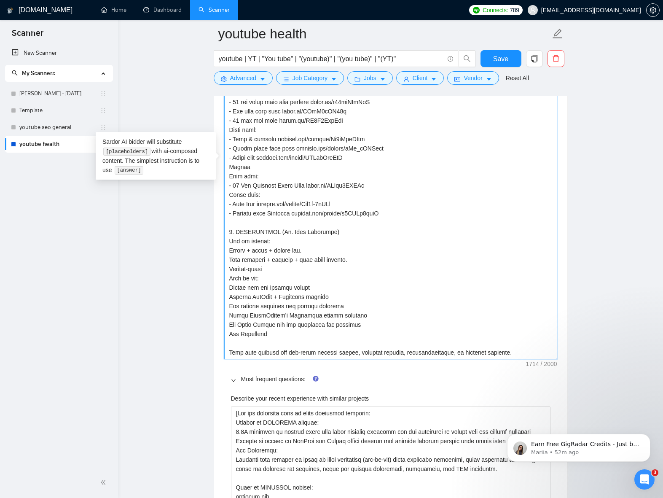
drag, startPoint x: 270, startPoint y: 336, endPoint x: 309, endPoint y: 365, distance: 48.0
click at [270, 336] on textarea "Default answer template:" at bounding box center [390, 162] width 333 height 394
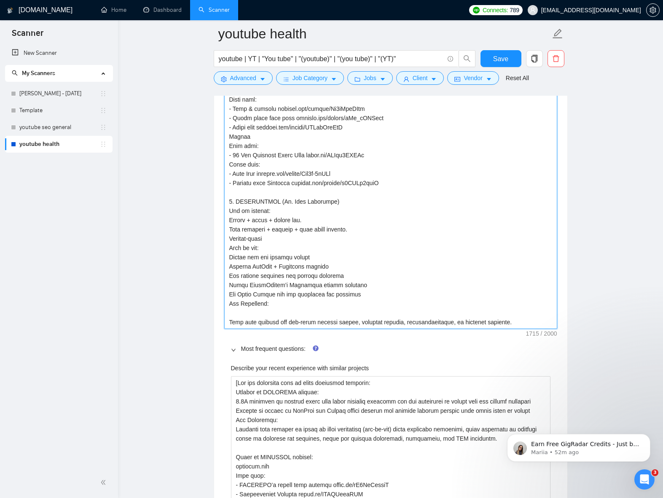
scroll to position [1401, 0]
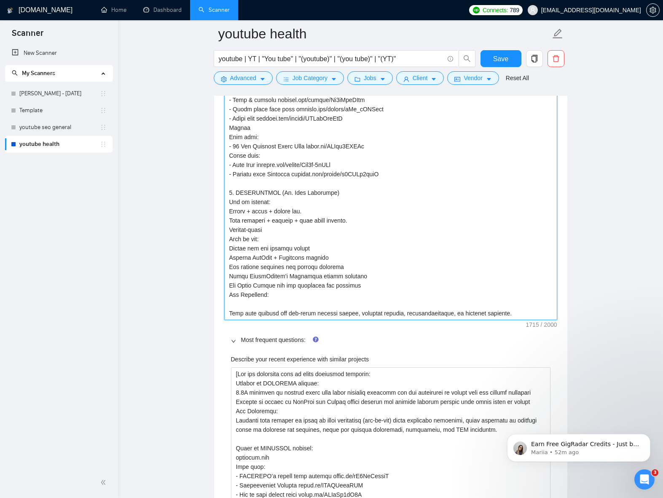
click at [300, 305] on textarea "Default answer template:" at bounding box center [390, 123] width 333 height 394
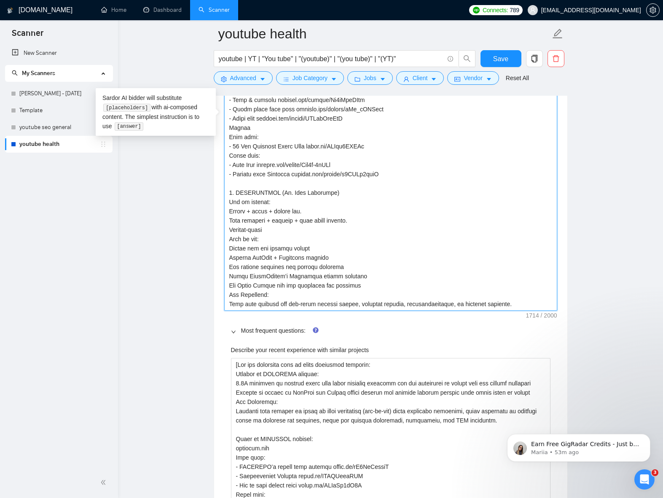
click at [524, 303] on textarea "Default answer template:" at bounding box center [390, 118] width 333 height 385
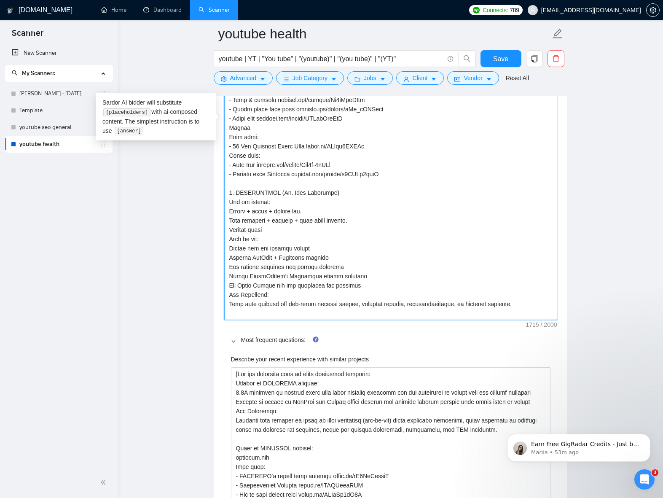
paste textarea "Links [DOMAIN_NAME] Long form: - 3 Knee Strengthening Exercises [DOMAIN_NAME][U…"
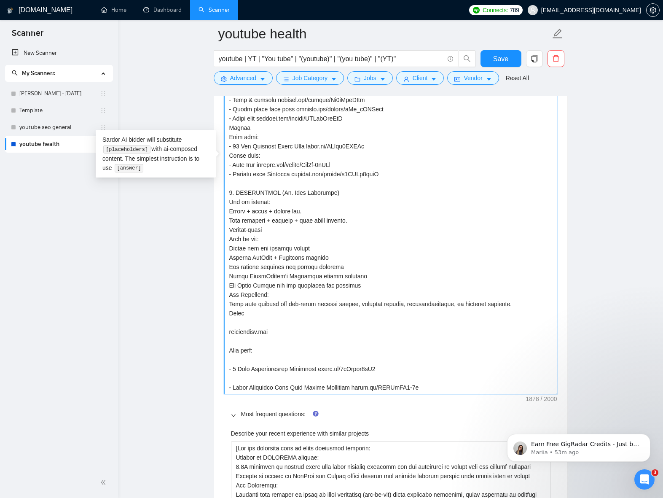
click at [264, 321] on textarea "Default answer template:" at bounding box center [390, 160] width 333 height 468
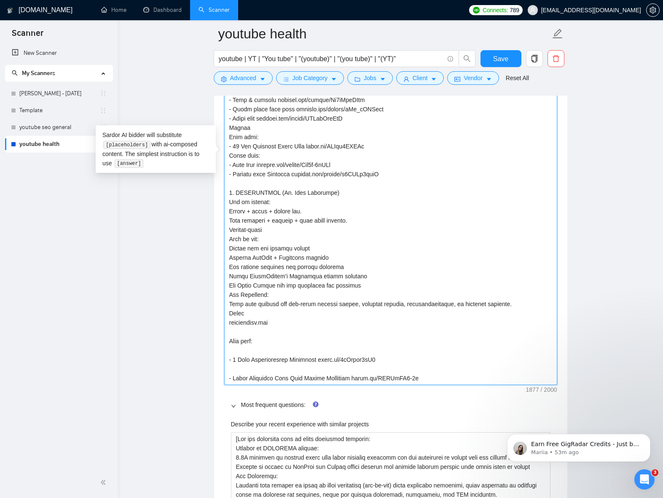
click at [267, 330] on textarea "Default answer template:" at bounding box center [390, 155] width 333 height 459
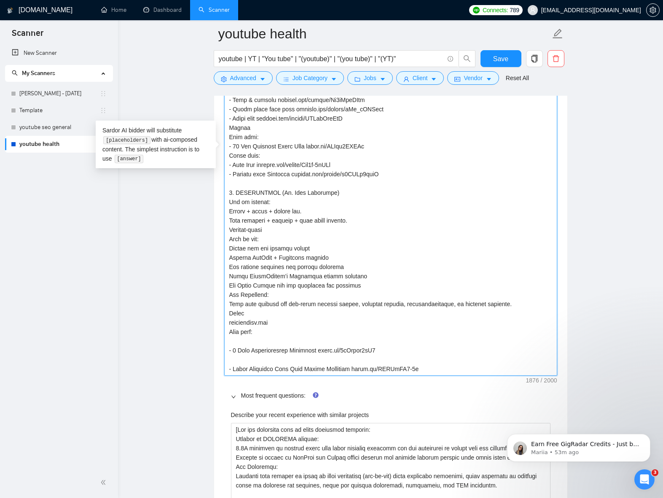
click at [266, 344] on textarea "Default answer template:" at bounding box center [390, 150] width 333 height 449
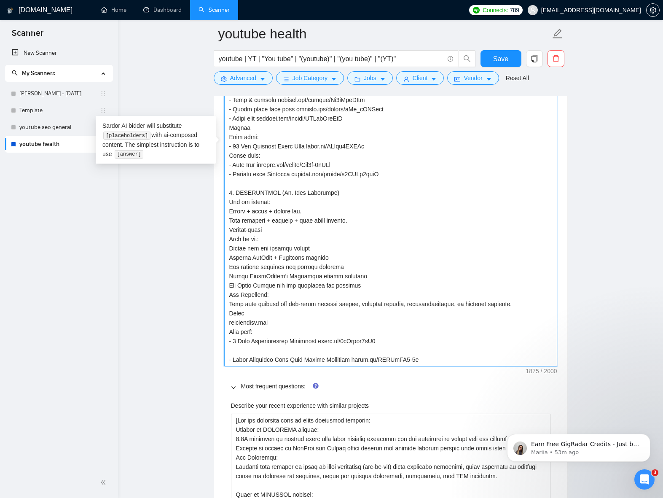
click at [269, 351] on textarea "Default answer template:" at bounding box center [390, 146] width 333 height 440
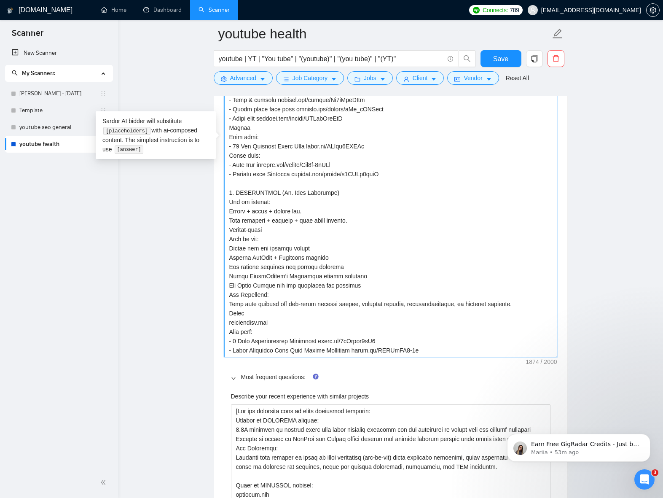
click at [427, 349] on textarea "Default answer template:" at bounding box center [390, 141] width 333 height 431
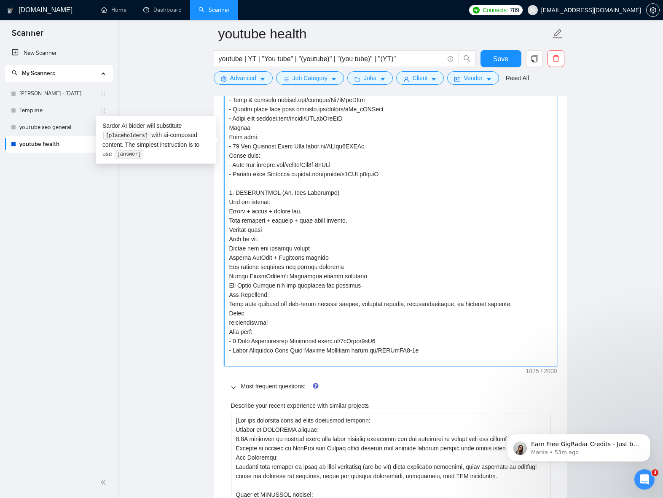
paste textarea "Short form: - Physiotherapy using Meloq’s EasyForce [DOMAIN_NAME][URL] - Moveme…"
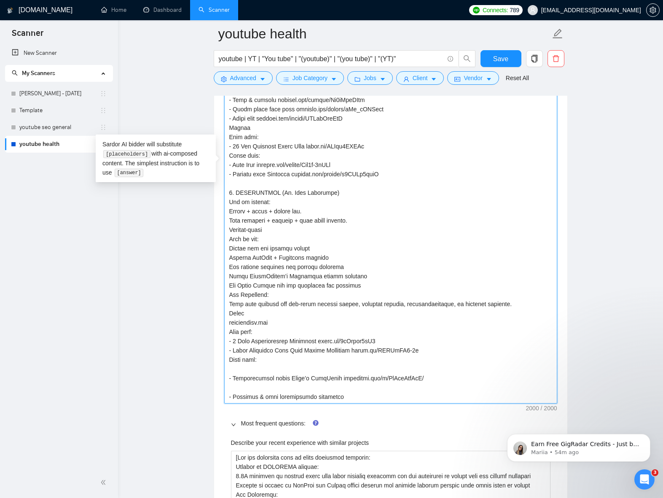
click at [255, 370] on textarea "Default answer template:" at bounding box center [390, 164] width 333 height 477
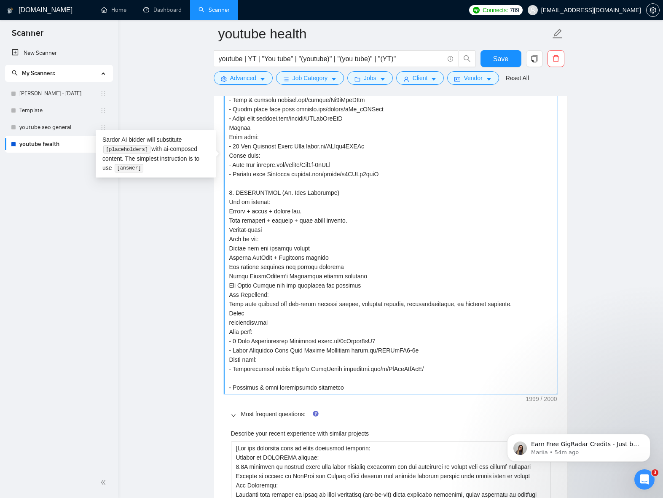
click at [261, 379] on textarea "Default answer template:" at bounding box center [390, 160] width 333 height 468
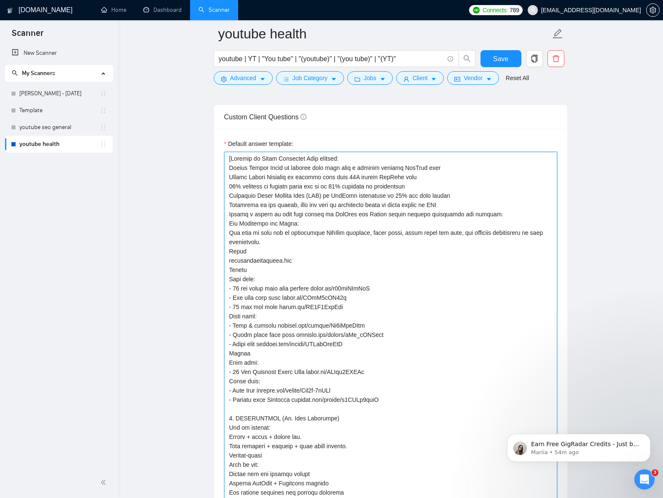
scroll to position [1158, 0]
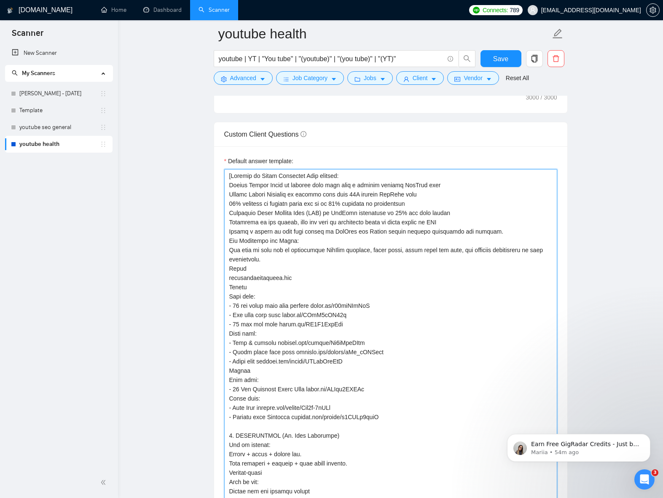
drag, startPoint x: 271, startPoint y: 240, endPoint x: 294, endPoint y: 242, distance: 23.6
click at [294, 242] on textarea "Default answer template:" at bounding box center [390, 398] width 333 height 459
drag, startPoint x: 295, startPoint y: 242, endPoint x: 271, endPoint y: 242, distance: 24.0
click at [271, 242] on textarea "Default answer template:" at bounding box center [390, 398] width 333 height 459
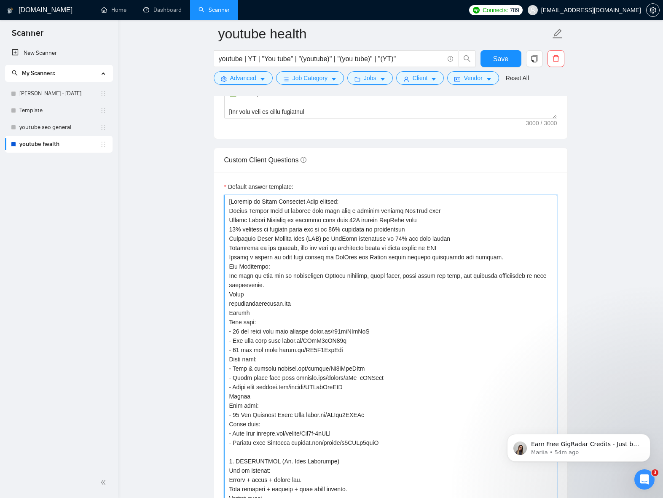
scroll to position [1122, 0]
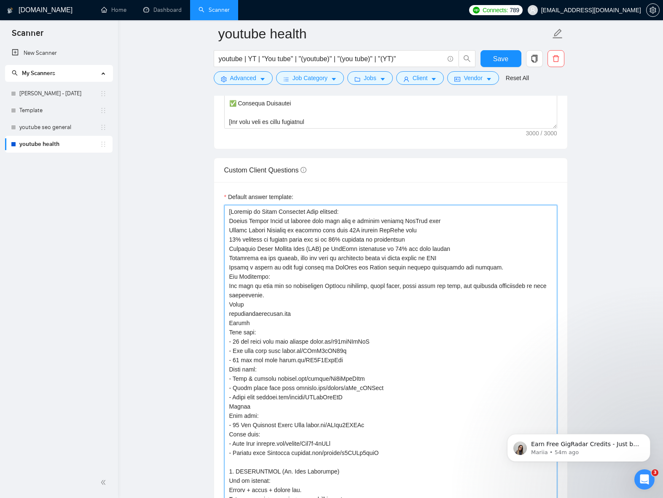
drag, startPoint x: 340, startPoint y: 222, endPoint x: 373, endPoint y: 223, distance: 32.9
click at [373, 223] on textarea "Default answer template:" at bounding box center [390, 434] width 333 height 459
drag, startPoint x: 350, startPoint y: 236, endPoint x: 344, endPoint y: 235, distance: 5.5
click at [349, 236] on textarea "Default answer template:" at bounding box center [390, 434] width 333 height 459
drag, startPoint x: 310, startPoint y: 221, endPoint x: 356, endPoint y: 221, distance: 45.5
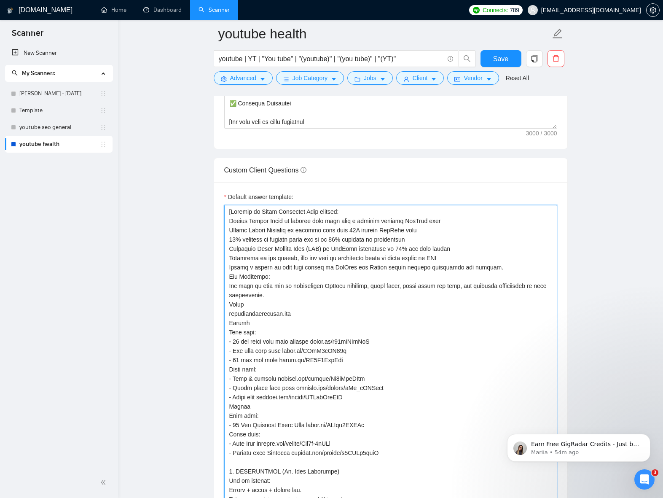
click at [351, 221] on textarea "Default answer template:" at bounding box center [390, 434] width 333 height 459
drag, startPoint x: 374, startPoint y: 221, endPoint x: 312, endPoint y: 224, distance: 61.2
click at [312, 224] on textarea "Default answer template:" at bounding box center [390, 434] width 333 height 459
drag, startPoint x: 250, startPoint y: 231, endPoint x: 292, endPoint y: 285, distance: 68.8
click at [229, 230] on textarea "Default answer template:" at bounding box center [390, 434] width 333 height 459
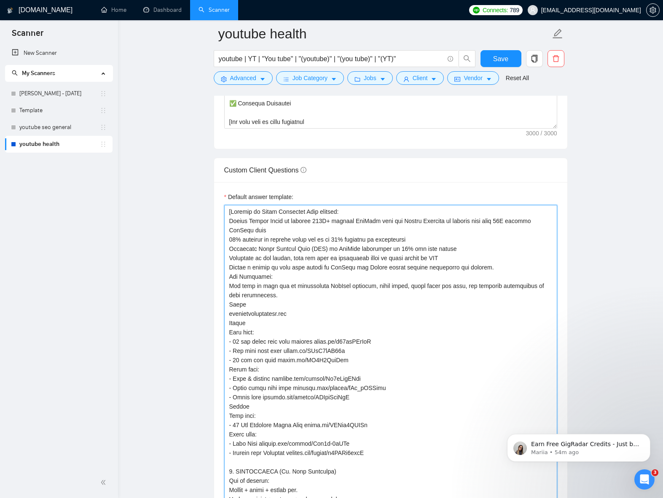
drag, startPoint x: 451, startPoint y: 221, endPoint x: 554, endPoint y: 260, distance: 110.1
click at [509, 223] on textarea "Default answer template:" at bounding box center [390, 434] width 333 height 459
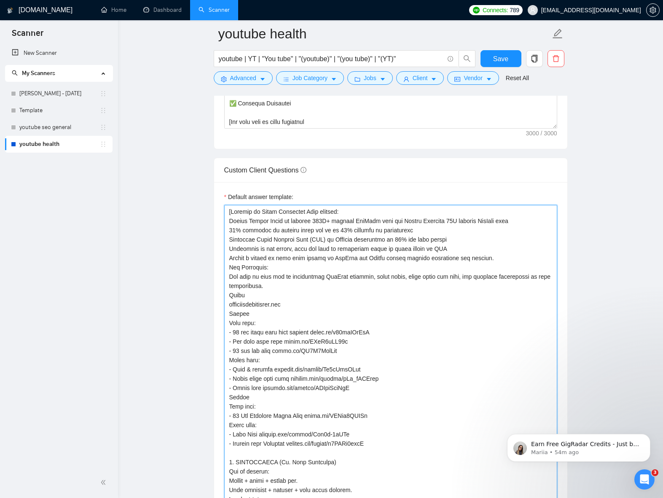
drag, startPoint x: 461, startPoint y: 221, endPoint x: 482, endPoint y: 247, distance: 32.9
click at [461, 222] on textarea "Default answer template:" at bounding box center [390, 429] width 333 height 449
drag, startPoint x: 487, startPoint y: 222, endPoint x: 466, endPoint y: 220, distance: 20.3
click at [466, 220] on textarea "Default answer template:" at bounding box center [390, 429] width 333 height 449
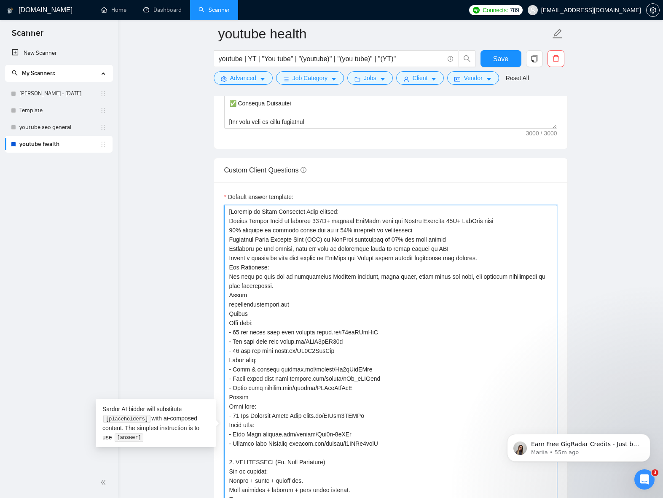
click at [462, 231] on textarea "Default answer template:" at bounding box center [390, 429] width 333 height 449
drag, startPoint x: 325, startPoint y: 231, endPoint x: 342, endPoint y: 231, distance: 17.3
click at [342, 231] on textarea "Default answer template:" at bounding box center [390, 429] width 333 height 449
drag, startPoint x: 292, startPoint y: 249, endPoint x: 337, endPoint y: 250, distance: 45.1
click at [337, 250] on textarea "Default answer template:" at bounding box center [390, 429] width 333 height 449
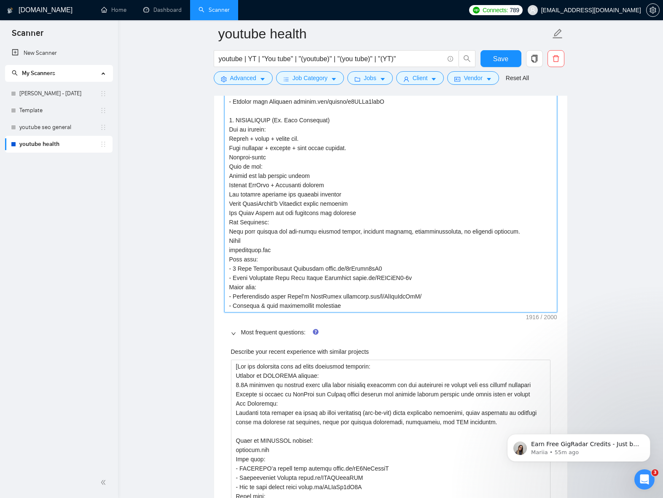
scroll to position [1512, 0]
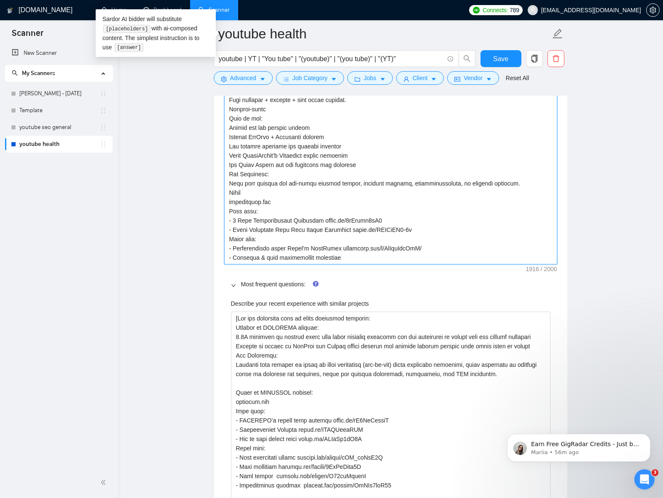
drag, startPoint x: 351, startPoint y: 258, endPoint x: 226, endPoint y: 258, distance: 125.2
click at [226, 258] on textarea "Default answer template:" at bounding box center [390, 39] width 333 height 449
paste textarea ".com/reel/DEc6v3vyeqg/ - Rehabbing a [MEDICAL_DATA] tear [DOMAIN_NAME][URL]"
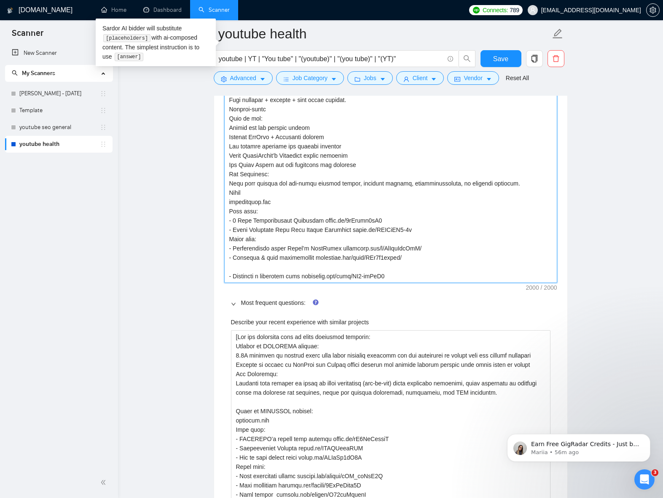
click at [393, 266] on textarea "Default answer template:" at bounding box center [390, 49] width 333 height 468
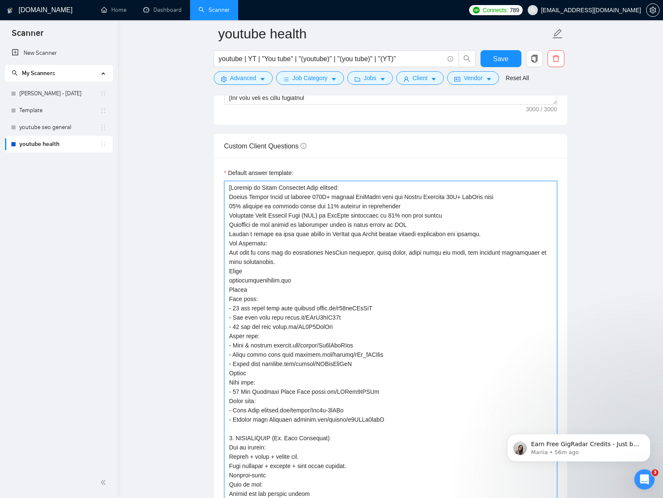
scroll to position [1134, 0]
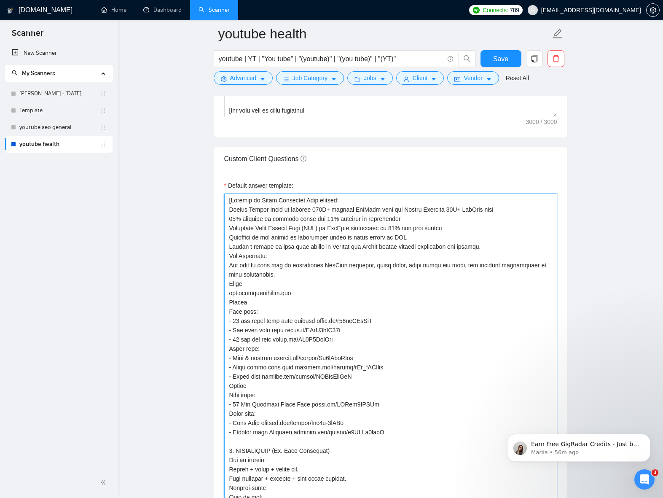
drag, startPoint x: 289, startPoint y: 267, endPoint x: 228, endPoint y: 267, distance: 61.1
click at [228, 266] on textarea "Default answer template:" at bounding box center [390, 423] width 333 height 459
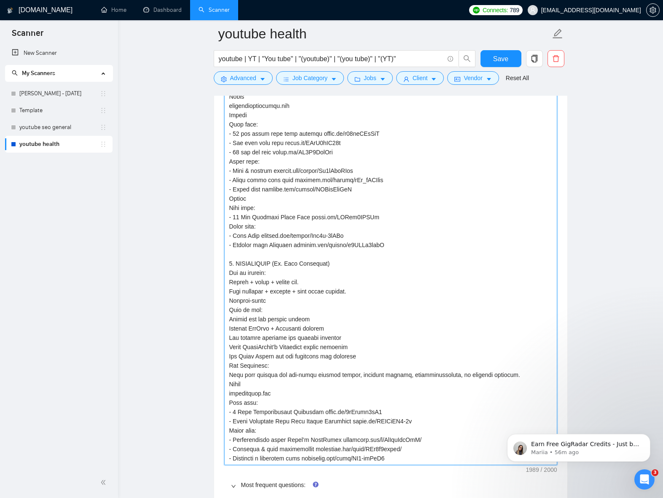
scroll to position [1323, 0]
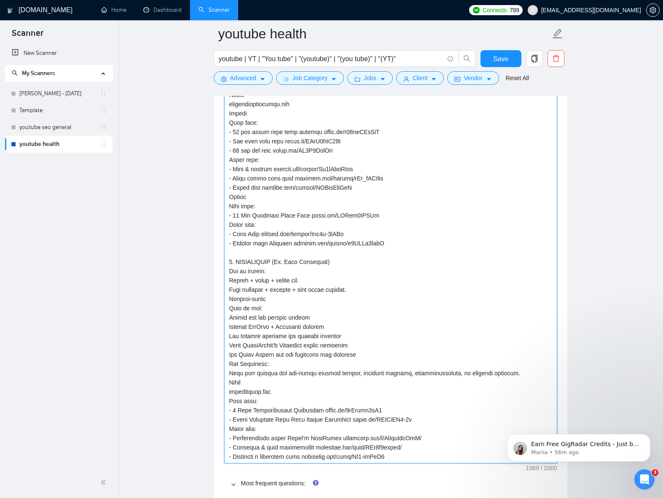
click at [272, 273] on textarea "Default answer template:" at bounding box center [390, 234] width 333 height 459
drag, startPoint x: 264, startPoint y: 309, endPoint x: 273, endPoint y: 316, distance: 11.7
click at [264, 309] on textarea "Default answer template:" at bounding box center [390, 234] width 333 height 459
click at [272, 366] on textarea "Default answer template:" at bounding box center [390, 234] width 333 height 459
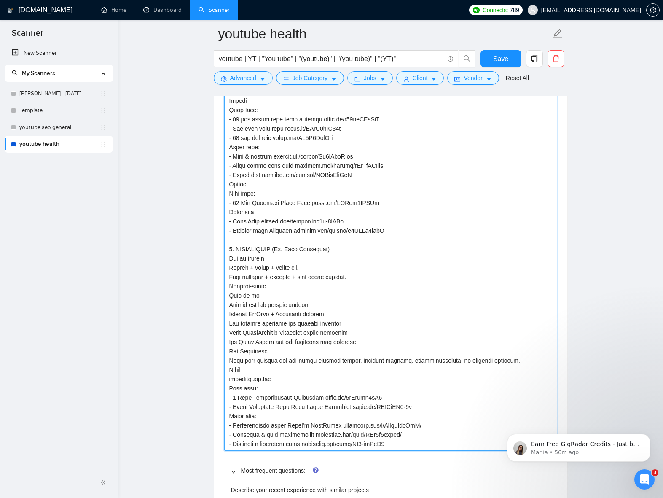
scroll to position [1391, 0]
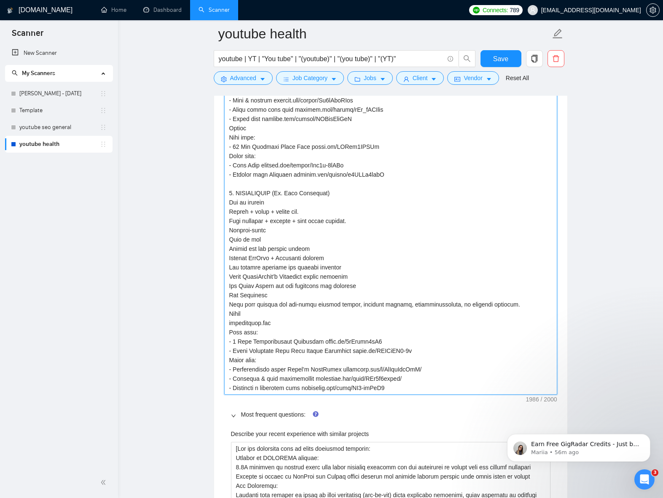
click at [259, 336] on textarea "Default answer template:" at bounding box center [390, 165] width 333 height 459
click at [265, 361] on textarea "Default answer template:" at bounding box center [390, 165] width 333 height 459
drag, startPoint x: 332, startPoint y: 388, endPoint x: 222, endPoint y: 390, distance: 110.1
paste textarea "W/"
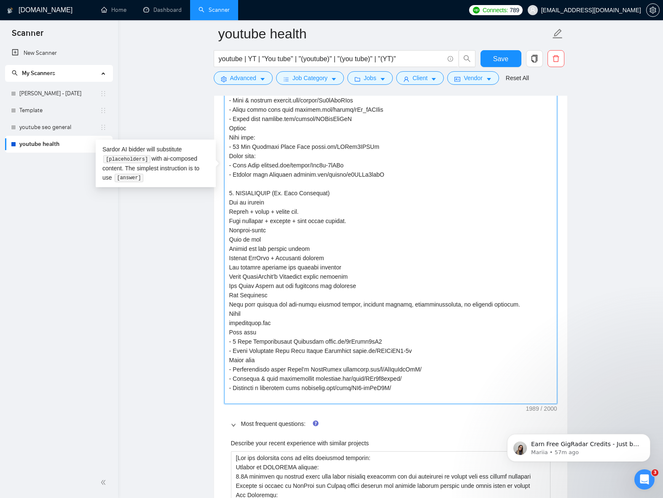
paste textarea "- Kettlebell"
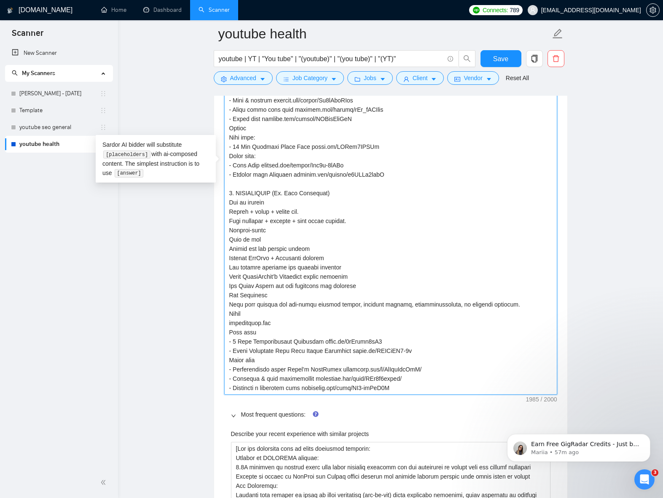
drag, startPoint x: 419, startPoint y: 379, endPoint x: 429, endPoint y: 380, distance: 10.6
click at [419, 379] on textarea "Default answer template:" at bounding box center [390, 165] width 333 height 459
click at [437, 373] on textarea "Default answer template:" at bounding box center [390, 165] width 333 height 459
drag, startPoint x: 350, startPoint y: 351, endPoint x: 361, endPoint y: 350, distance: 11.5
click at [361, 350] on textarea "Default answer template:" at bounding box center [390, 165] width 333 height 459
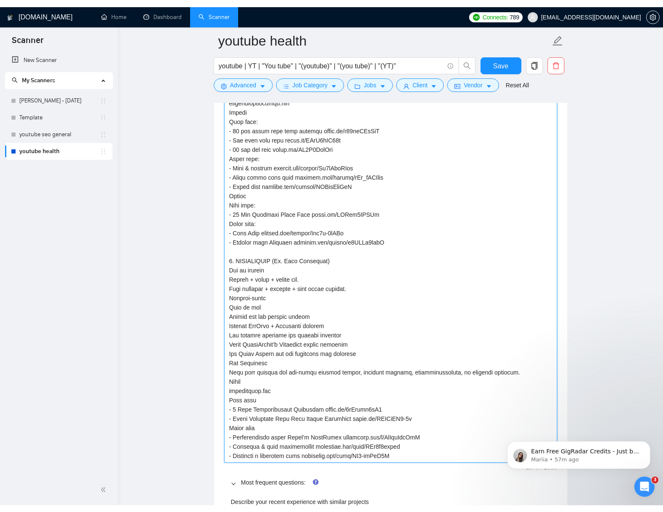
scroll to position [1391, 0]
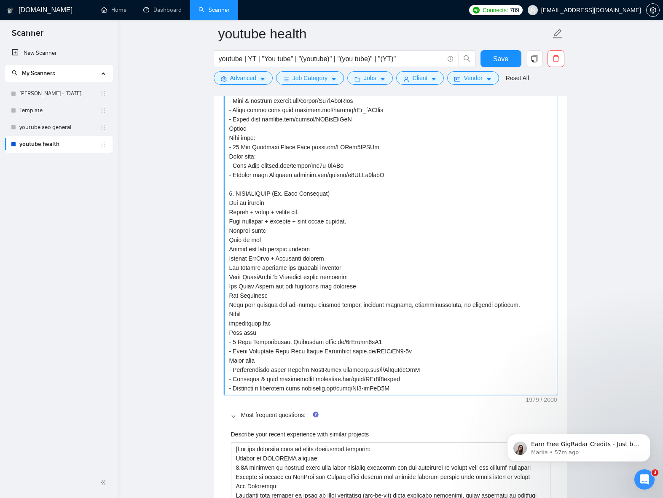
click at [423, 328] on textarea "Default answer template:" at bounding box center [390, 165] width 333 height 459
drag, startPoint x: 350, startPoint y: 351, endPoint x: 408, endPoint y: 352, distance: 58.2
click at [417, 351] on textarea "Default answer template:" at bounding box center [390, 165] width 333 height 459
click at [439, 337] on textarea "Default answer template:" at bounding box center [390, 165] width 333 height 459
click at [432, 388] on textarea "Default answer template:" at bounding box center [390, 165] width 333 height 459
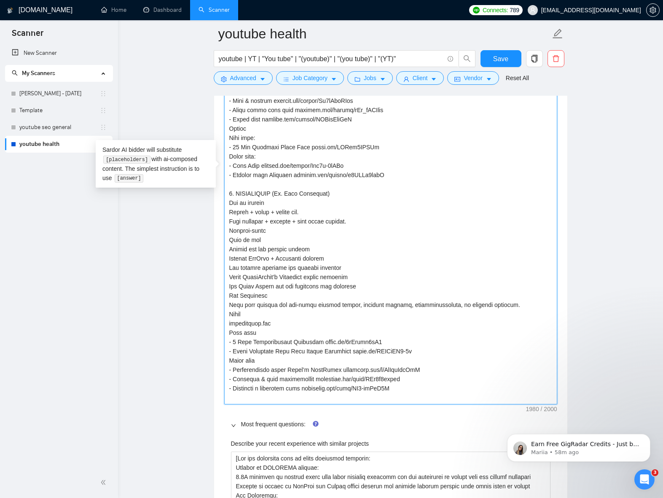
paste textarea "- Kettlebell Windmil"
drag, startPoint x: 287, startPoint y: 397, endPoint x: 210, endPoint y: 396, distance: 77.6
click at [211, 395] on main "youtube health youtube | YT | "You tube" | "(youtube)" | "(you tube)" | "(YT)" …" at bounding box center [391, 428] width 518 height 3571
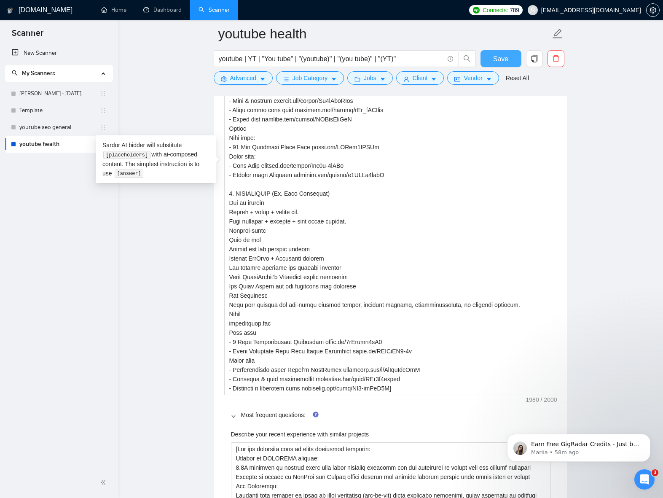
click at [511, 59] on button "Save" at bounding box center [501, 58] width 41 height 17
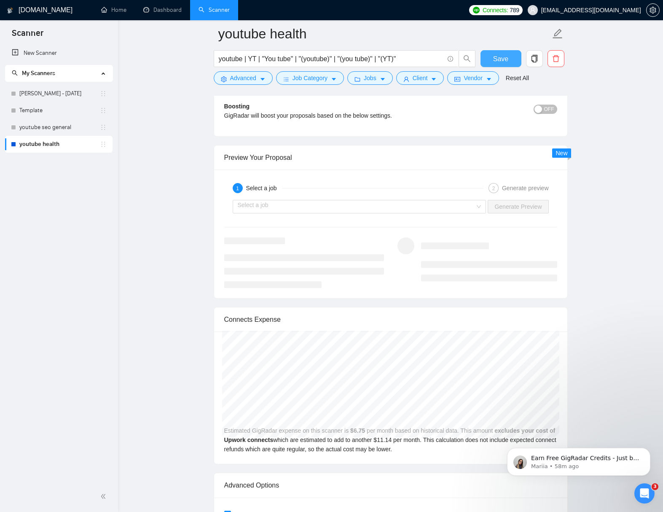
scroll to position [1992, 0]
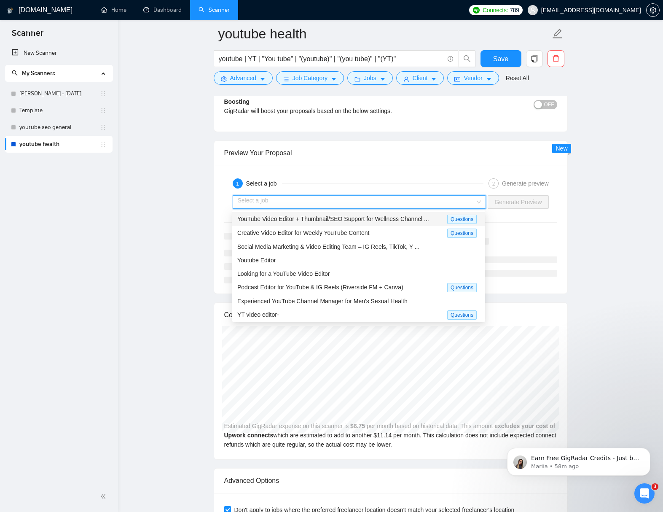
click at [380, 199] on input "search" at bounding box center [357, 202] width 238 height 13
click at [353, 218] on span "YouTube Video Editor + Thumbnail/SEO Support for Wellness Channel ..." at bounding box center [333, 218] width 192 height 7
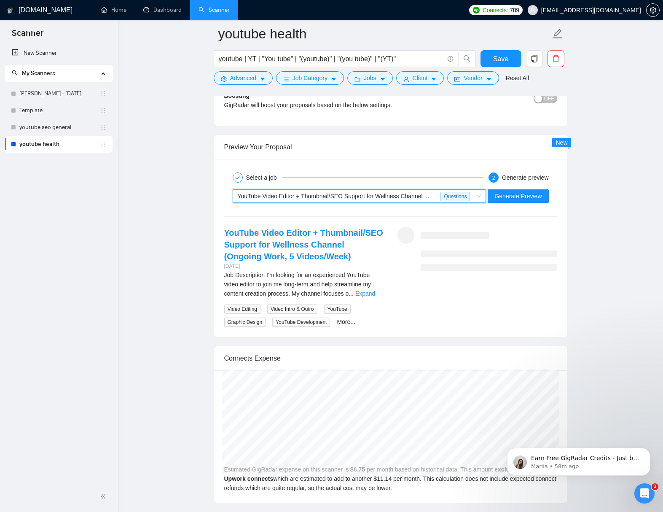
scroll to position [2000, 0]
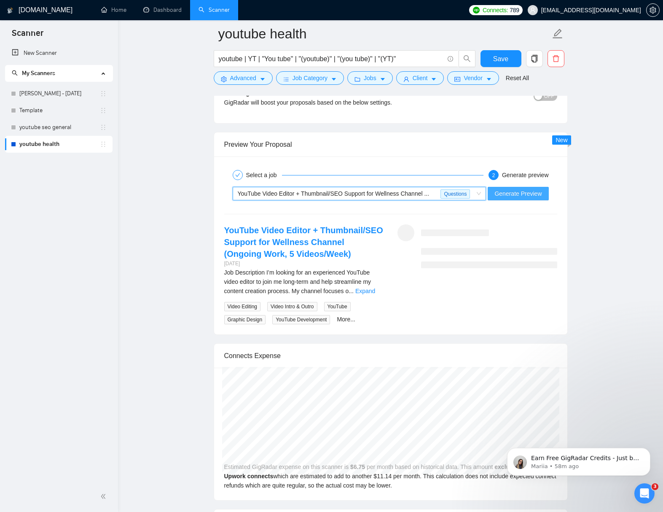
click at [524, 194] on span "Generate Preview" at bounding box center [518, 193] width 47 height 9
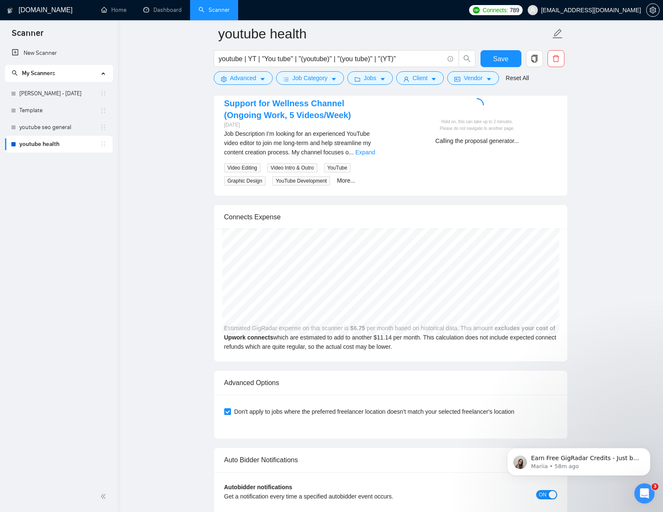
scroll to position [1987, 0]
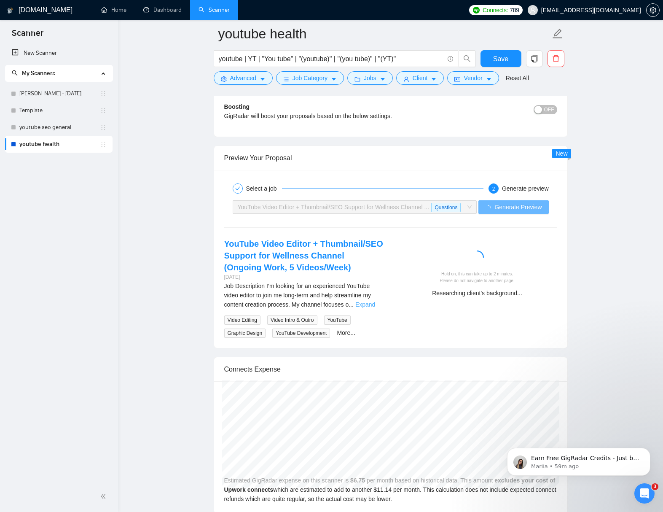
click at [370, 308] on link "Expand" at bounding box center [365, 304] width 20 height 7
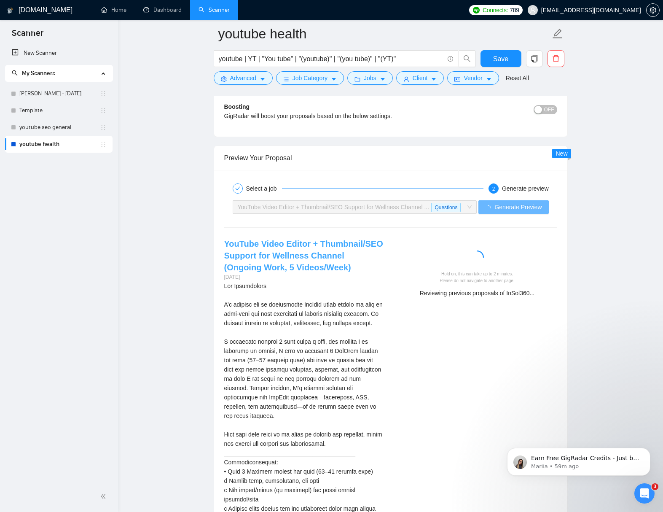
click at [273, 264] on link "YouTube Video Editor + Thumbnail/SEO Support for Wellness Channel (Ongoing Work…" at bounding box center [303, 255] width 159 height 33
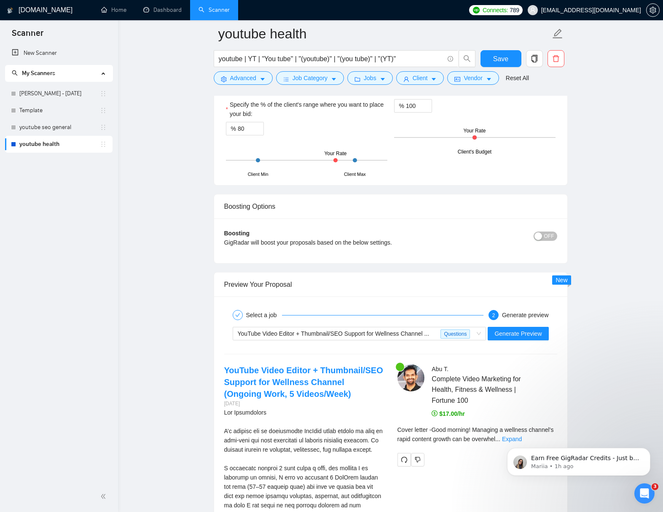
scroll to position [2004, 0]
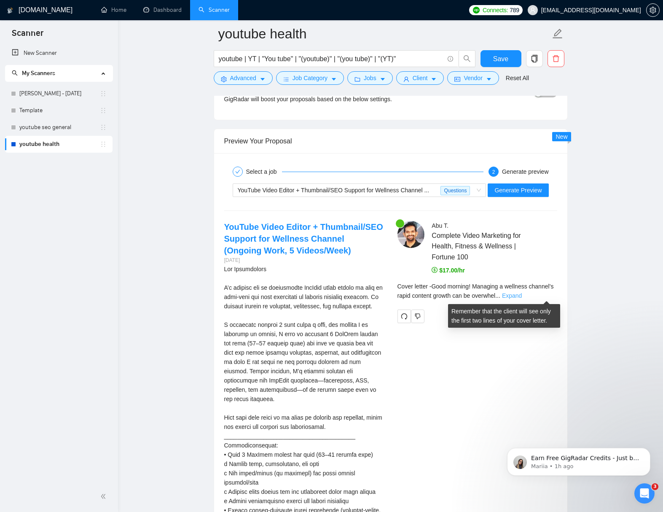
click at [522, 296] on link "Expand" at bounding box center [512, 295] width 20 height 7
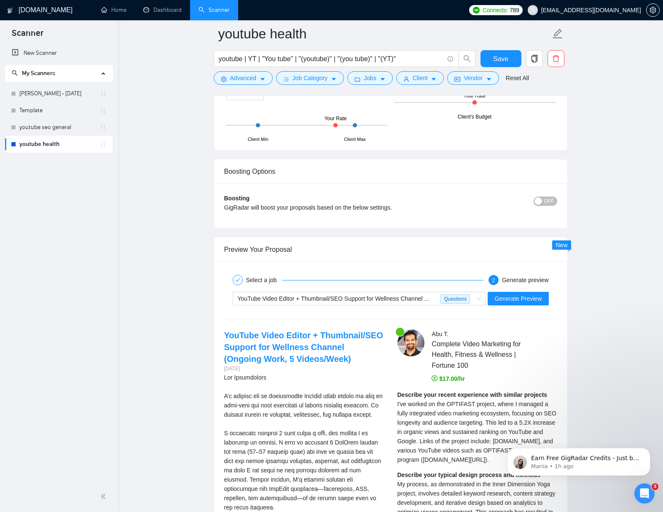
scroll to position [1690, 0]
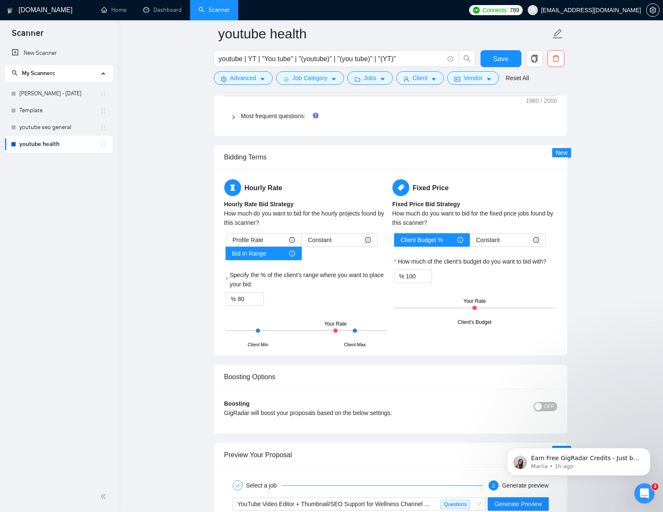
drag, startPoint x: 336, startPoint y: 331, endPoint x: 344, endPoint y: 331, distance: 7.6
click at [344, 331] on div "Client Min Client Max Your Rate" at bounding box center [306, 331] width 161 height 30
click at [246, 299] on input "80" at bounding box center [251, 299] width 26 height 13
click at [261, 296] on span "up" at bounding box center [259, 296] width 5 height 5
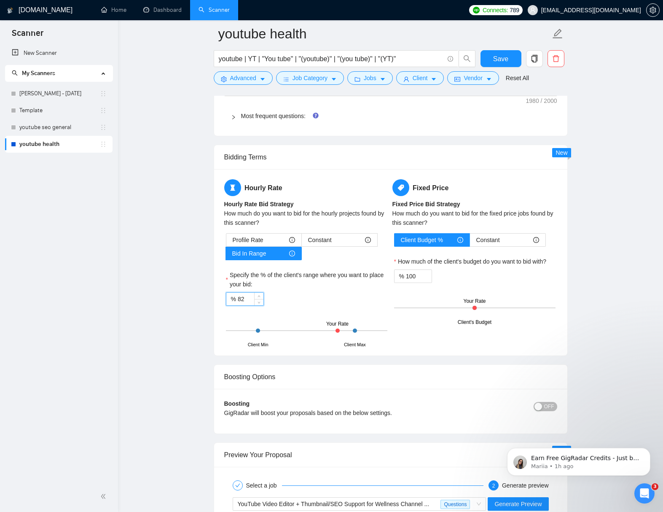
drag, startPoint x: 248, startPoint y: 299, endPoint x: 239, endPoint y: 299, distance: 8.9
click at [239, 299] on input "82" at bounding box center [251, 299] width 26 height 13
drag, startPoint x: 123, startPoint y: 314, endPoint x: 132, endPoint y: 315, distance: 9.4
click at [124, 314] on div "[DOMAIN_NAME] Home Dashboard Scanner Connects: 789 [EMAIL_ADDRESS][DOMAIN_NAME]…" at bounding box center [390, 144] width 545 height 3668
click at [506, 61] on span "Save" at bounding box center [500, 59] width 15 height 11
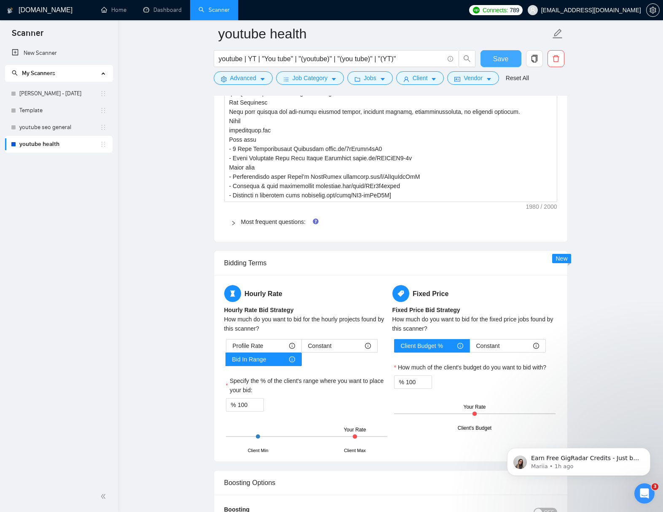
scroll to position [1582, 0]
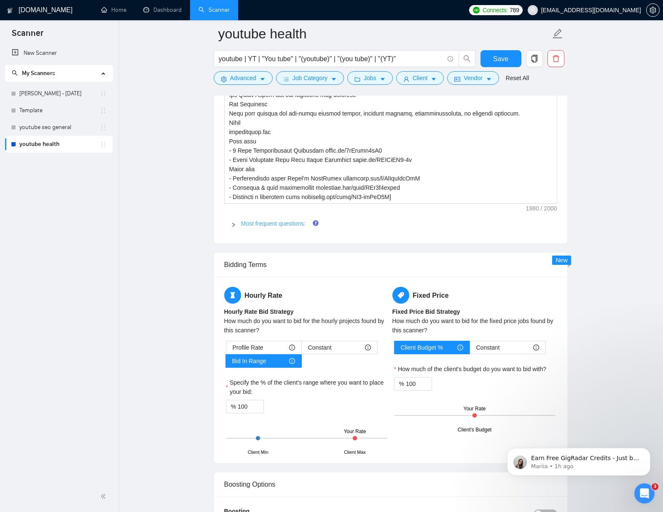
click at [267, 223] on link "Most frequent questions:" at bounding box center [273, 223] width 65 height 7
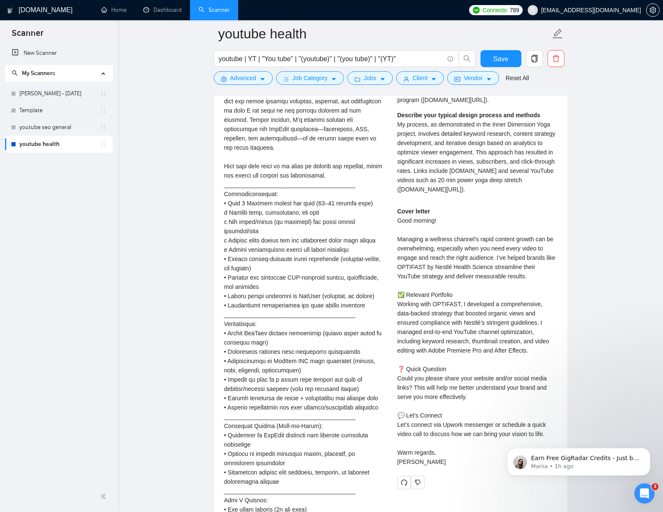
scroll to position [3063, 0]
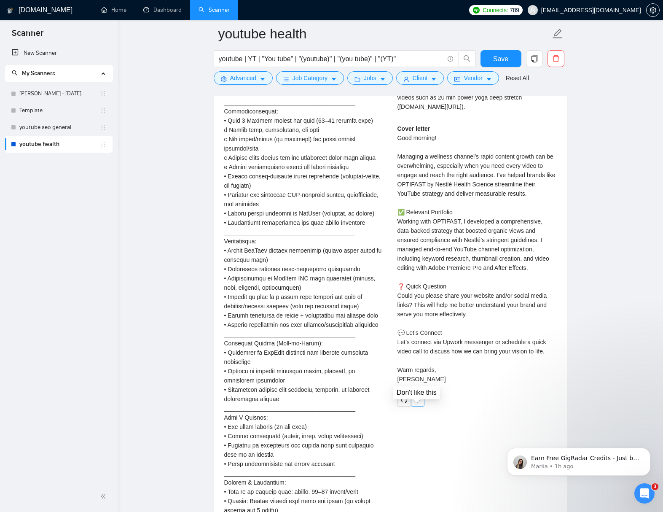
click at [420, 403] on icon "dislike" at bounding box center [418, 399] width 6 height 7
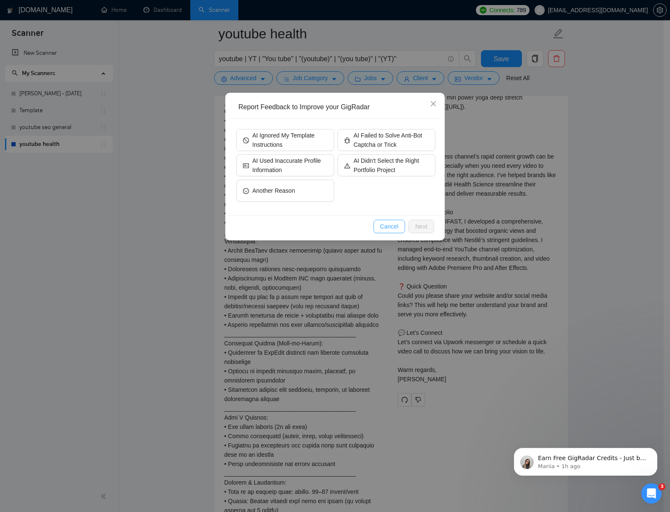
drag, startPoint x: 390, startPoint y: 226, endPoint x: 482, endPoint y: 245, distance: 93.0
click at [391, 226] on span "Cancel" at bounding box center [389, 226] width 19 height 9
